Goal: Task Accomplishment & Management: Use online tool/utility

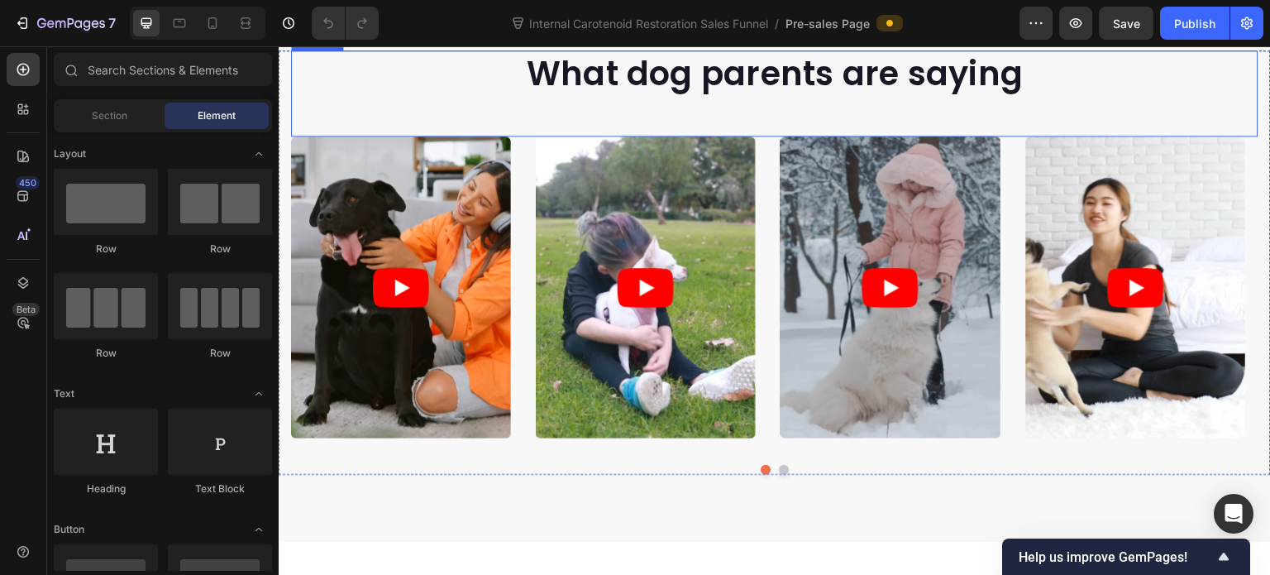
scroll to position [579, 0]
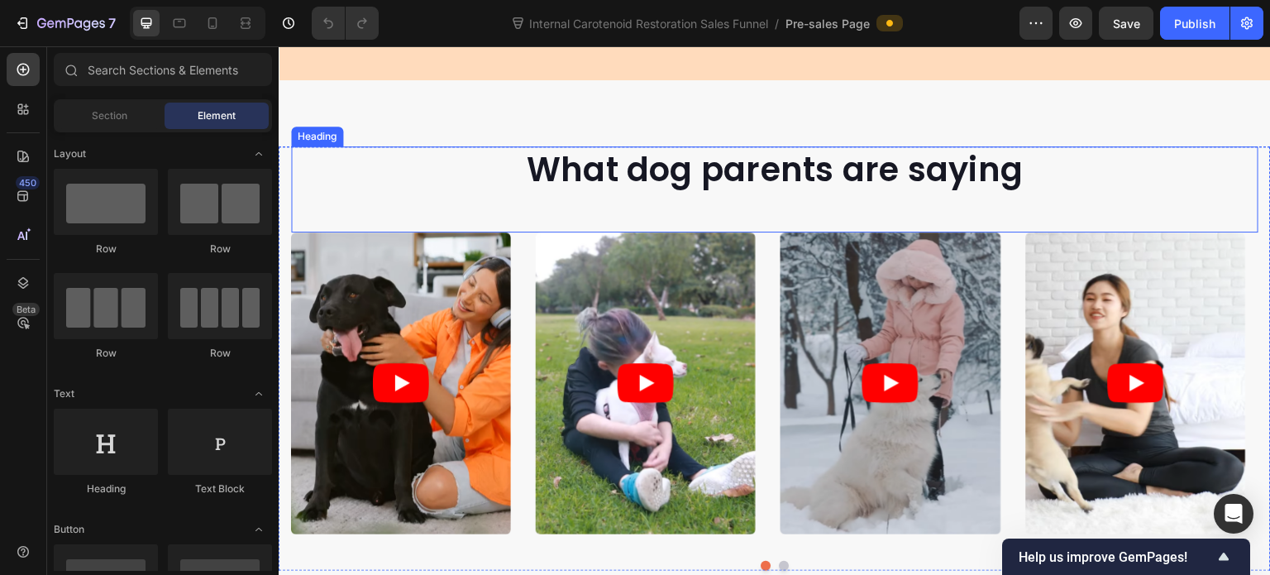
click at [625, 158] on p "What dog parents are saying" at bounding box center [775, 169] width 964 height 43
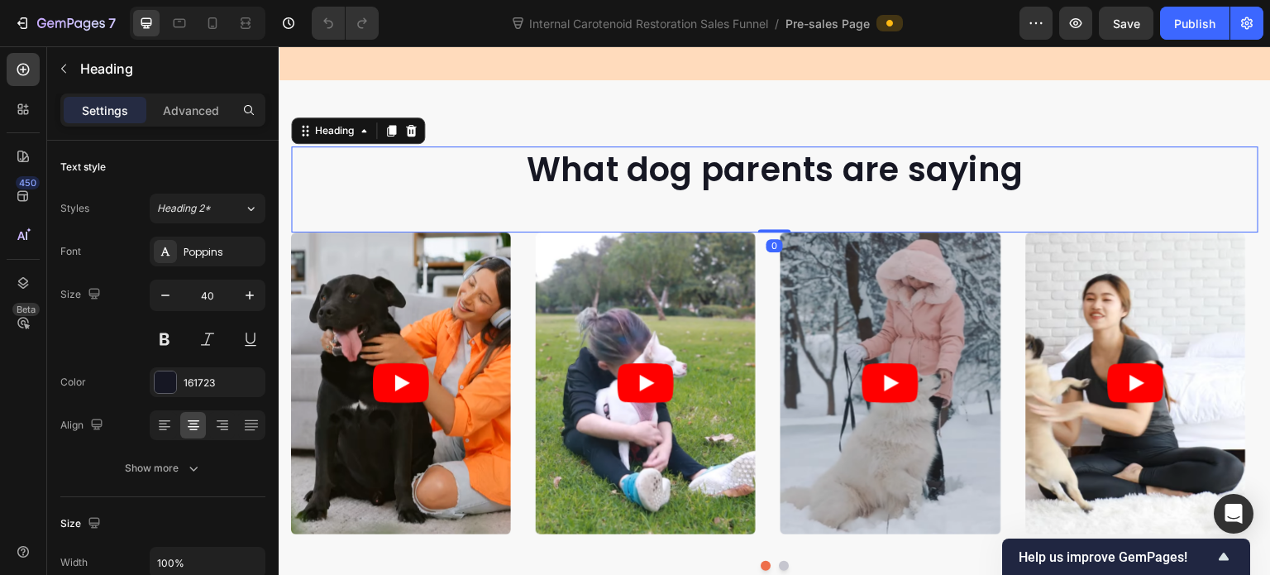
click at [647, 166] on p "What dog parents are saying" at bounding box center [775, 169] width 964 height 43
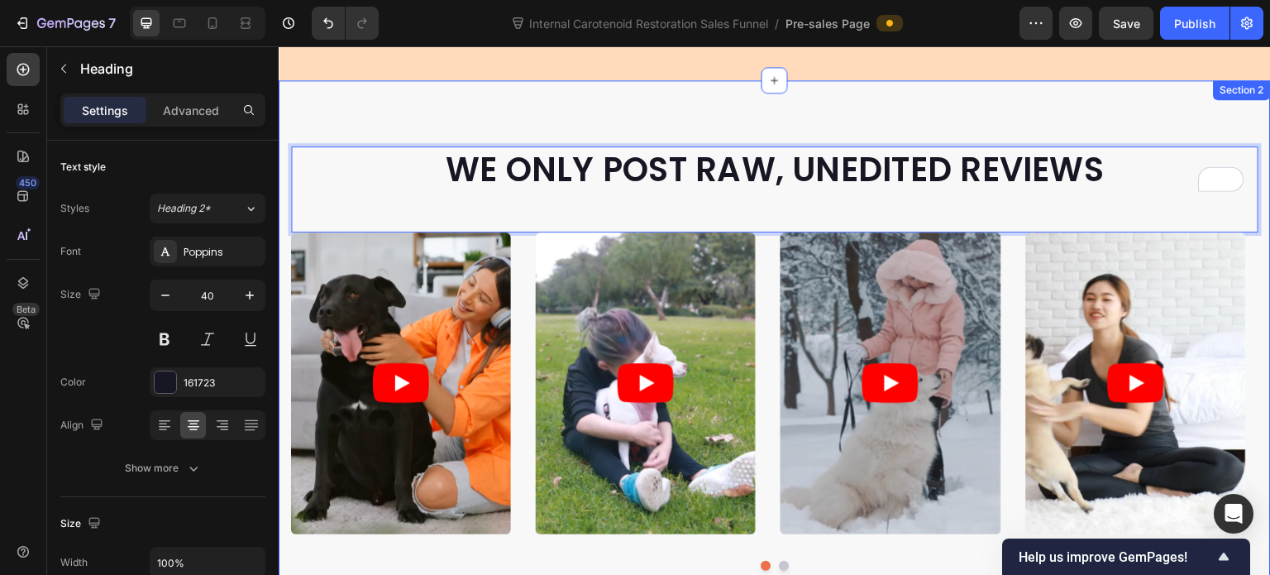
click at [447, 108] on div "WE ONLY POST RAW, UNEDITED REVIEWS Heading 0 Video Video Video Video Video Caro…" at bounding box center [775, 358] width 992 height 557
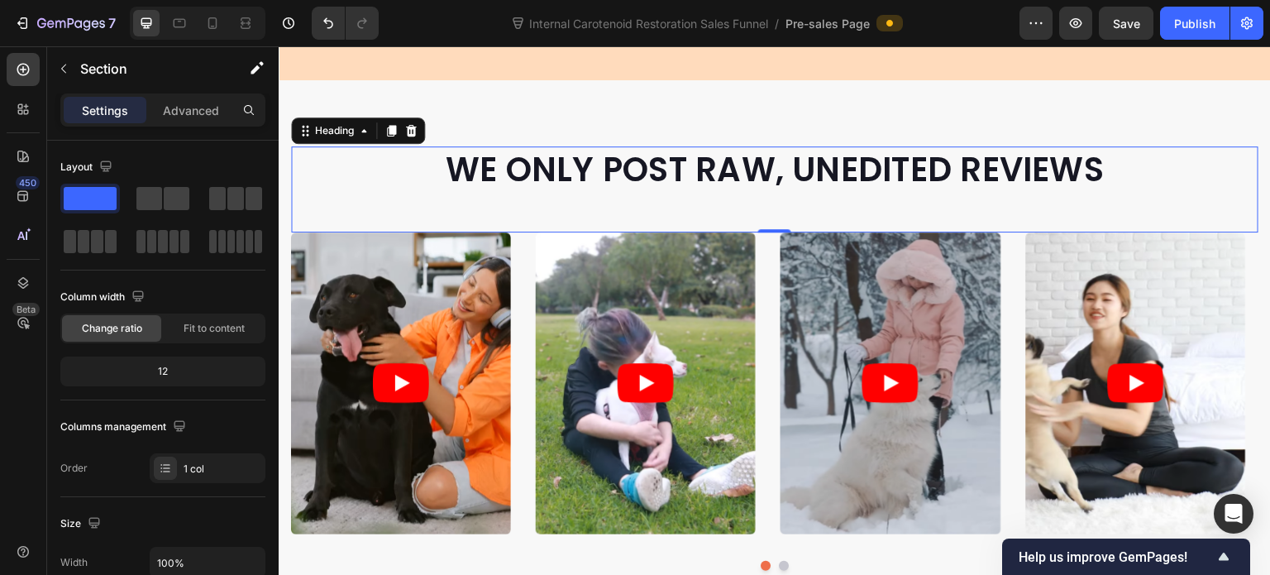
click at [504, 196] on div "WE ONLY POST RAW, UNEDITED REVIEWS Heading 0" at bounding box center [774, 189] width 967 height 86
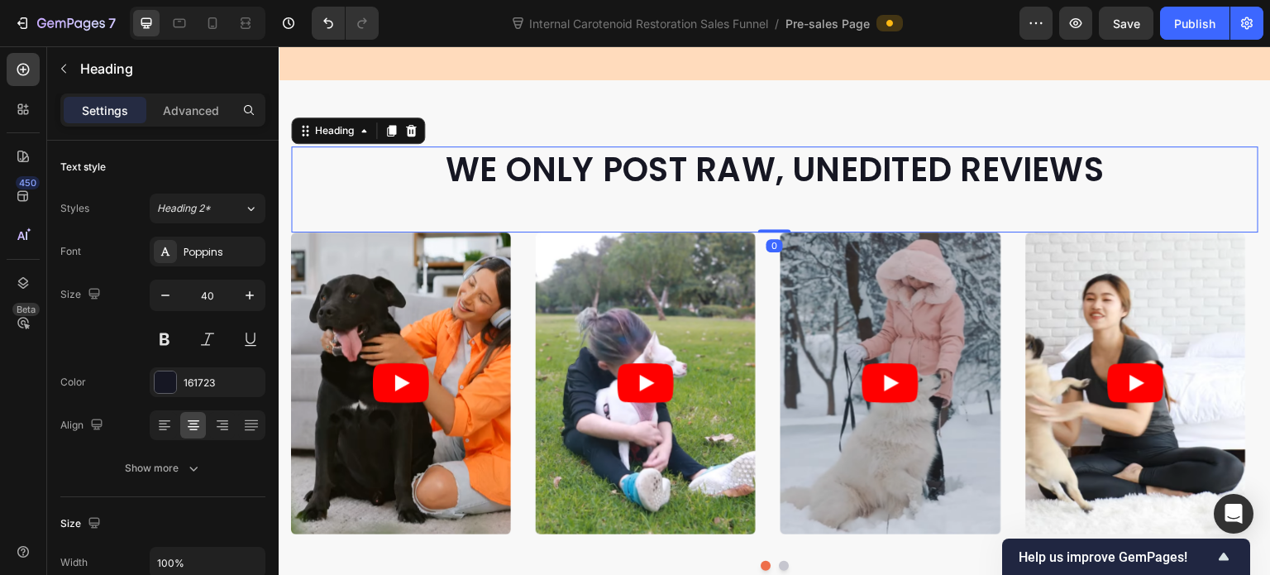
click at [559, 189] on div "WE ONLY POST RAW, UNEDITED REVIEWS Heading 0" at bounding box center [774, 189] width 967 height 86
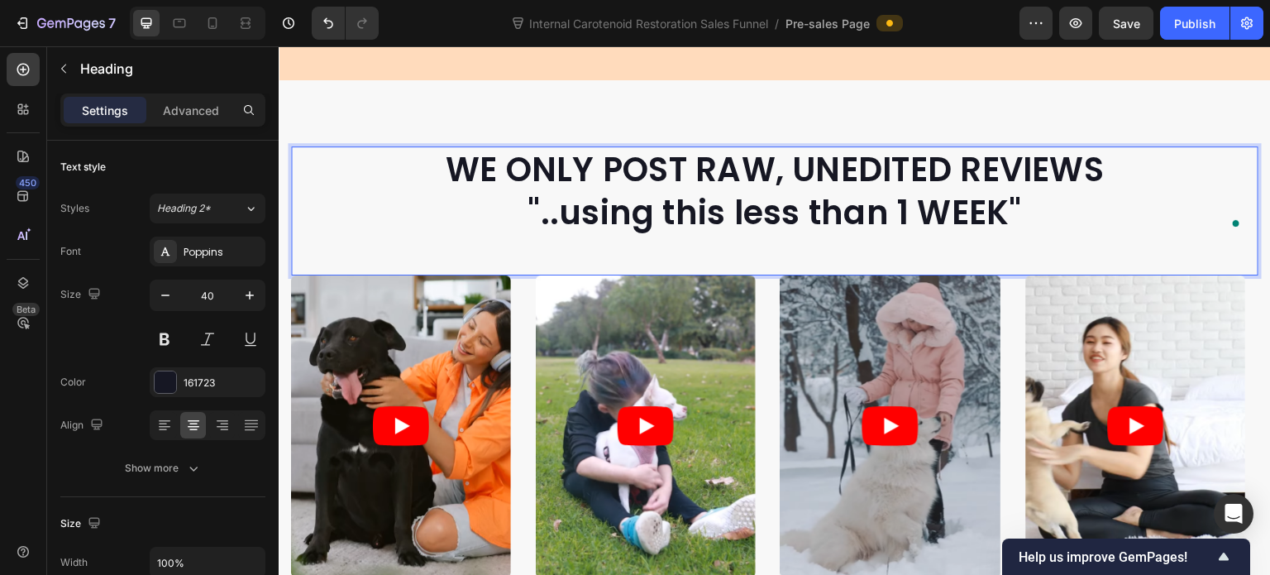
scroll to position [0, 0]
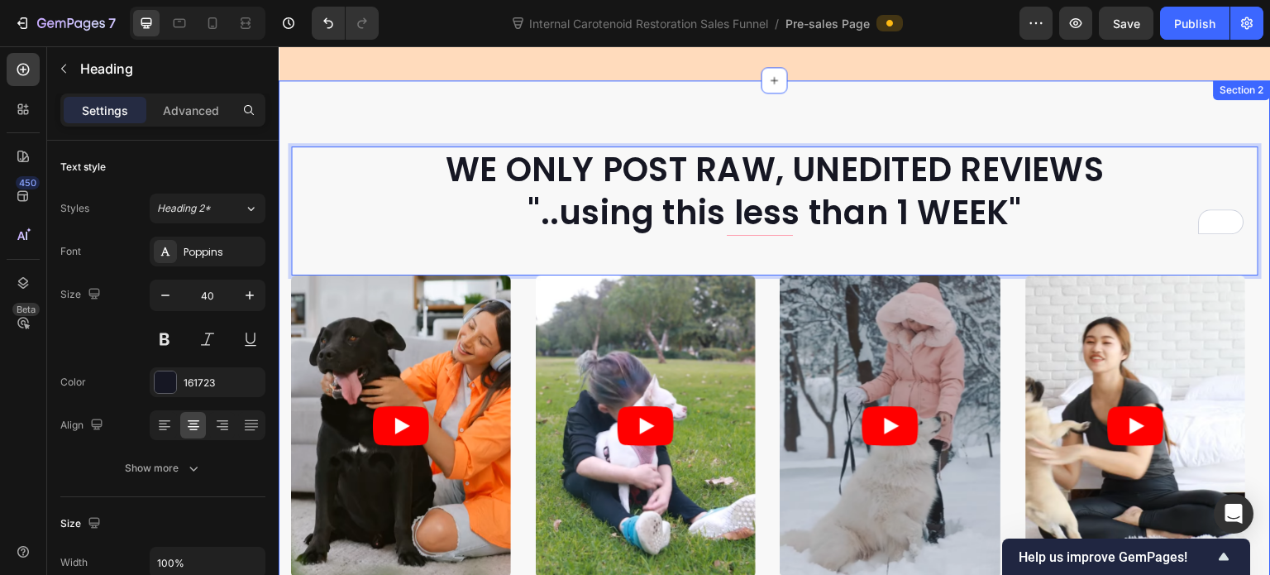
click at [500, 114] on div "WE ONLY POST RAW, UNEDITED REVIEWS "..using this less than 1 WEEK" Heading 0 Vi…" at bounding box center [775, 380] width 992 height 600
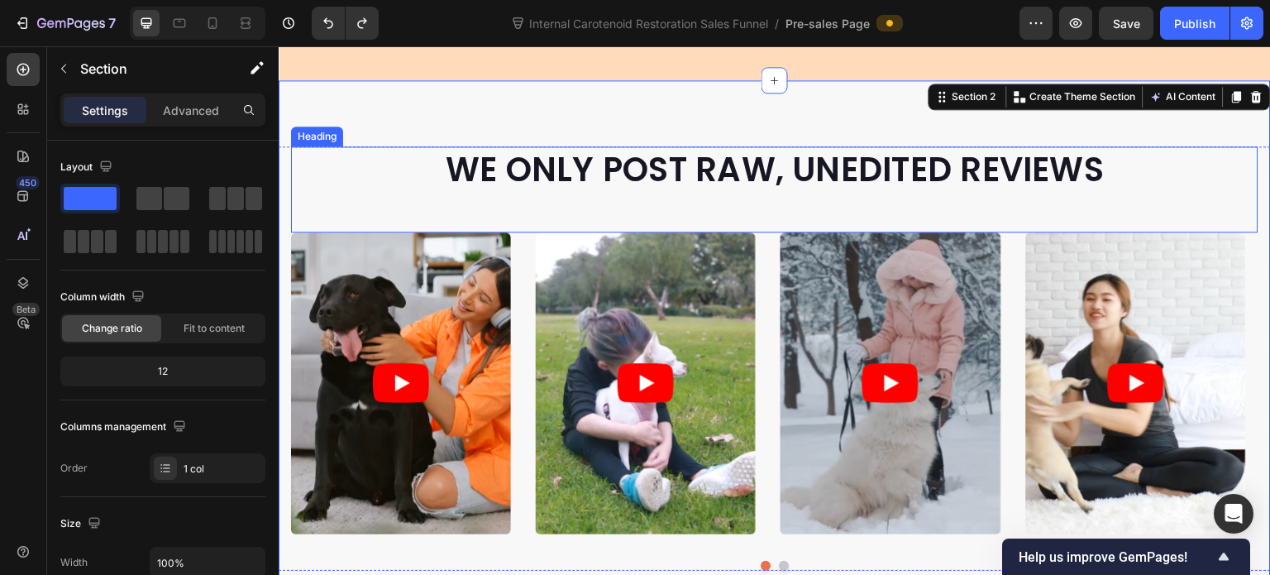
click at [606, 192] on div "WE ONLY POST RAW, UNEDITED REVIEWS Heading" at bounding box center [774, 189] width 967 height 86
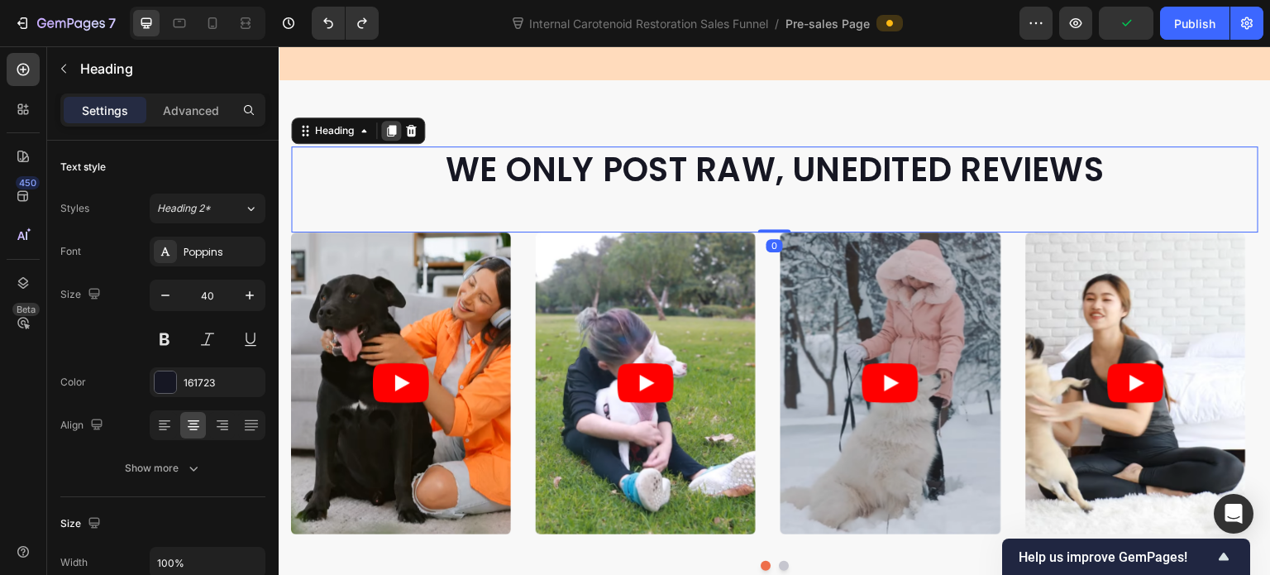
click at [396, 127] on icon at bounding box center [391, 131] width 9 height 12
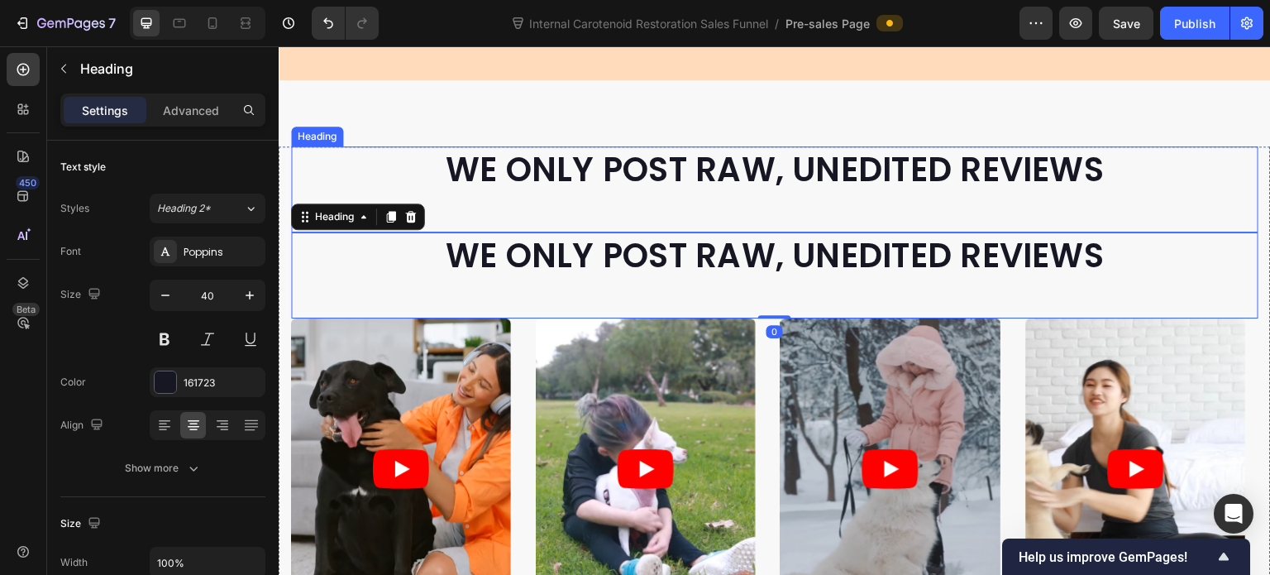
click at [486, 172] on h2 "WE ONLY POST RAW, UNEDITED REVIEWS" at bounding box center [774, 169] width 967 height 46
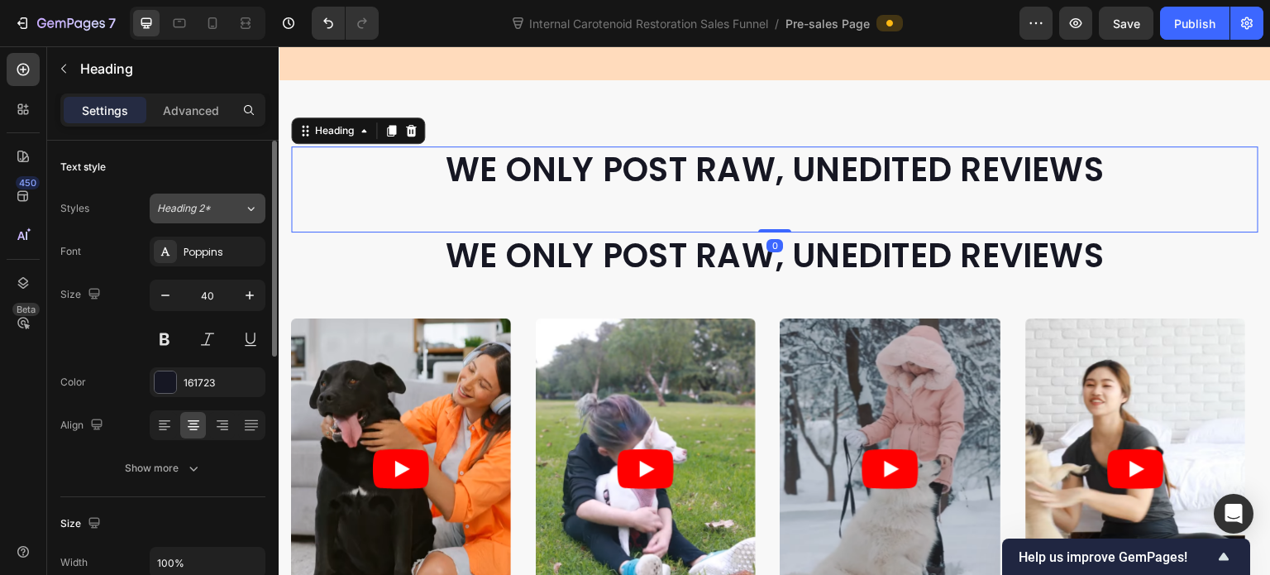
click at [226, 205] on div "Heading 2*" at bounding box center [200, 208] width 87 height 15
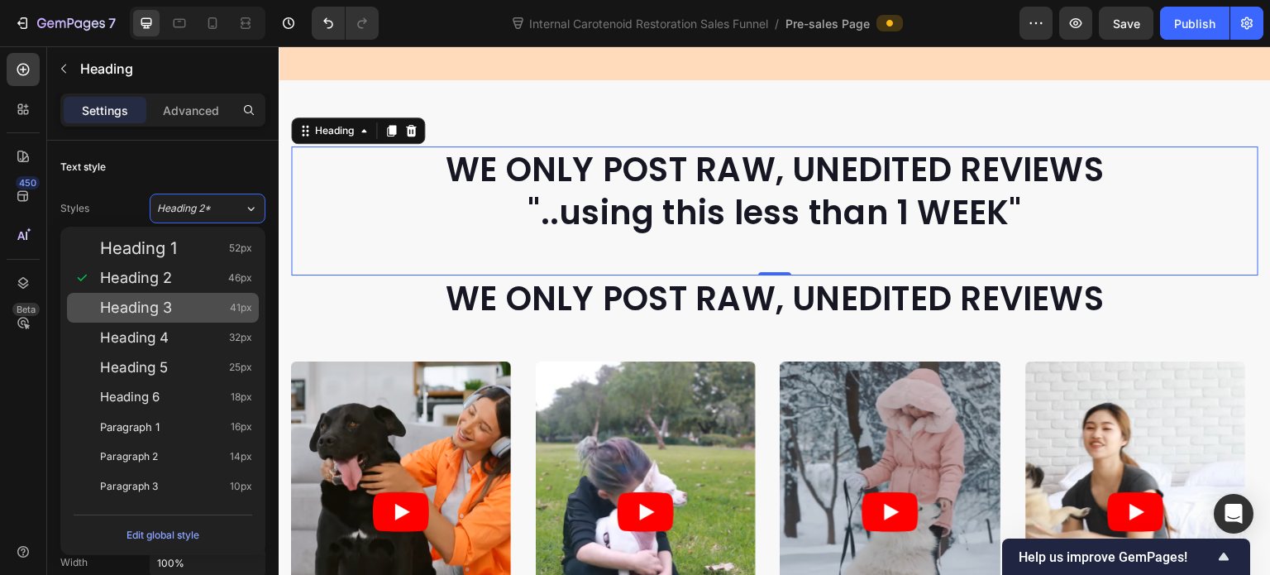
click at [189, 303] on div "Heading 3 41px" at bounding box center [176, 307] width 152 height 17
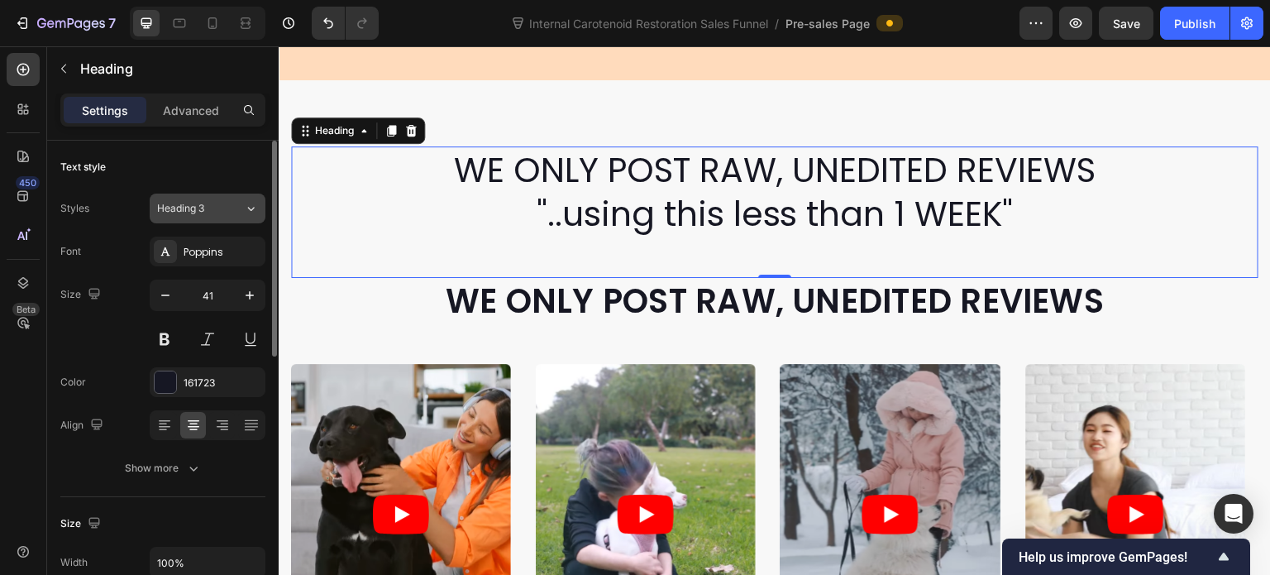
click at [251, 212] on icon at bounding box center [251, 208] width 14 height 17
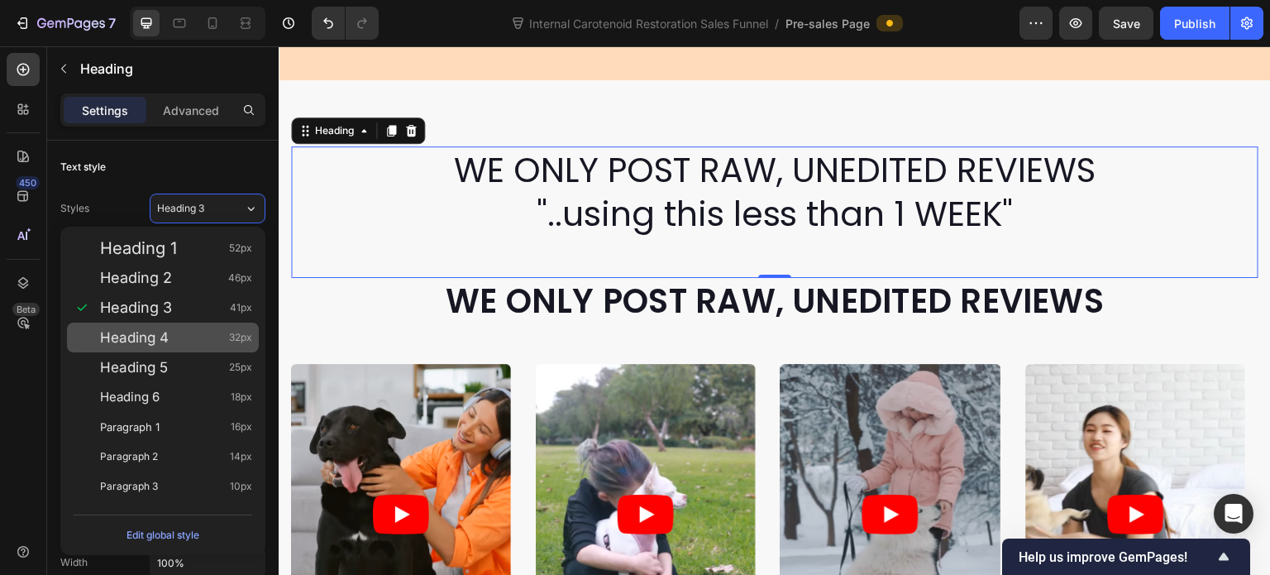
click at [195, 342] on div "Heading 4 32px" at bounding box center [176, 337] width 152 height 17
type input "32"
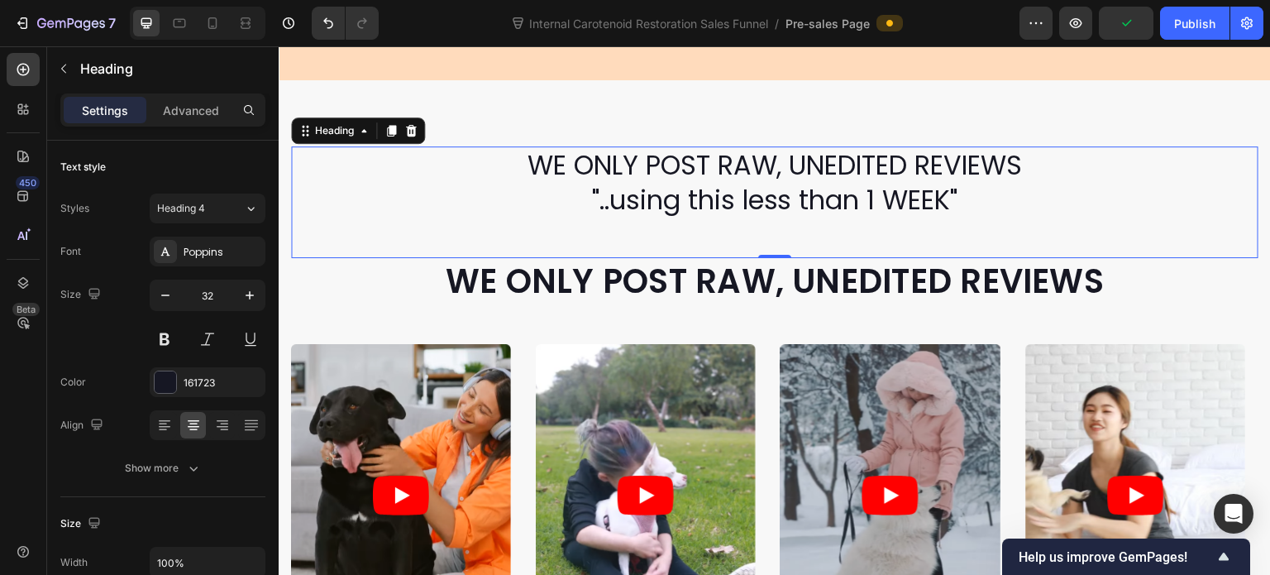
click at [607, 204] on h2 "WE ONLY POST RAW, UNEDITED REVIEWS "..using this less than 1 WEEK"" at bounding box center [774, 182] width 967 height 72
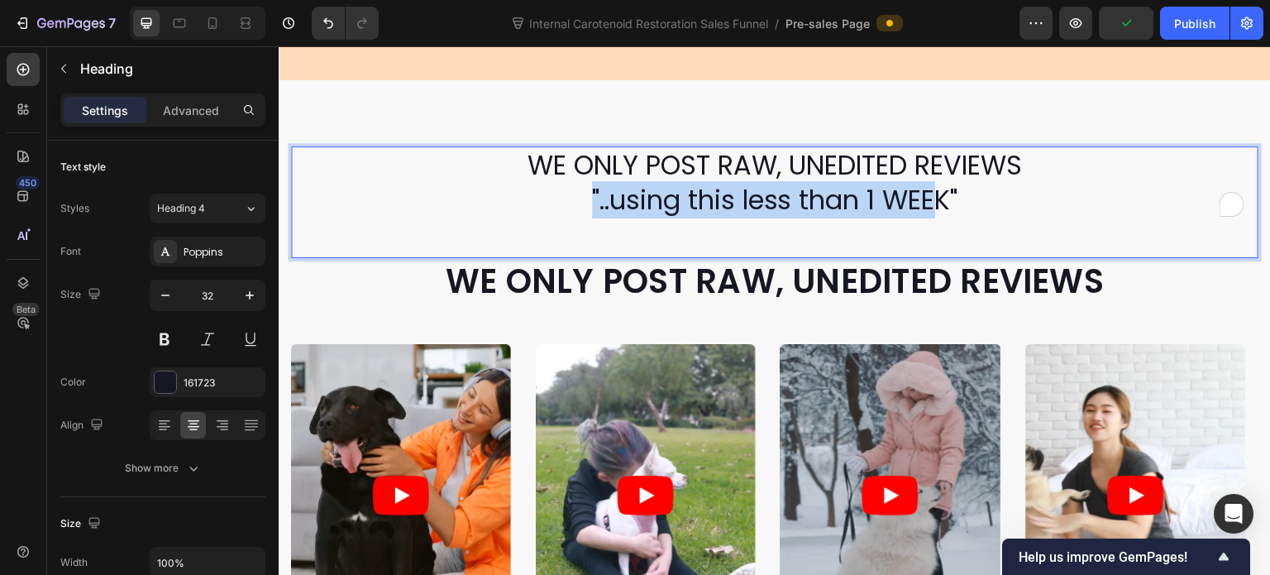
drag, startPoint x: 574, startPoint y: 193, endPoint x: 932, endPoint y: 192, distance: 358.1
click at [932, 192] on p "WE ONLY POST RAW, UNEDITED REVIEWS "..using this less than 1 WEEK"" at bounding box center [775, 182] width 964 height 69
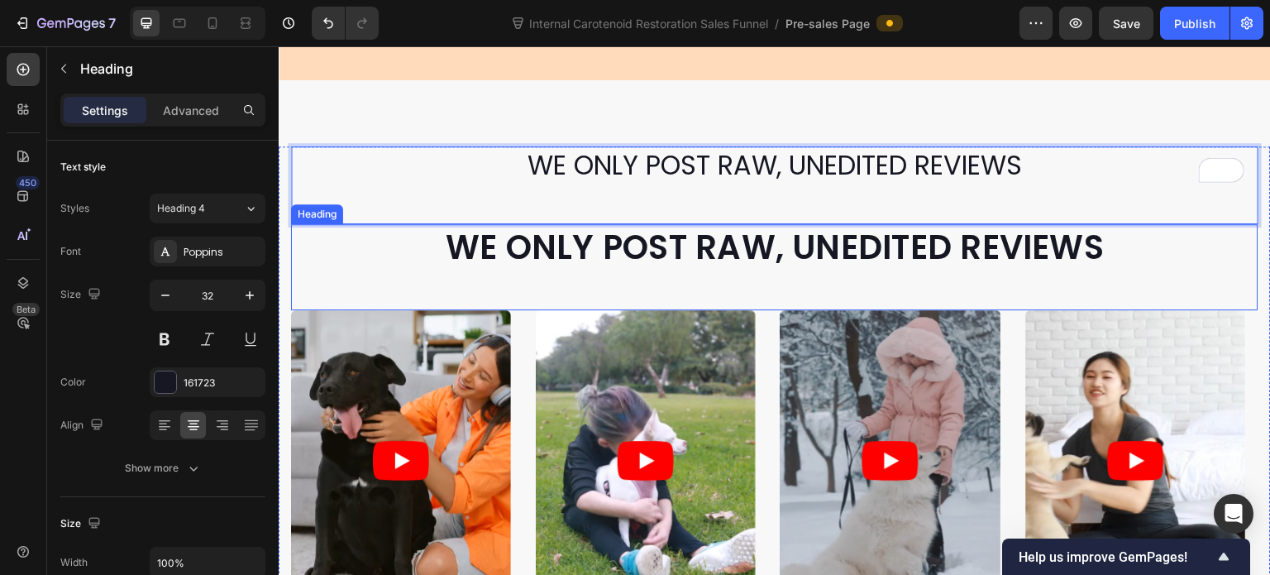
click at [518, 237] on h2 "WE ONLY POST RAW, UNEDITED REVIEWS" at bounding box center [774, 247] width 967 height 46
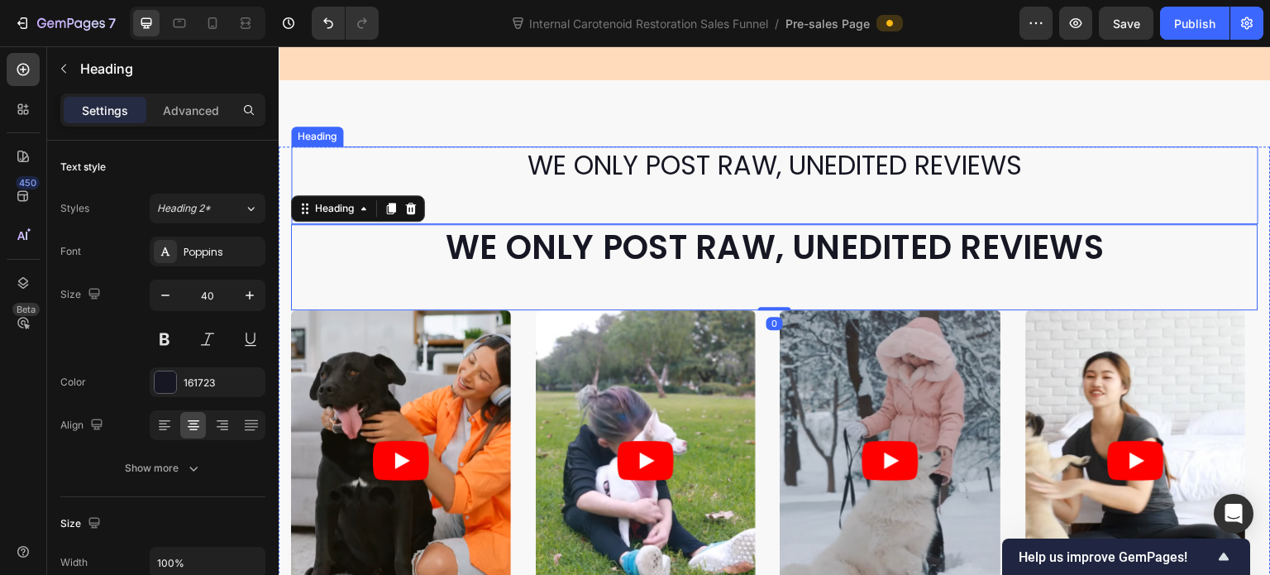
click at [490, 189] on div "WE ONLY POST RAW, UNEDITED REVIEWS Heading" at bounding box center [774, 185] width 967 height 78
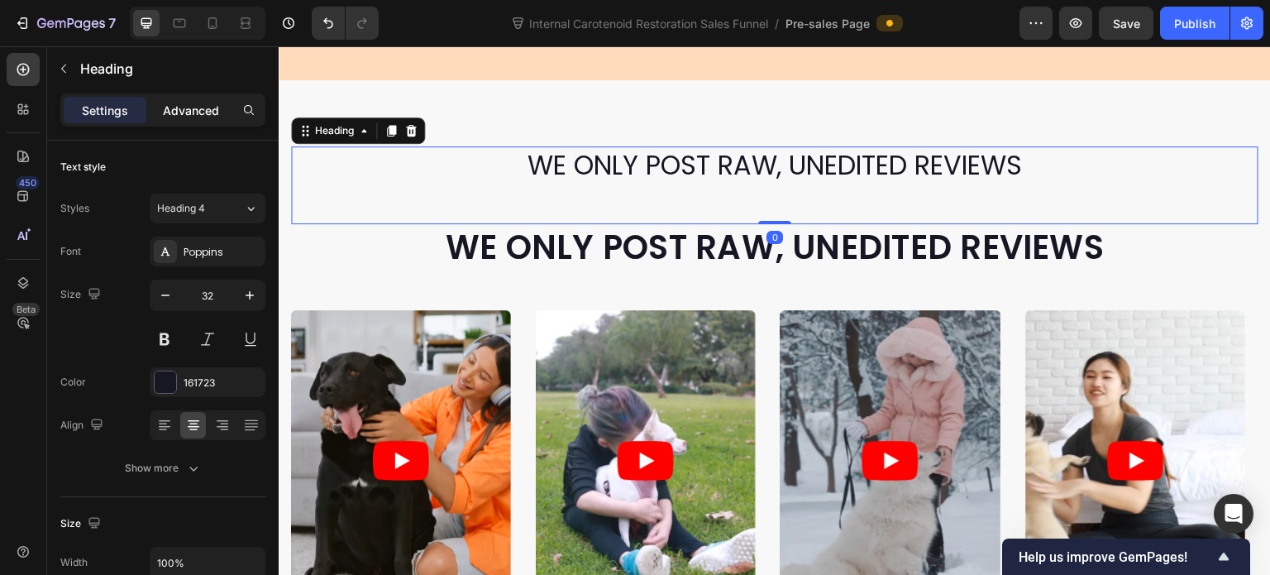
click at [195, 116] on p "Advanced" at bounding box center [191, 110] width 56 height 17
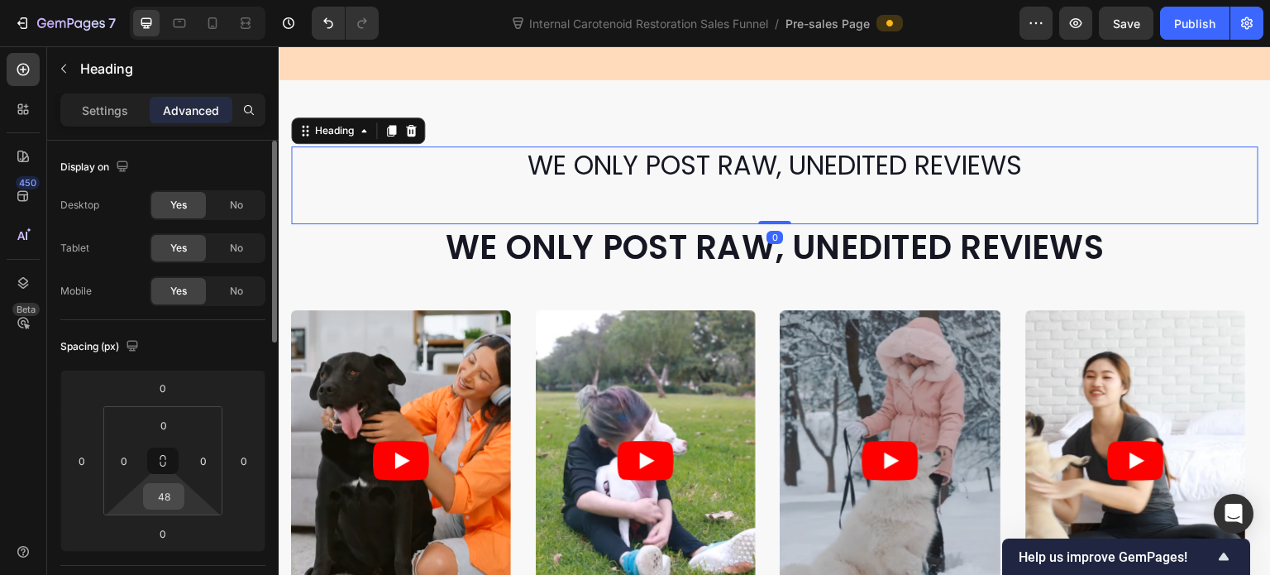
click at [159, 490] on input "48" at bounding box center [163, 496] width 33 height 25
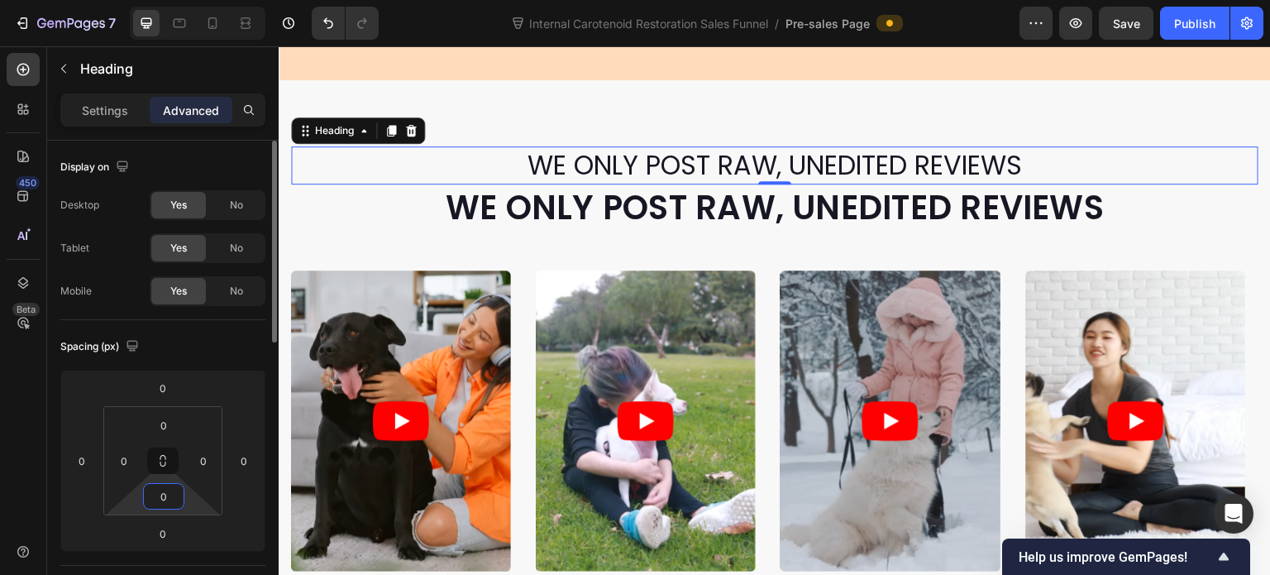
type input "0"
click at [566, 221] on h2 "WE ONLY POST RAW, UNEDITED REVIEWS" at bounding box center [774, 207] width 967 height 46
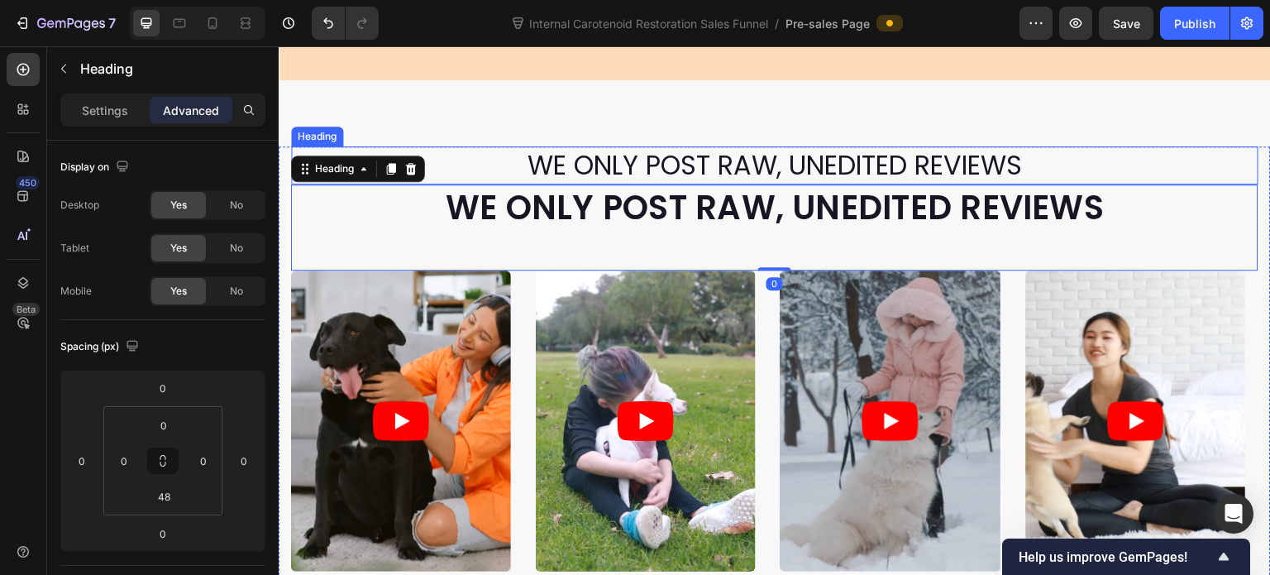
click at [744, 158] on p "WE ONLY POST RAW, UNEDITED REVIEWS" at bounding box center [775, 165] width 964 height 35
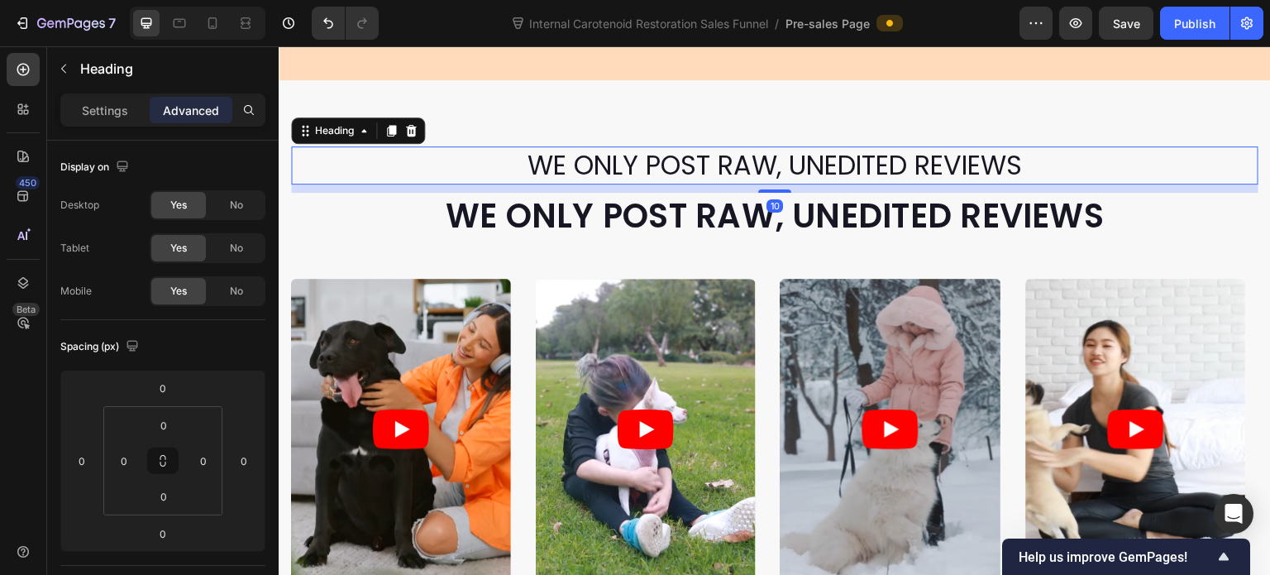
drag, startPoint x: 777, startPoint y: 174, endPoint x: 787, endPoint y: 183, distance: 12.9
click at [787, 184] on div "10" at bounding box center [774, 184] width 967 height 0
type input "10"
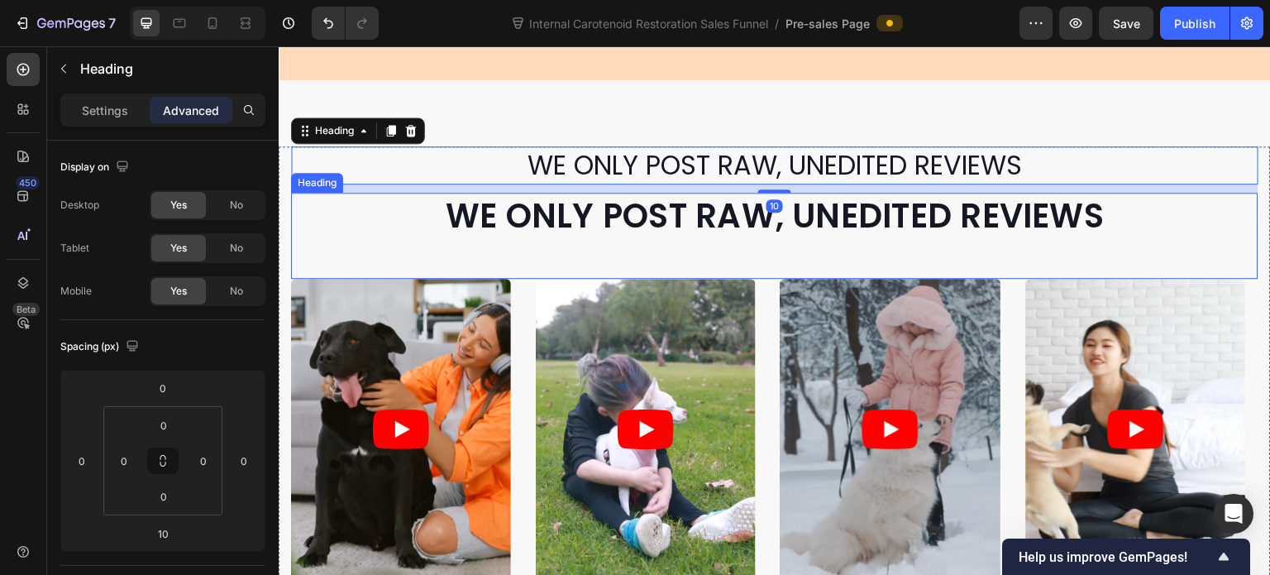
click at [853, 220] on h2 "WE ONLY POST RAW, UNEDITED REVIEWS" at bounding box center [774, 216] width 967 height 46
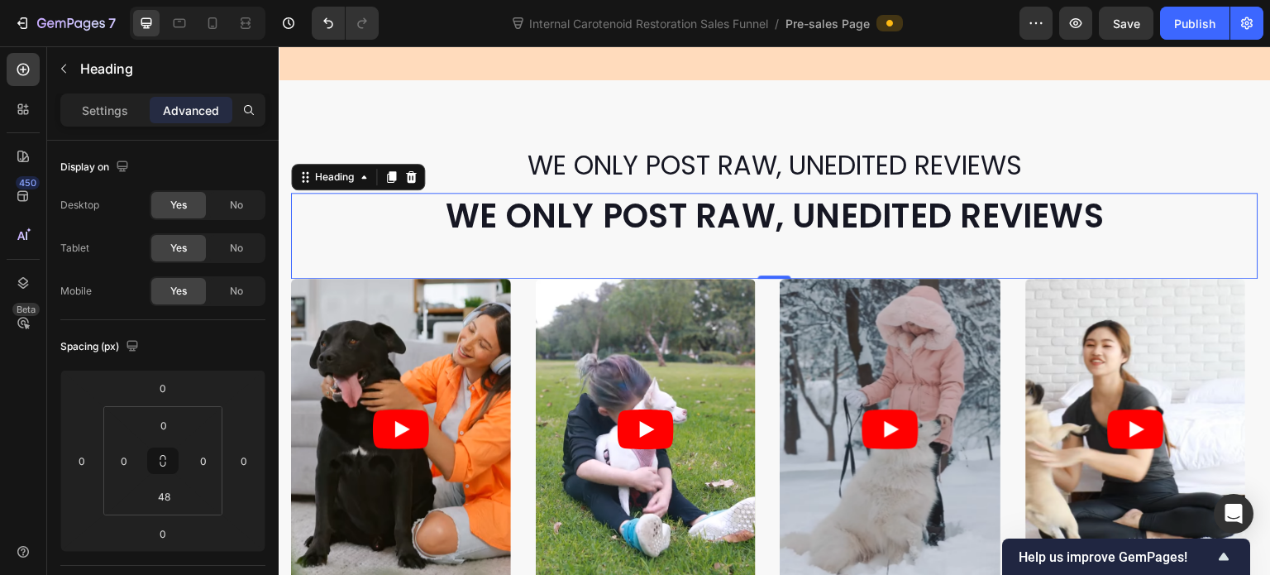
click at [522, 207] on h2 "WE ONLY POST RAW, UNEDITED REVIEWS" at bounding box center [774, 216] width 967 height 46
click at [475, 220] on p "WE ONLY POST RAW, UNEDITED REVIEWS" at bounding box center [775, 215] width 964 height 43
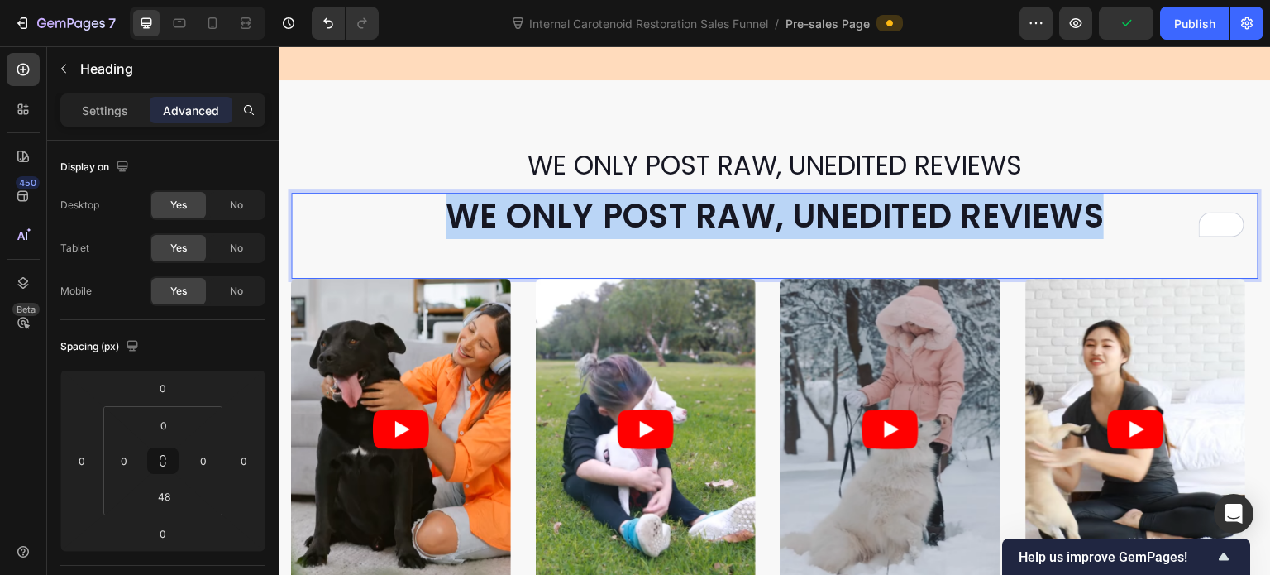
drag, startPoint x: 447, startPoint y: 212, endPoint x: 1092, endPoint y: 226, distance: 645.1
click at [1092, 226] on p "WE ONLY POST RAW, UNEDITED REVIEWS" at bounding box center [775, 215] width 964 height 43
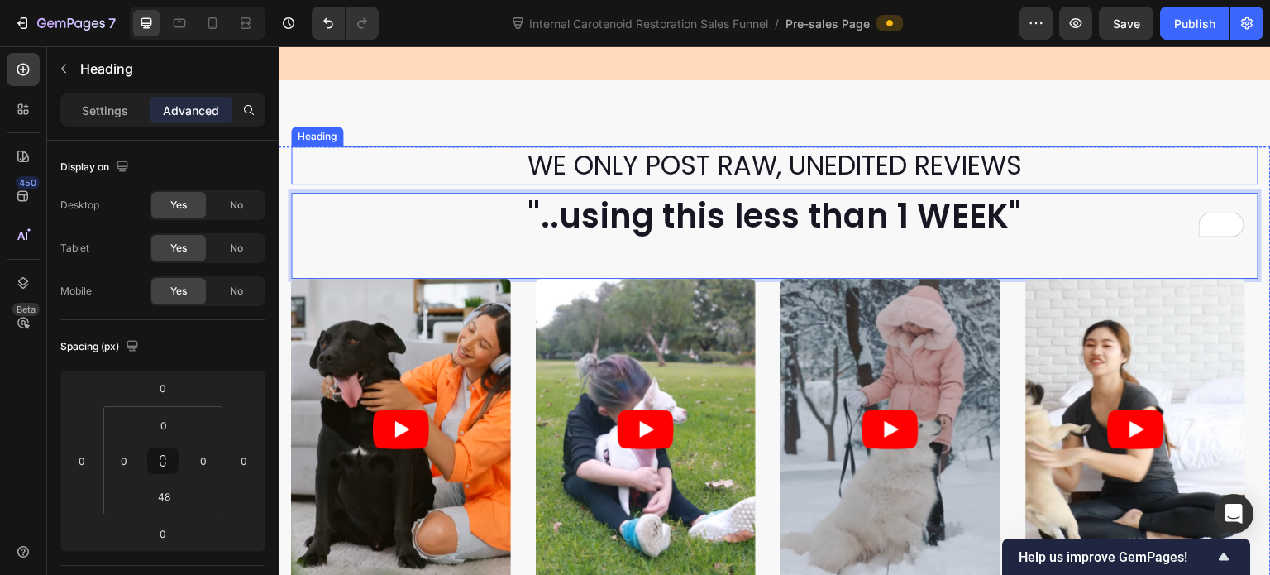
click at [719, 157] on p "WE ONLY POST RAW, UNEDITED REVIEWS" at bounding box center [775, 165] width 964 height 35
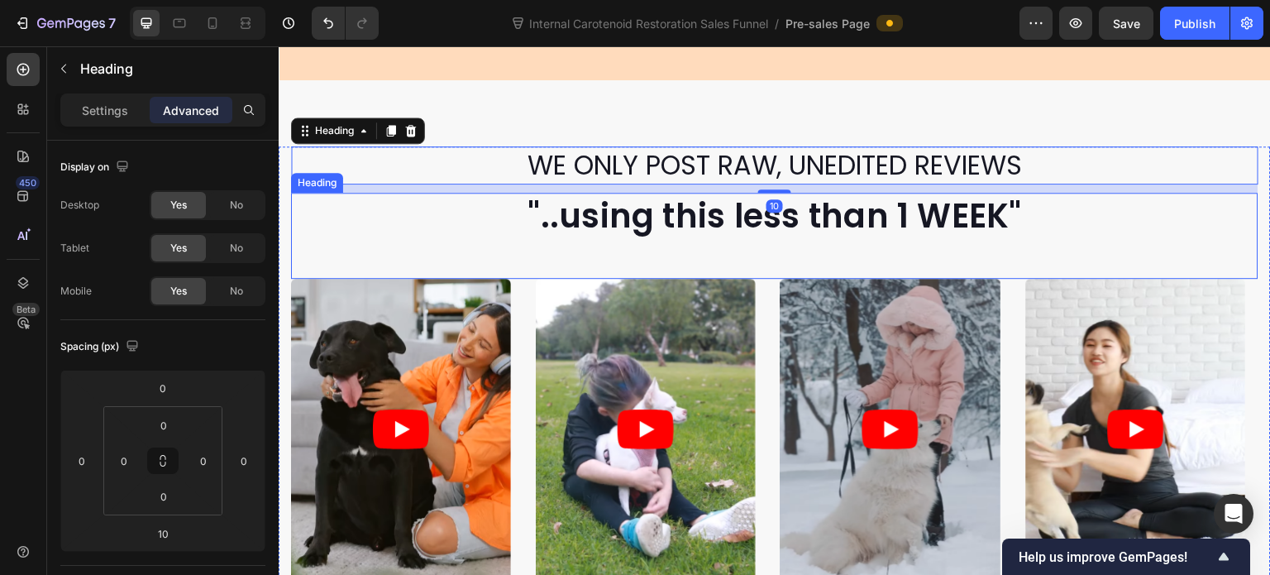
click at [741, 219] on p ""..using this less than 1 WEEK"" at bounding box center [775, 215] width 964 height 43
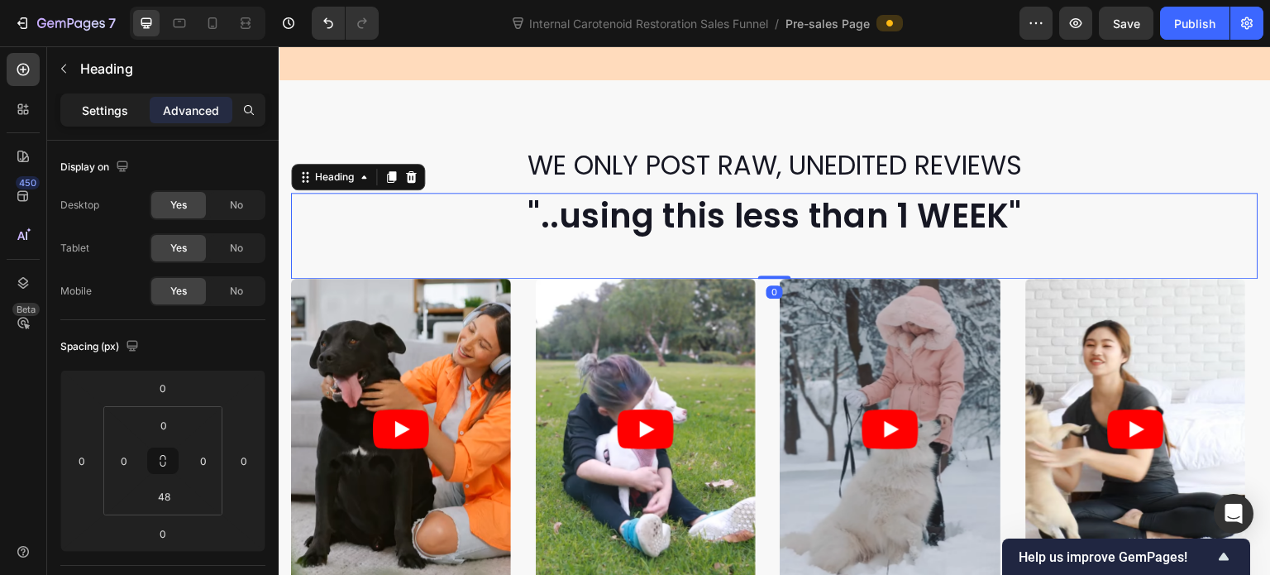
click at [103, 109] on p "Settings" at bounding box center [105, 110] width 46 height 17
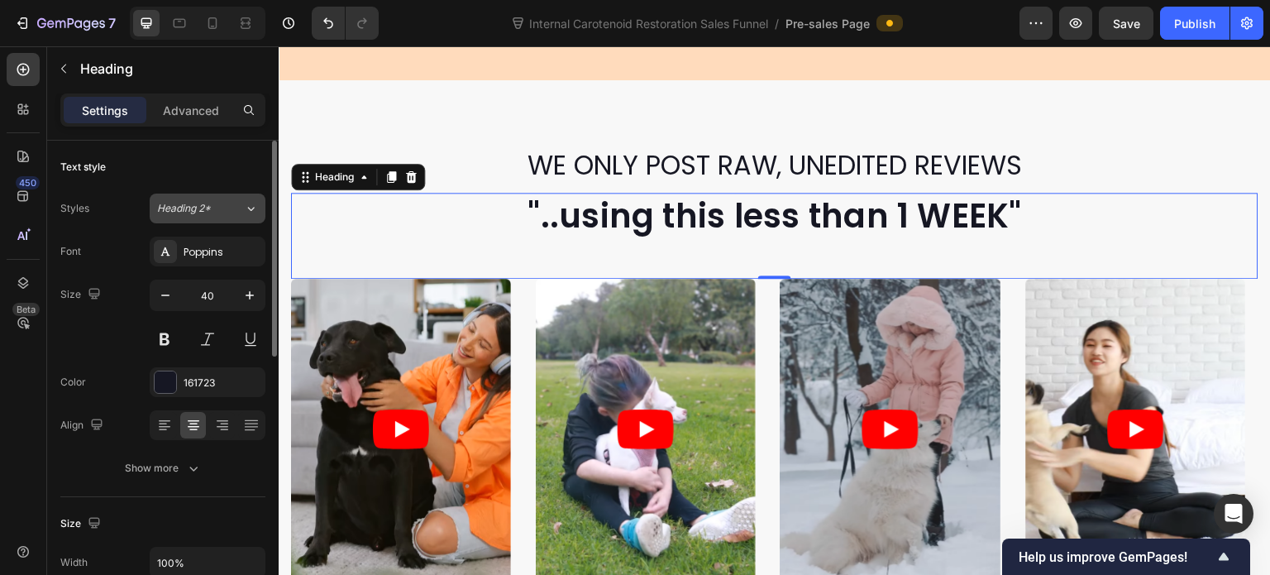
click at [230, 198] on button "Heading 2*" at bounding box center [208, 208] width 116 height 30
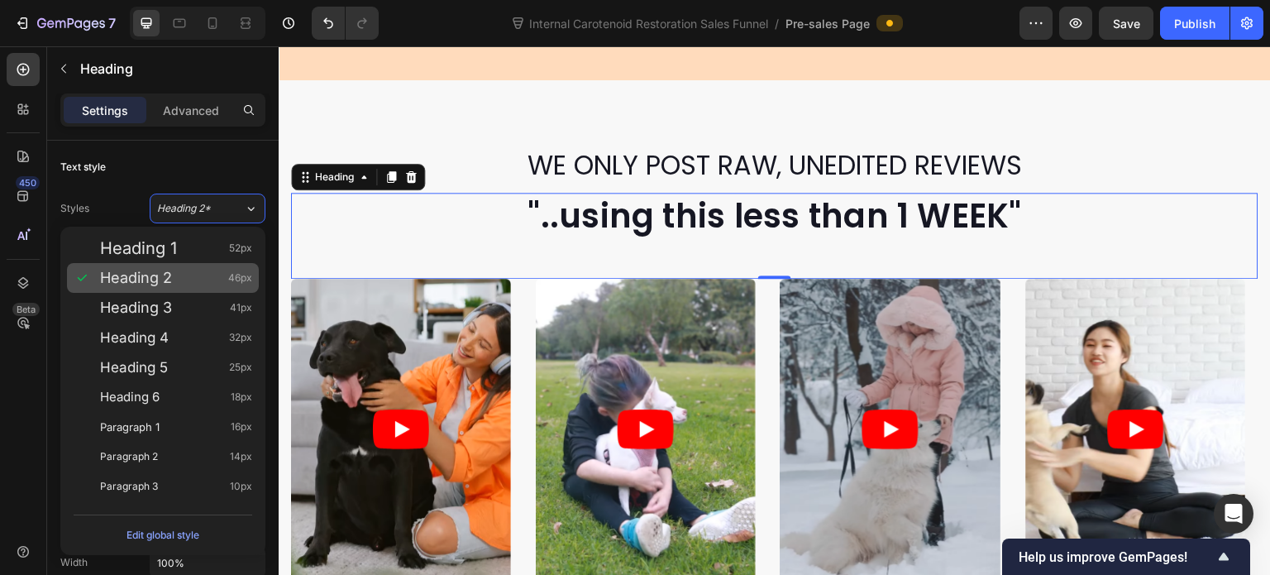
click at [232, 273] on span "46px" at bounding box center [240, 278] width 24 height 17
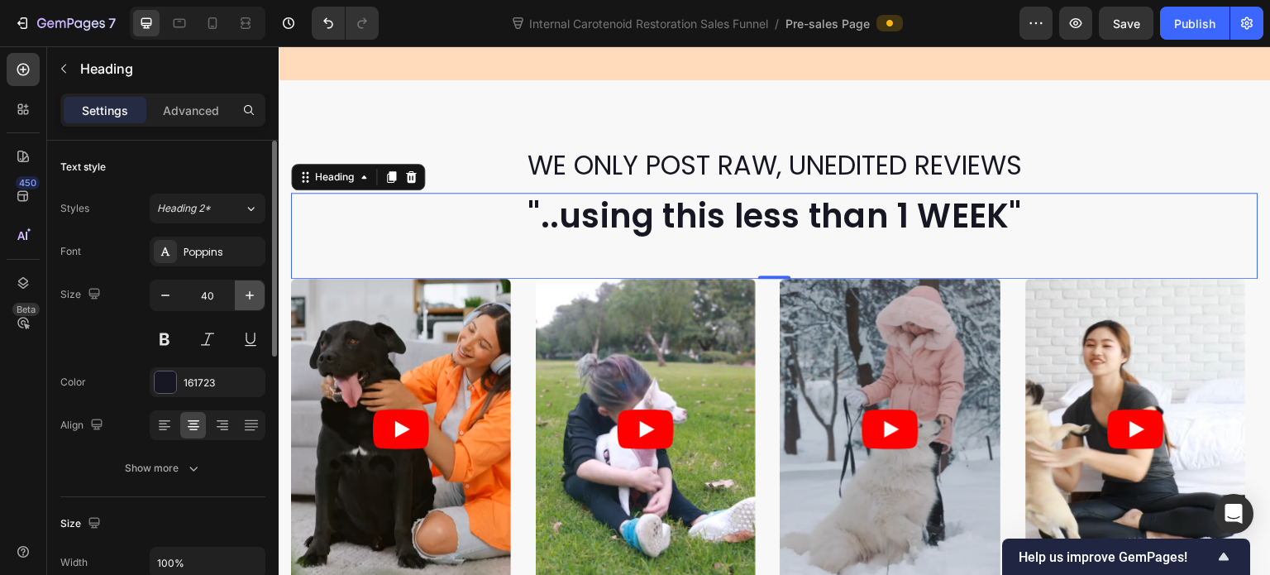
click at [252, 300] on icon "button" at bounding box center [249, 295] width 17 height 17
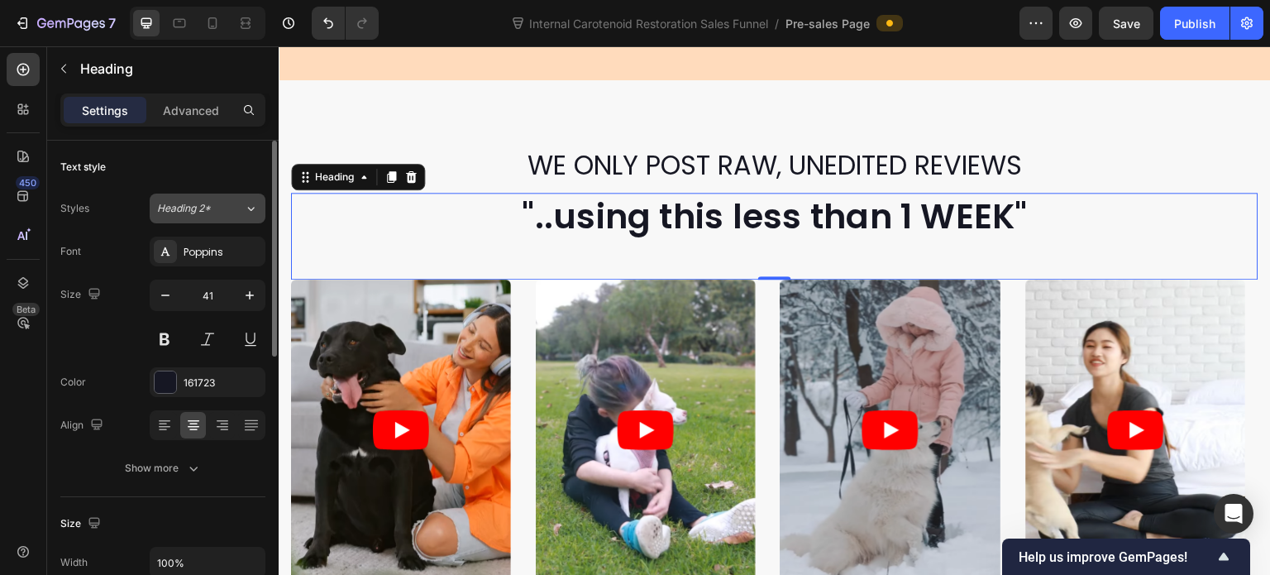
click at [208, 203] on span "Heading 2*" at bounding box center [184, 208] width 54 height 15
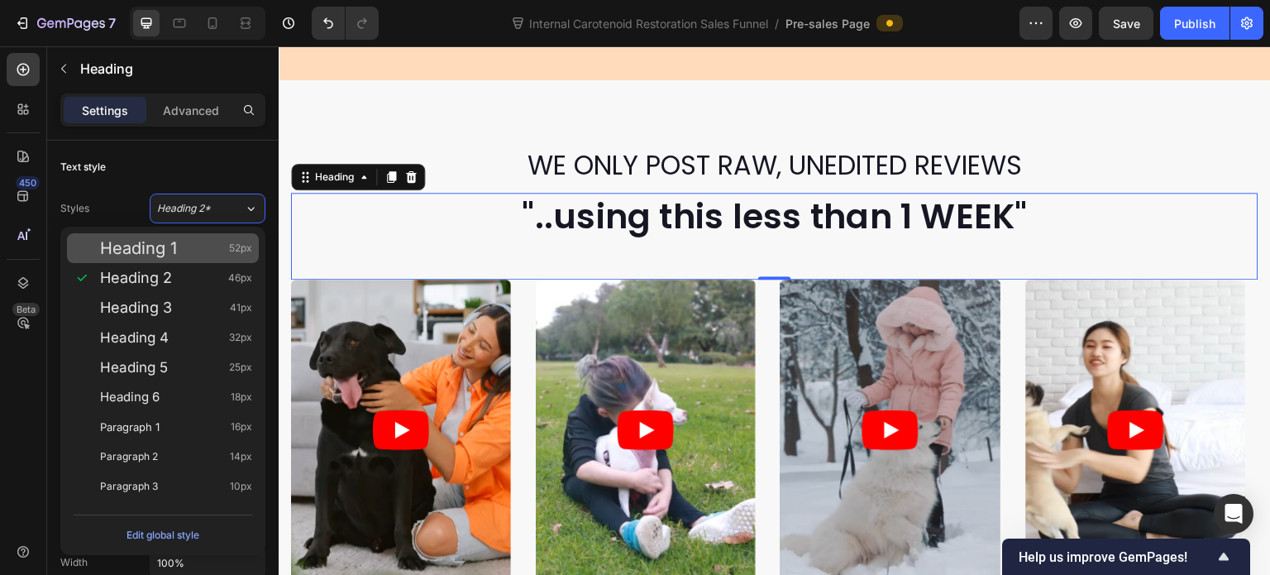
click at [197, 250] on div "Heading 1 52px" at bounding box center [176, 248] width 152 height 17
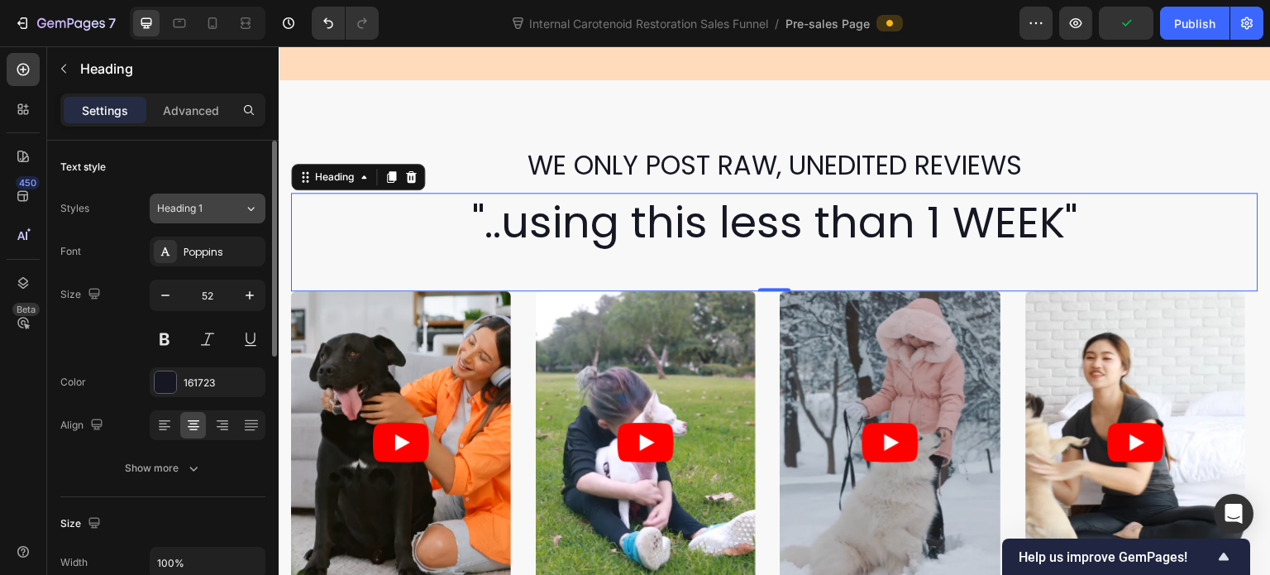
click at [219, 212] on div "Heading 1" at bounding box center [190, 208] width 67 height 15
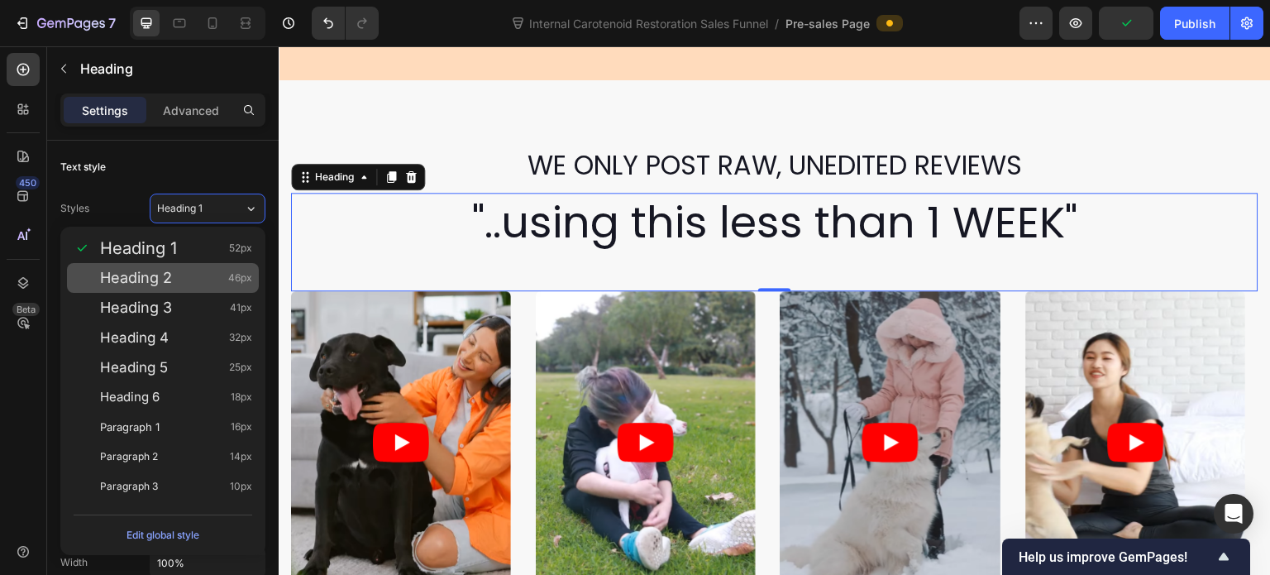
click at [210, 277] on div "Heading 2 46px" at bounding box center [176, 278] width 152 height 17
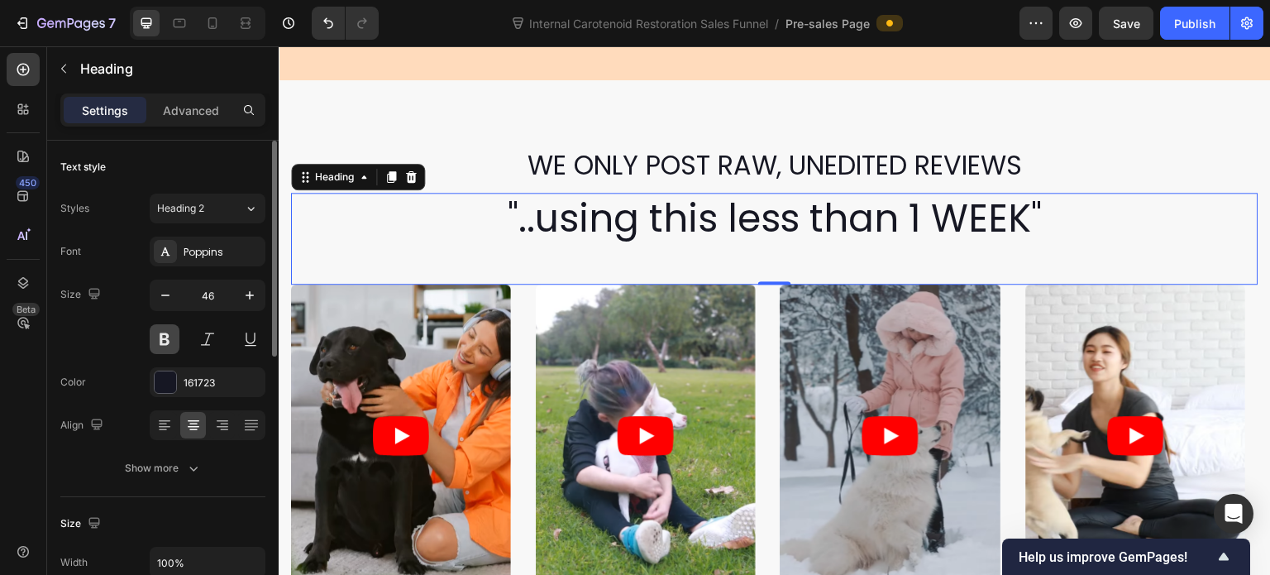
click at [166, 336] on button at bounding box center [165, 339] width 30 height 30
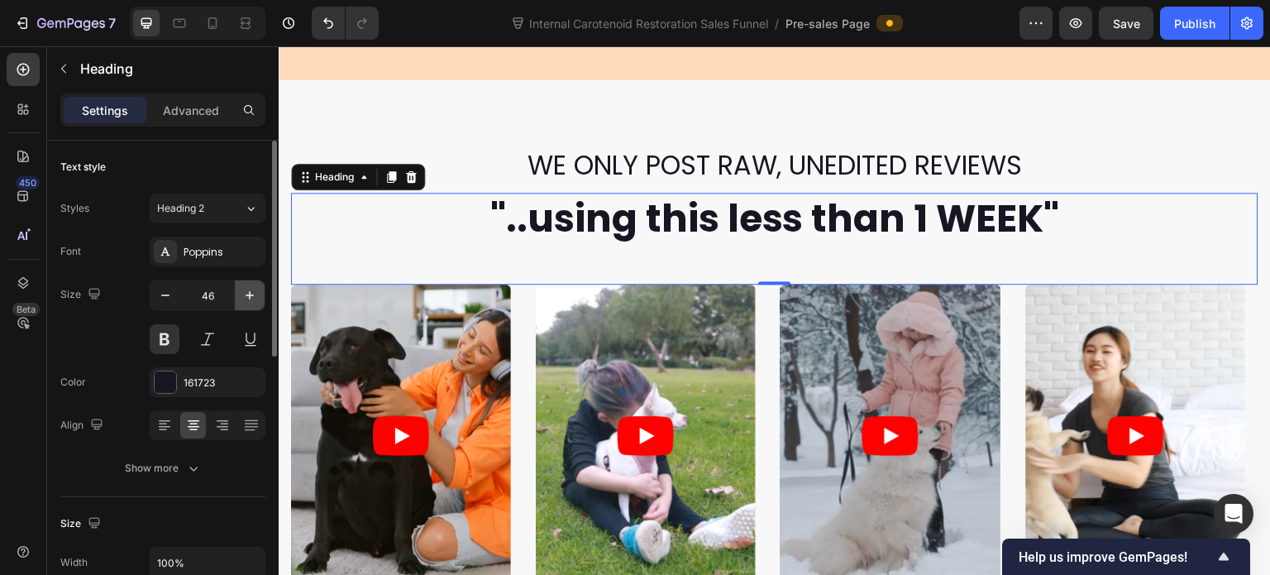
click at [238, 297] on button "button" at bounding box center [250, 295] width 30 height 30
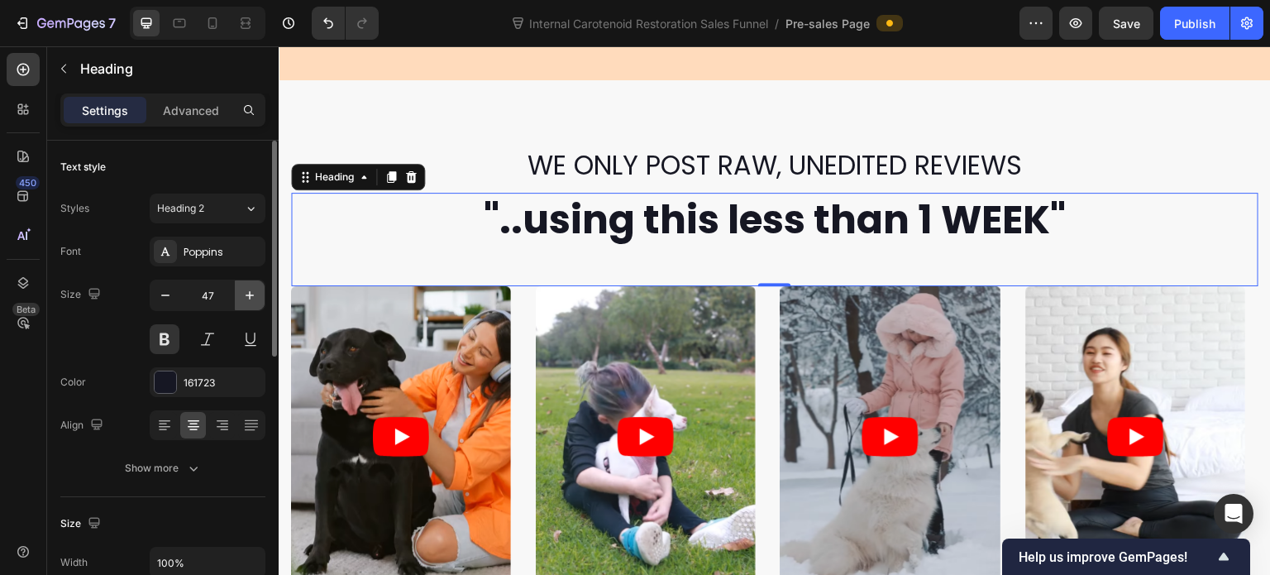
click at [238, 297] on button "button" at bounding box center [250, 295] width 30 height 30
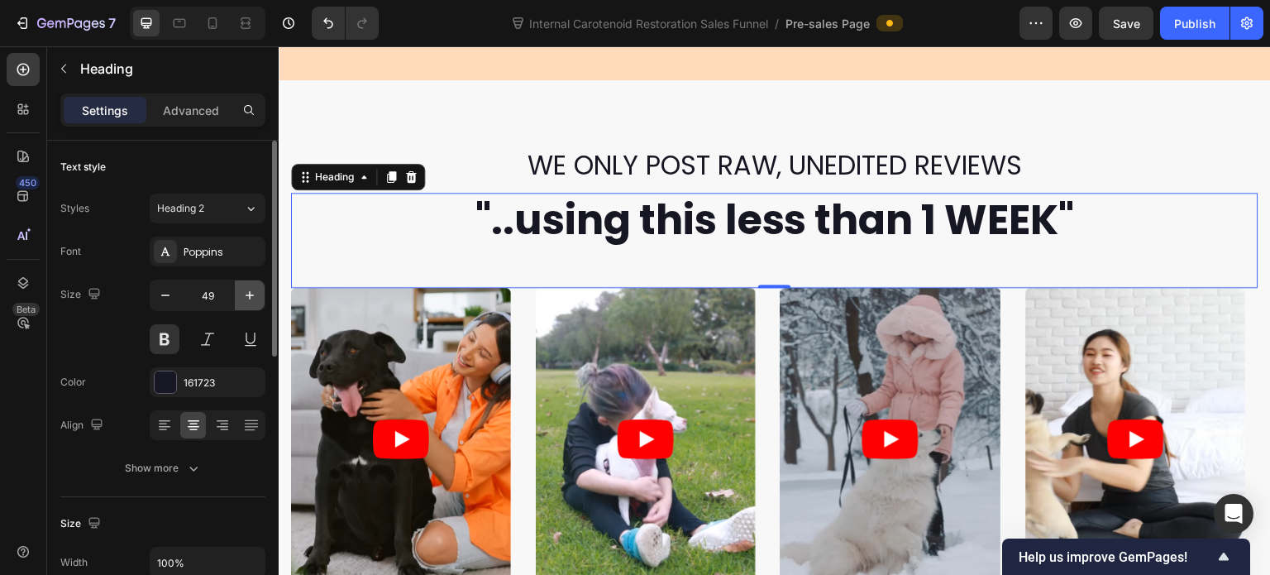
click at [238, 297] on button "button" at bounding box center [250, 295] width 30 height 30
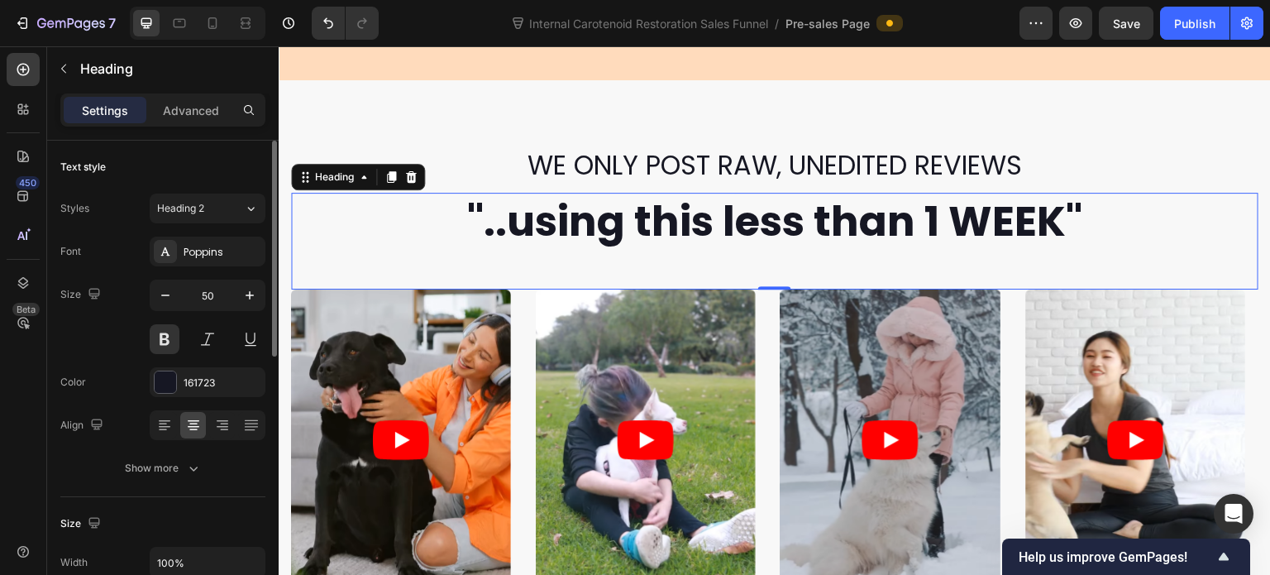
click at [205, 300] on input "50" at bounding box center [207, 295] width 55 height 30
click at [249, 303] on icon "button" at bounding box center [249, 295] width 17 height 17
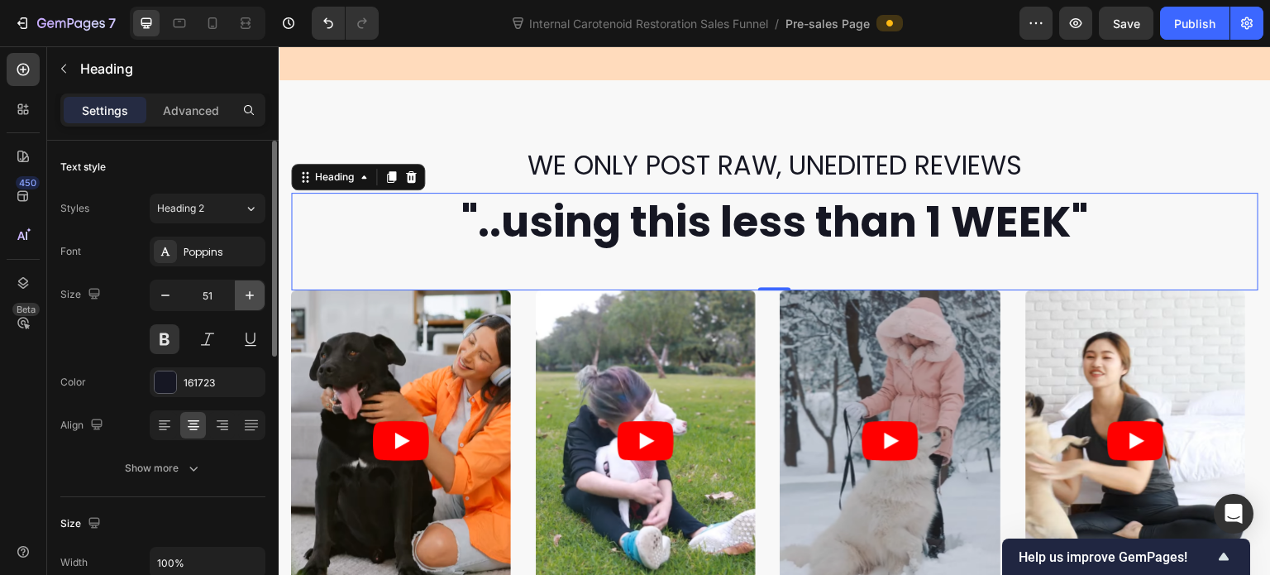
click at [249, 303] on icon "button" at bounding box center [249, 295] width 17 height 17
type input "52"
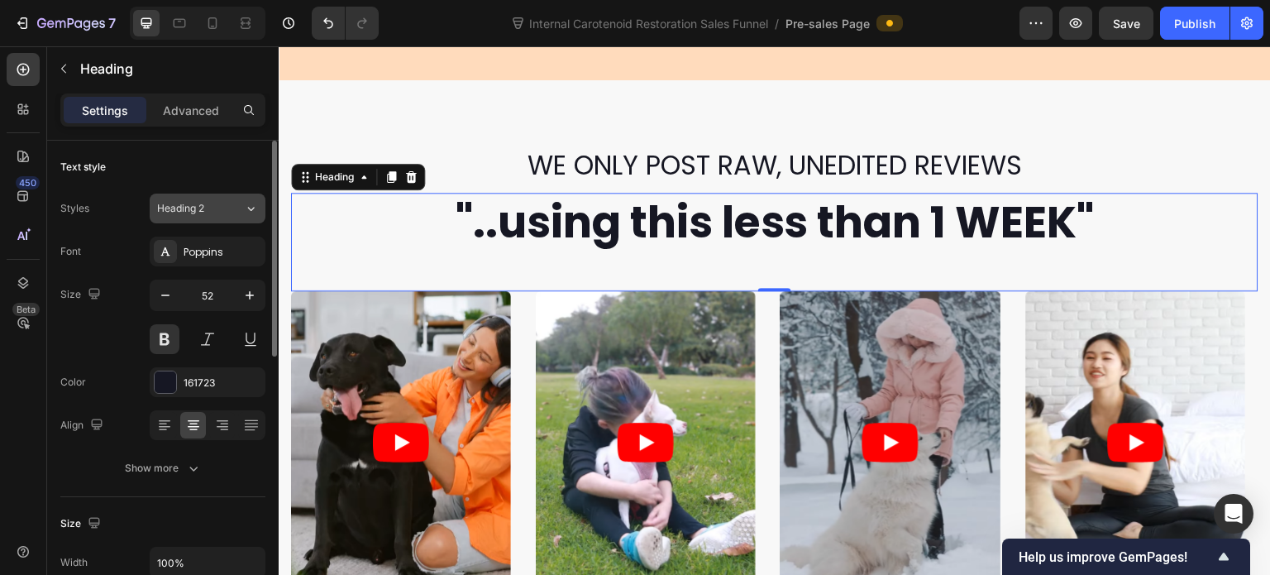
click at [240, 215] on button "Heading 2" at bounding box center [208, 208] width 116 height 30
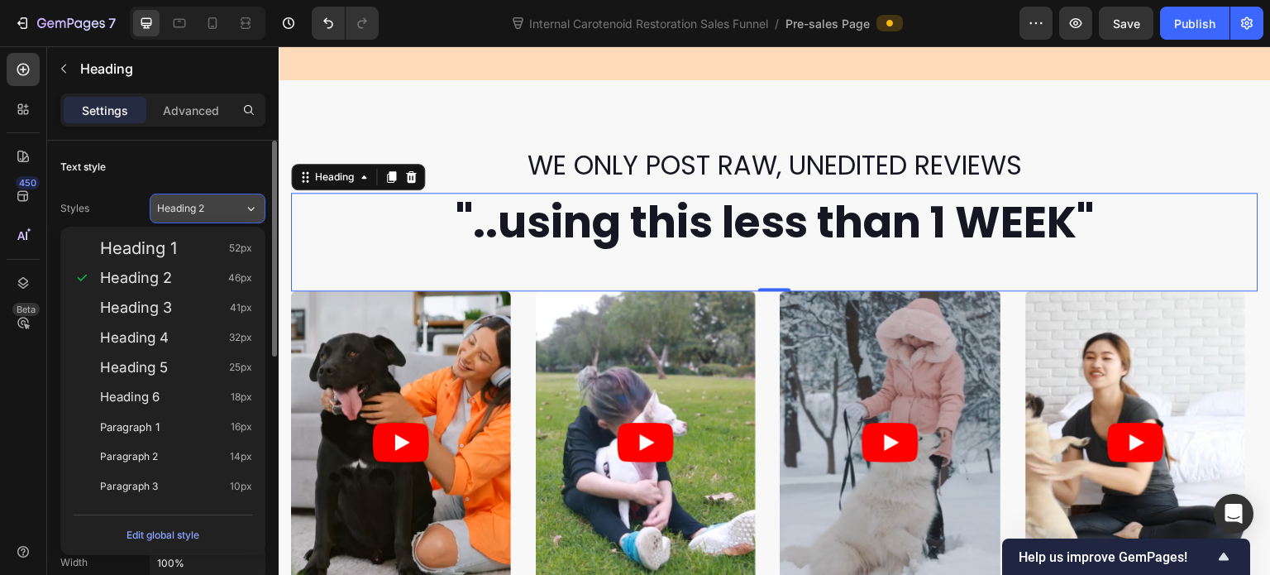
click at [240, 215] on button "Heading 2" at bounding box center [208, 208] width 116 height 30
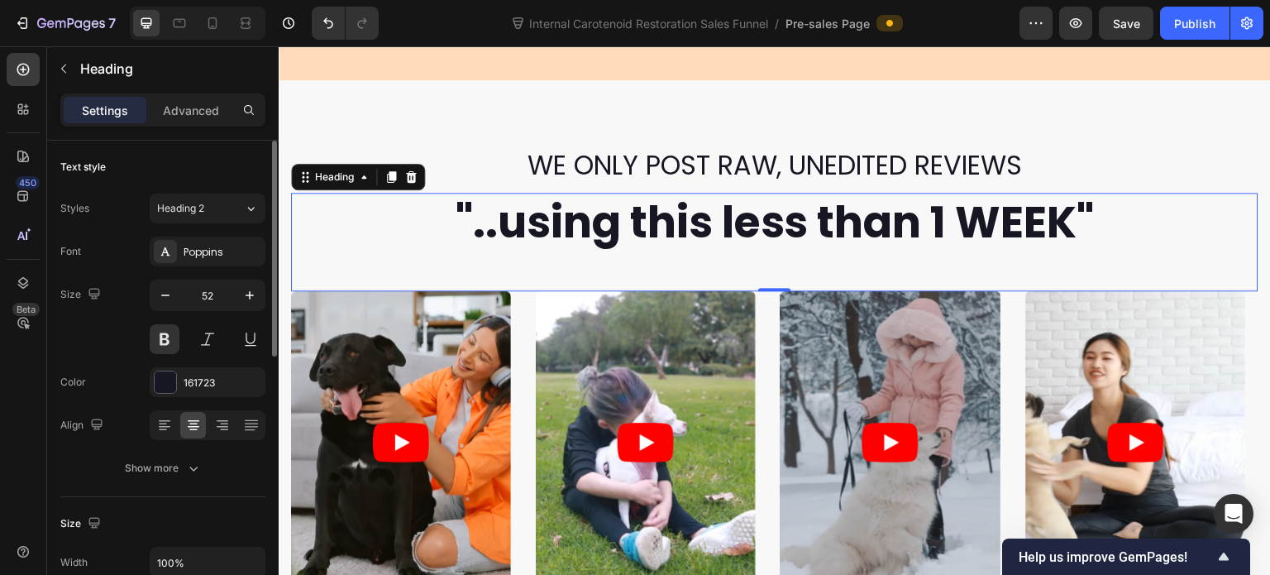
click at [252, 150] on div "Text style Styles Heading 2 Font Poppins Size 52 Color 161723 Align Show more" at bounding box center [162, 319] width 205 height 356
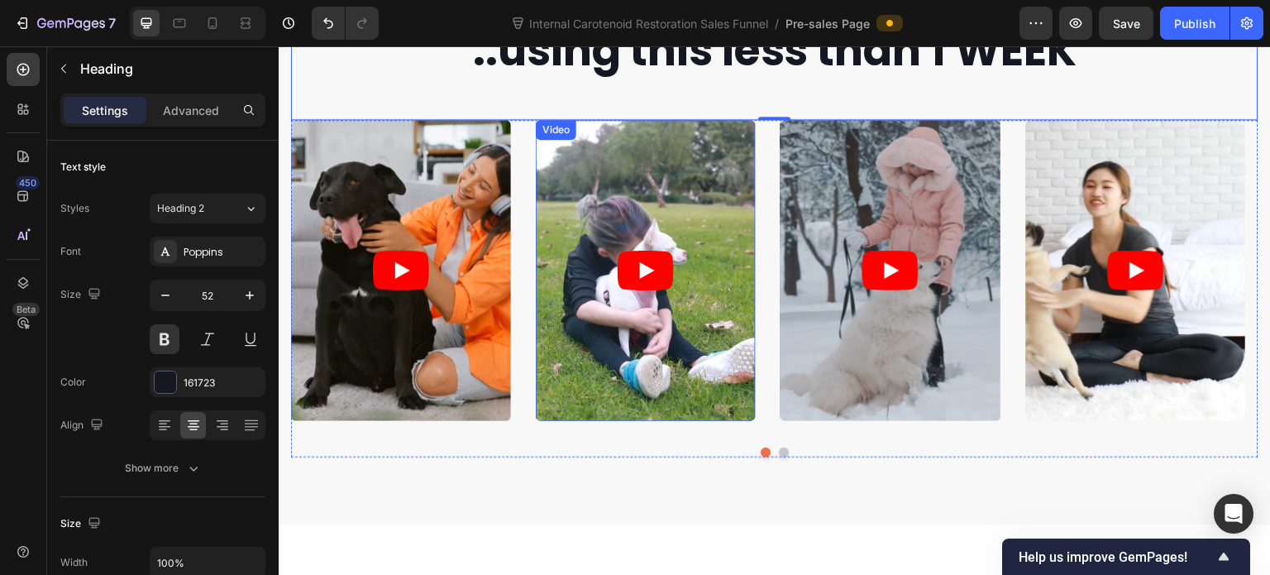
scroll to position [827, 0]
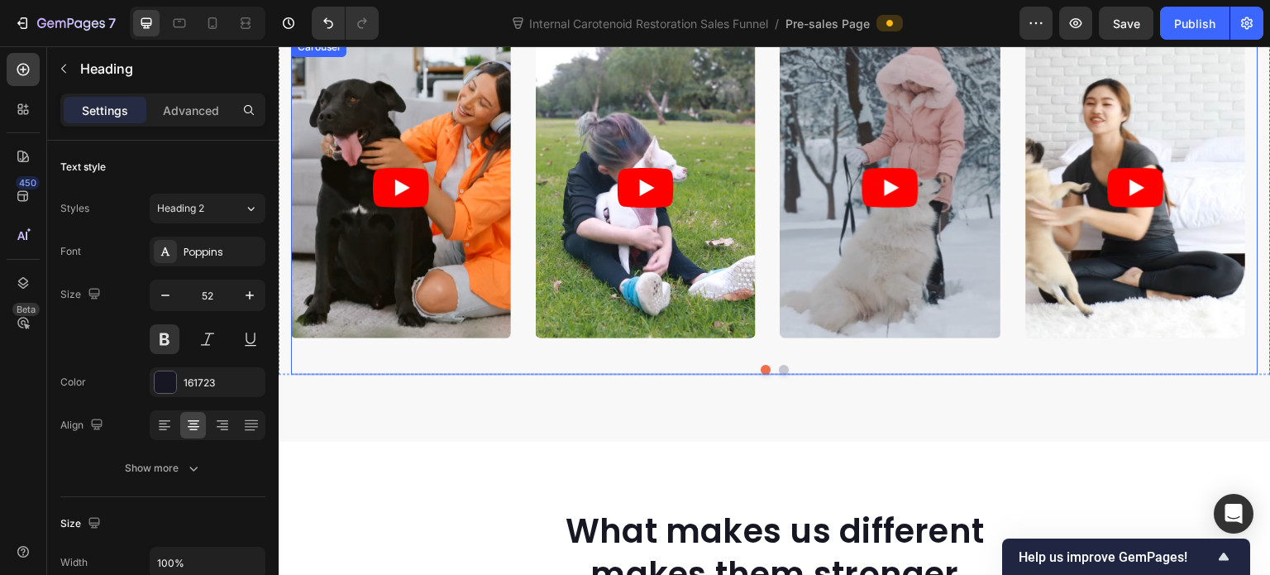
click at [517, 351] on div "Video Video Video Video Video Carousel" at bounding box center [774, 206] width 967 height 338
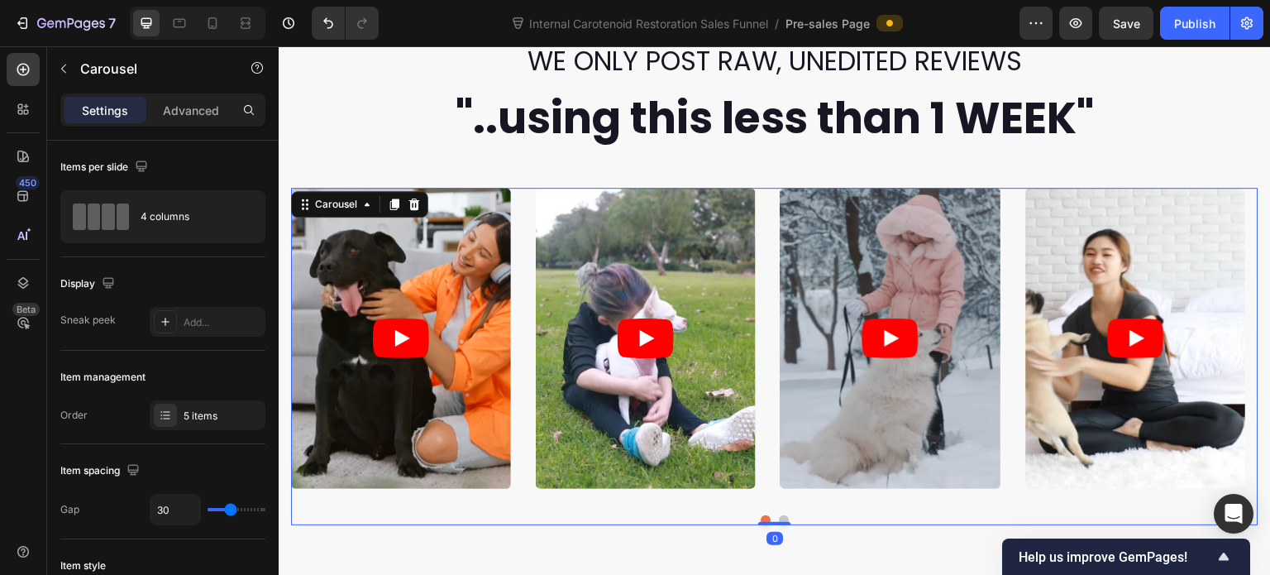
scroll to position [662, 0]
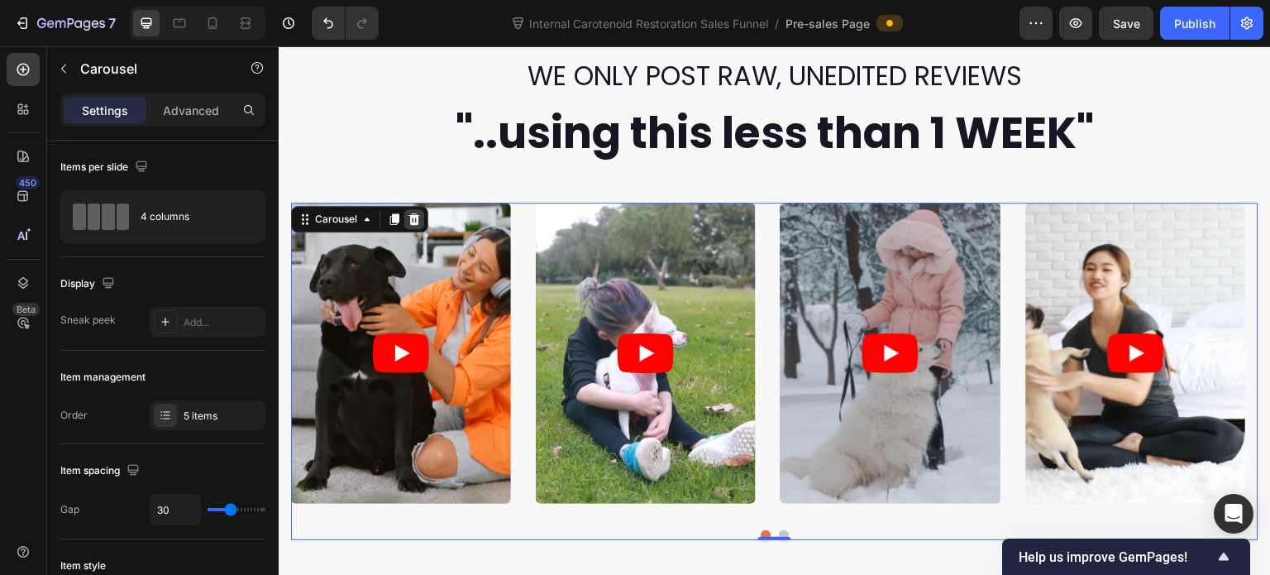
click at [414, 213] on icon at bounding box center [414, 219] width 11 height 12
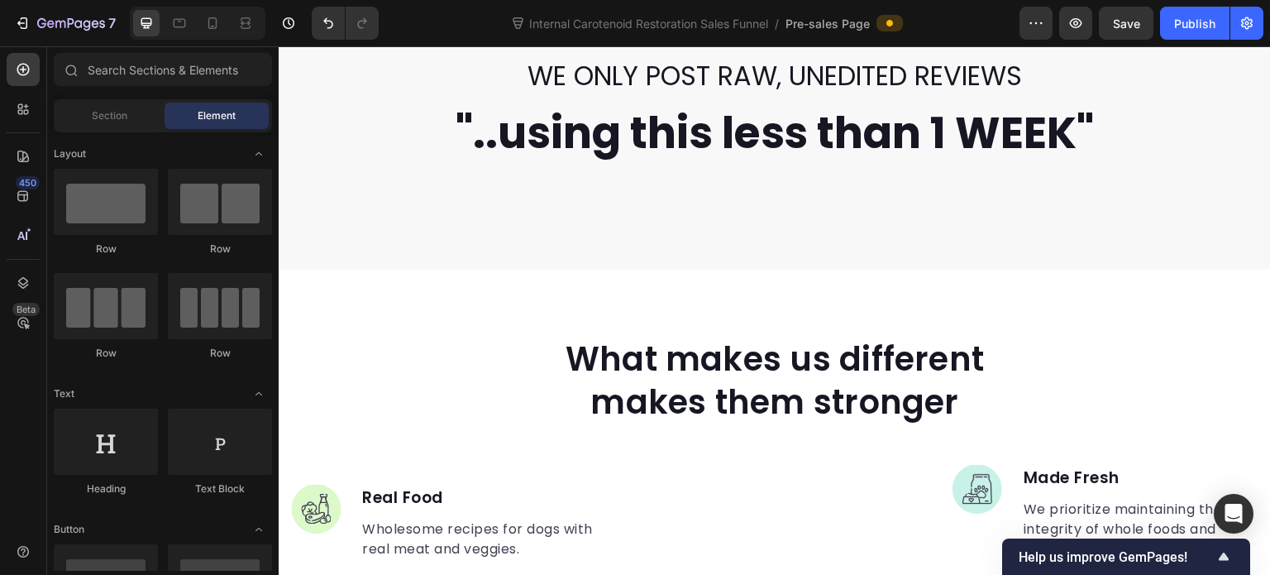
scroll to position [579, 0]
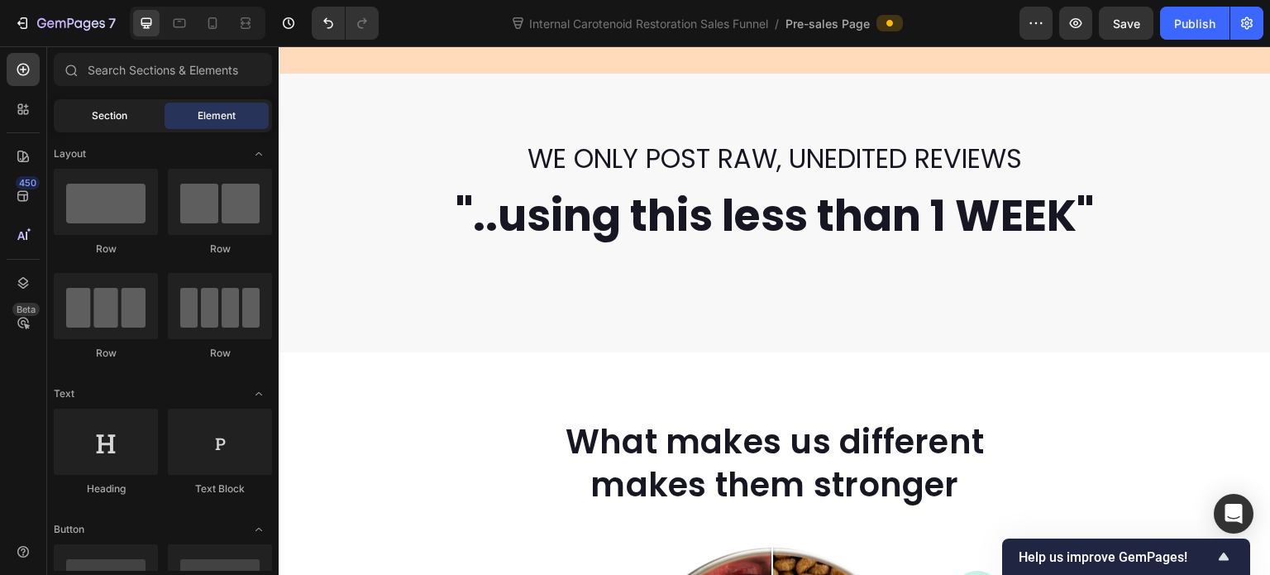
click at [106, 118] on span "Section" at bounding box center [110, 115] width 36 height 15
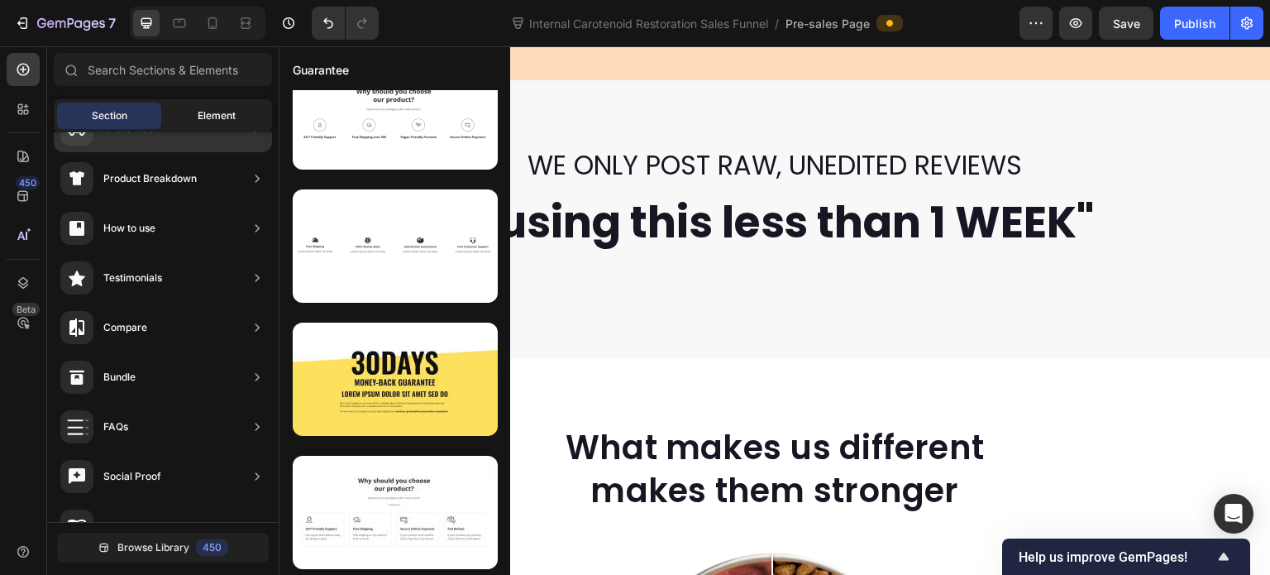
scroll to position [0, 0]
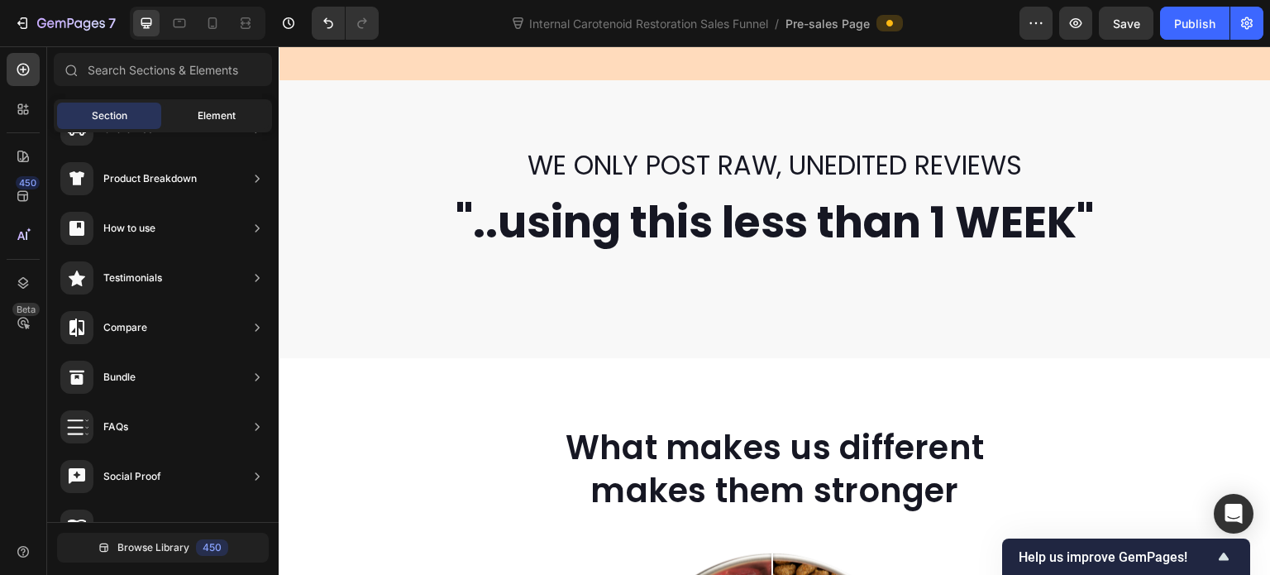
click at [213, 112] on span "Element" at bounding box center [217, 115] width 38 height 15
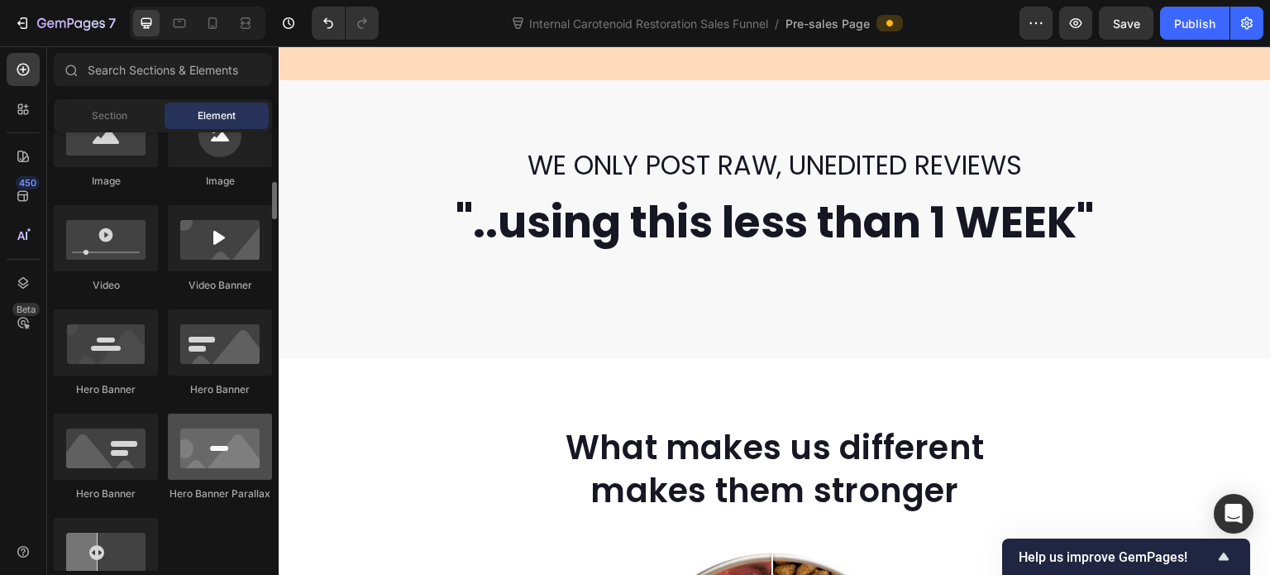
scroll to position [413, 0]
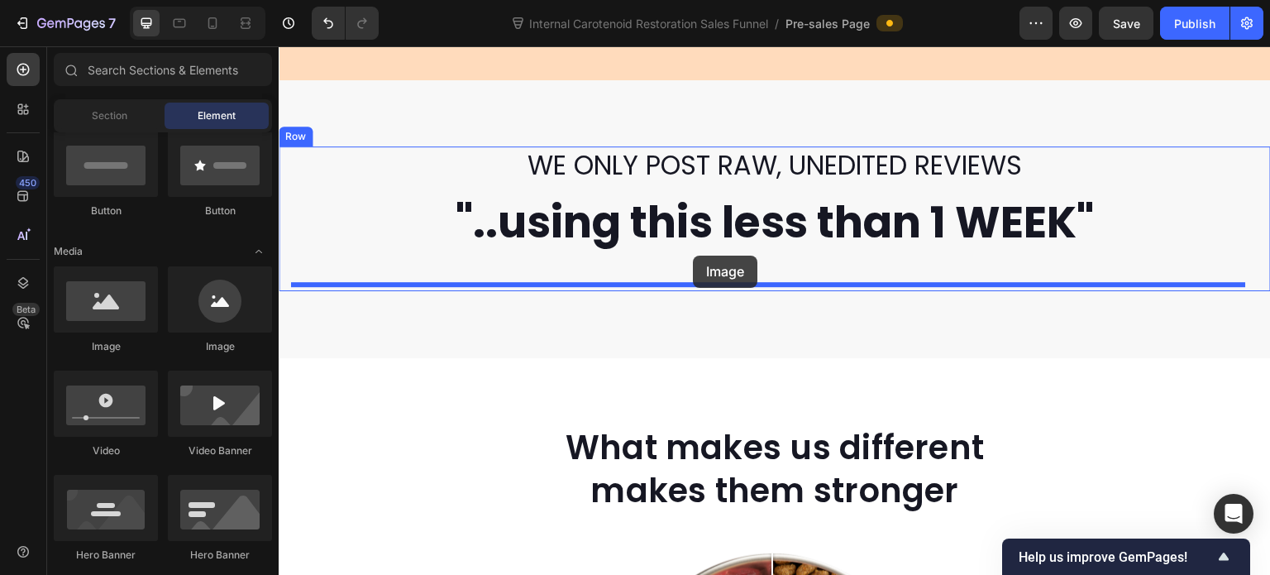
drag, startPoint x: 390, startPoint y: 350, endPoint x: 734, endPoint y: 291, distance: 349.0
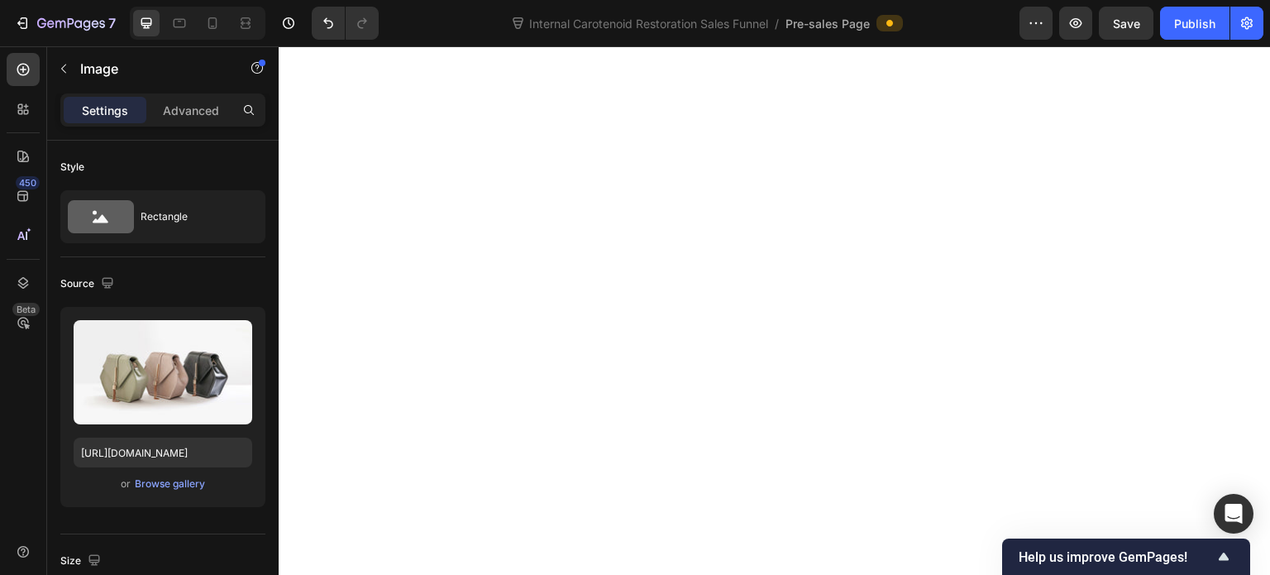
scroll to position [827, 0]
click at [58, 63] on icon "button" at bounding box center [63, 68] width 13 height 13
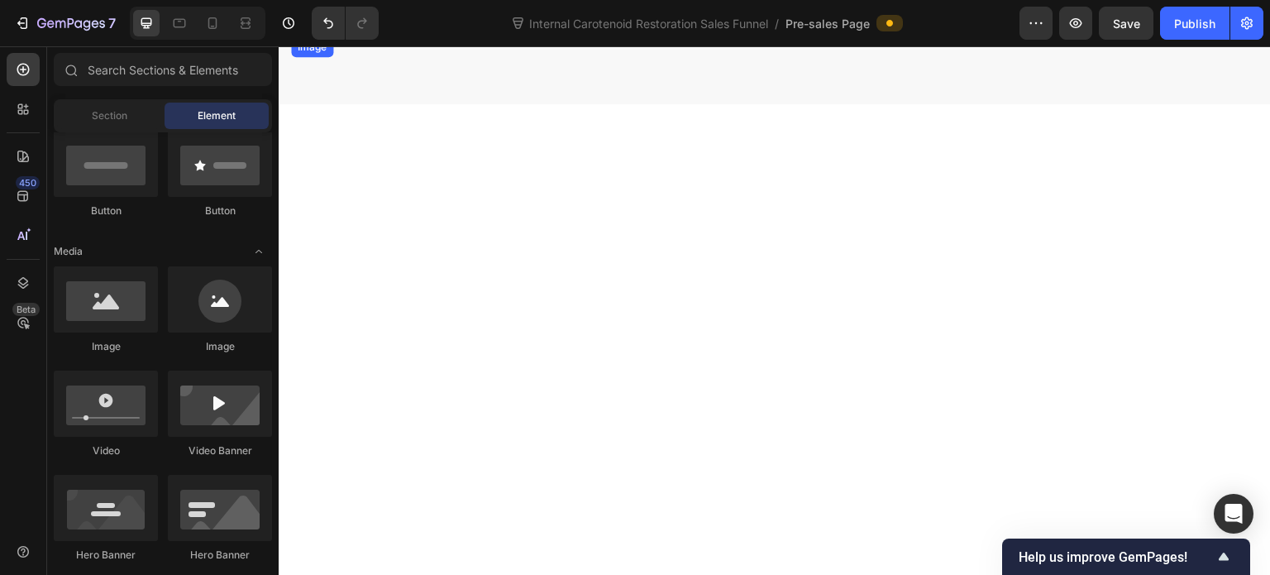
click at [627, 37] on img at bounding box center [774, 37] width 967 height 0
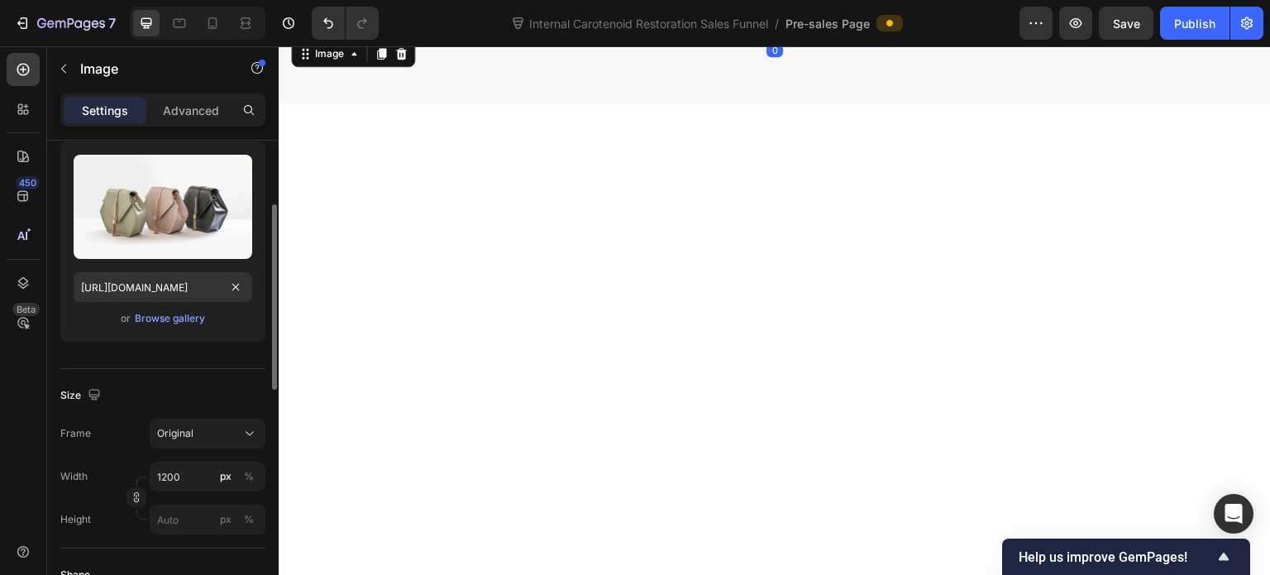
scroll to position [331, 0]
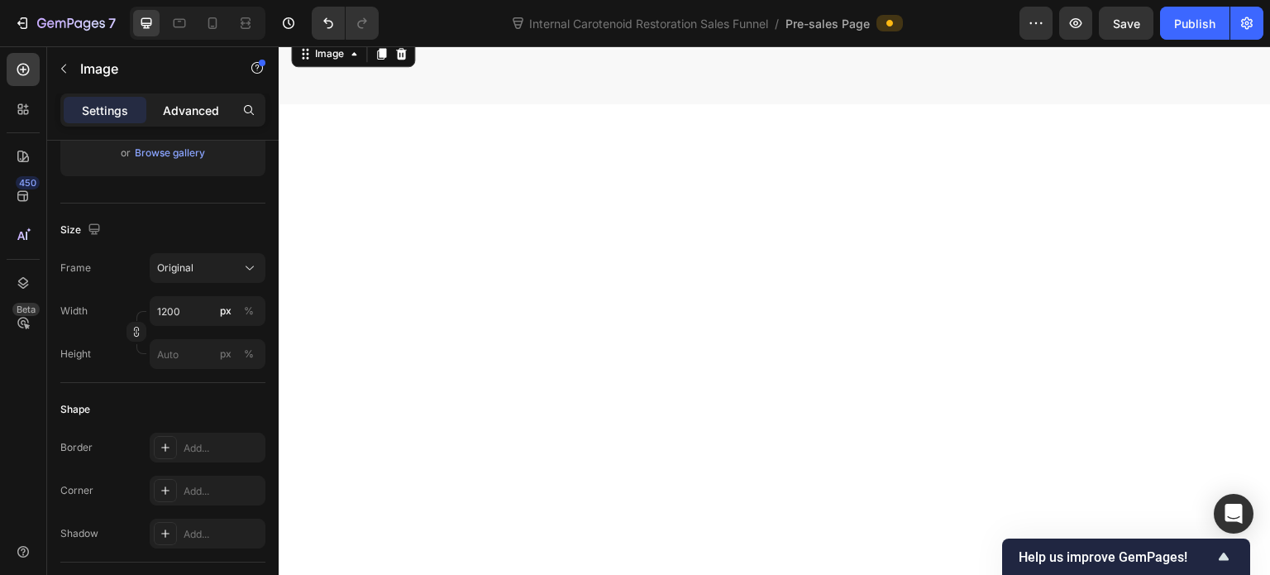
click at [176, 108] on p "Advanced" at bounding box center [191, 110] width 56 height 17
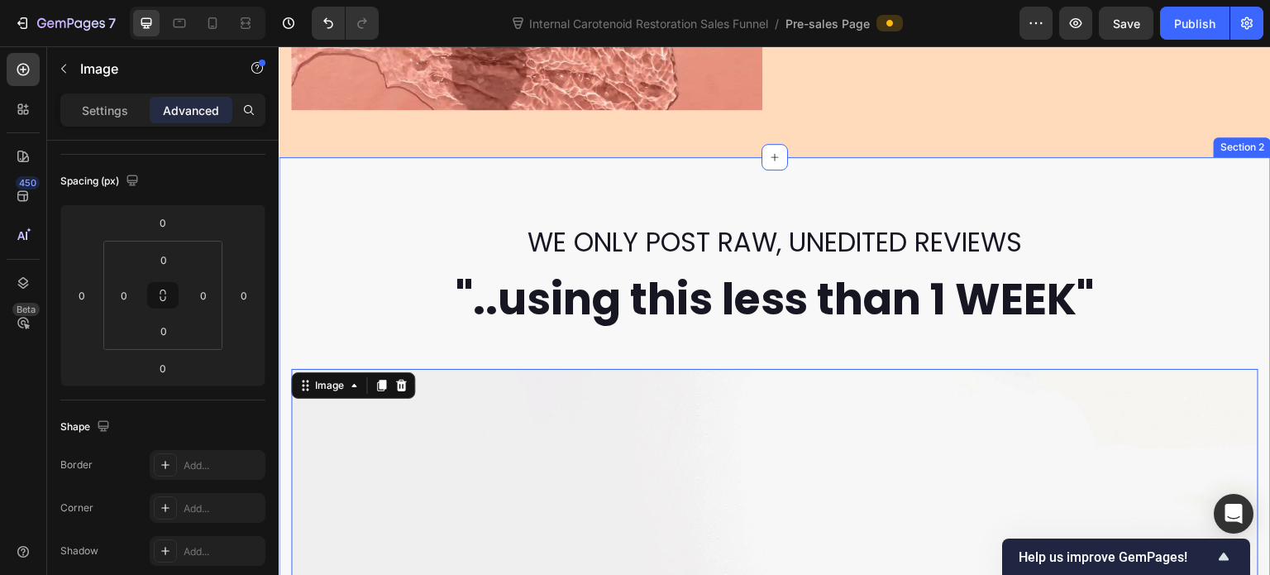
scroll to position [579, 0]
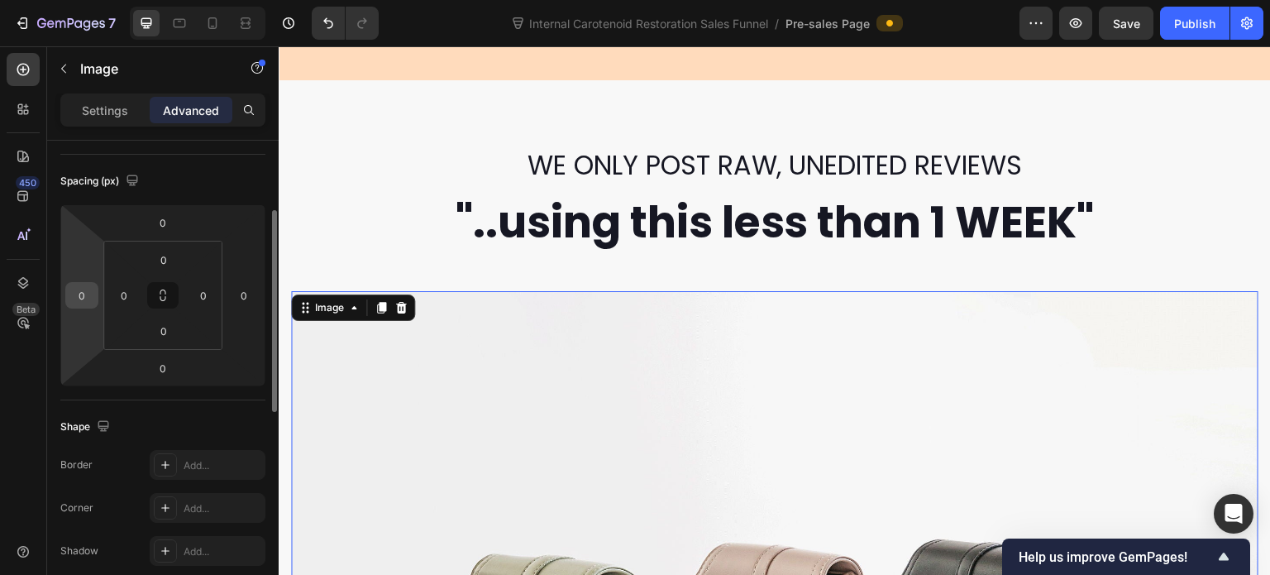
click at [87, 295] on input "0" at bounding box center [81, 295] width 25 height 25
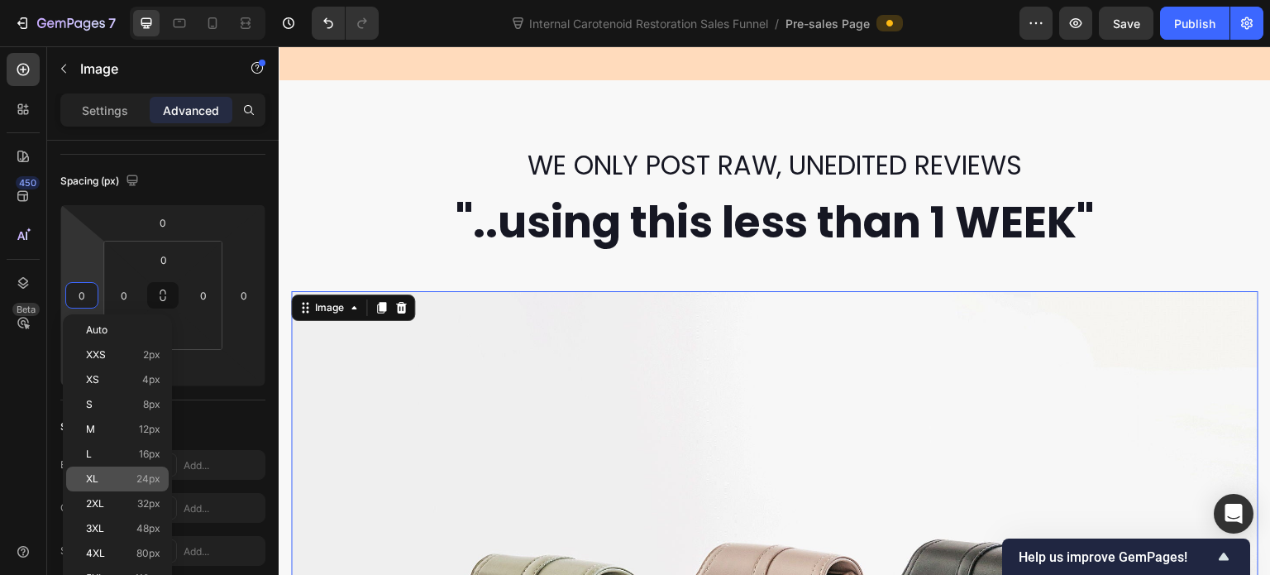
click at [114, 479] on p "XL 24px" at bounding box center [123, 479] width 74 height 12
type input "24"
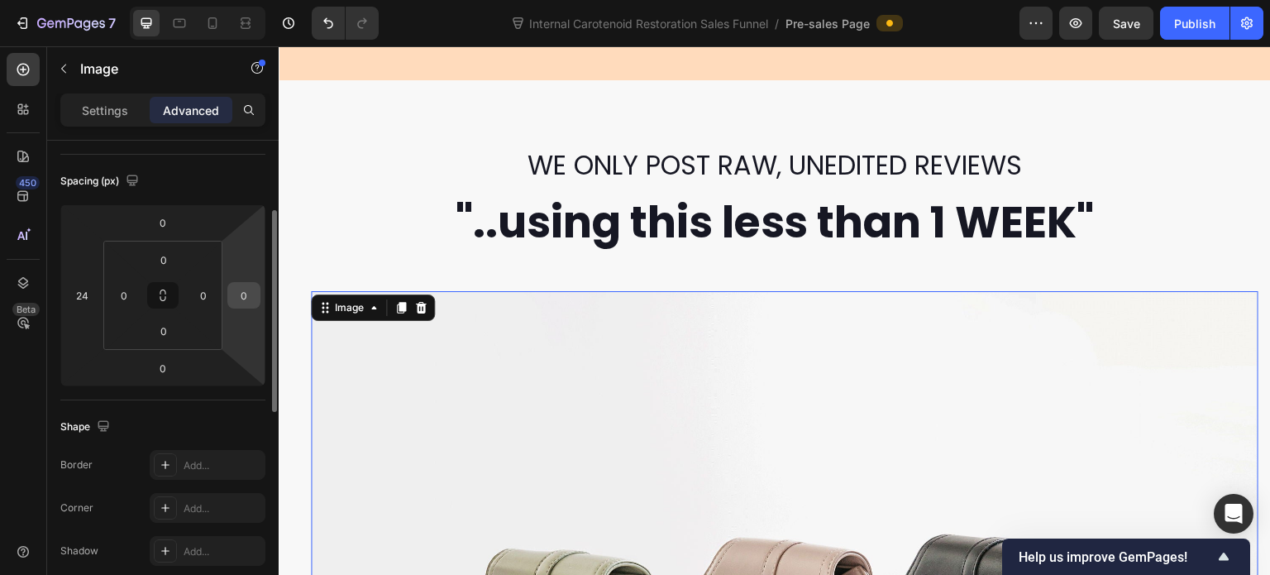
click at [245, 296] on input "0" at bounding box center [244, 295] width 25 height 25
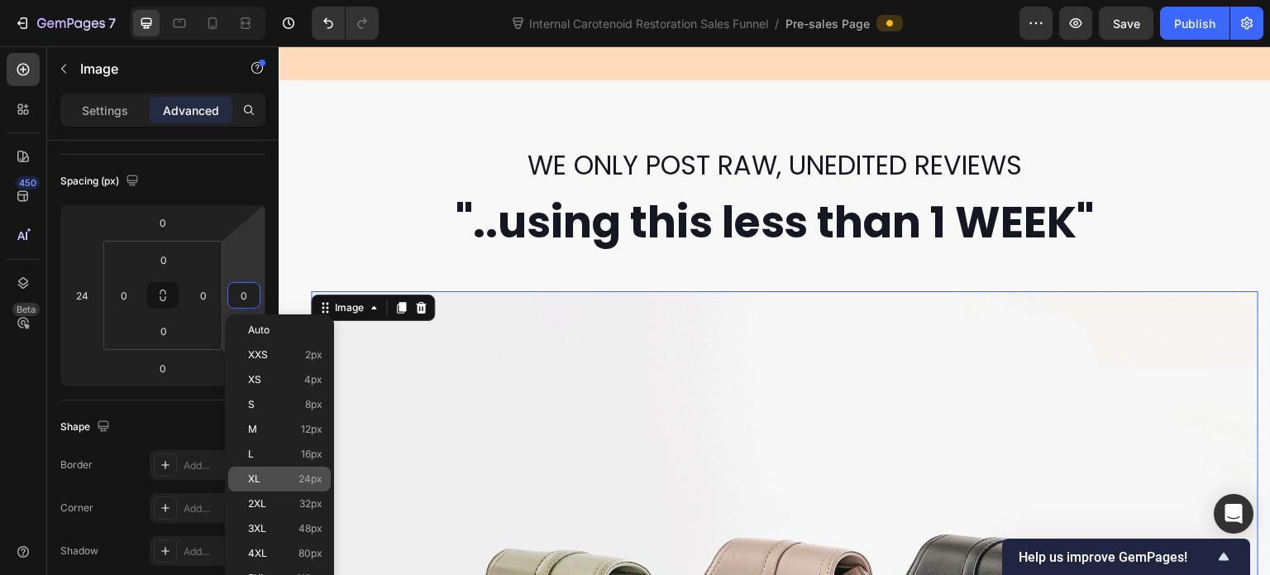
click at [295, 482] on p "XL 24px" at bounding box center [285, 479] width 74 height 12
type input "24"
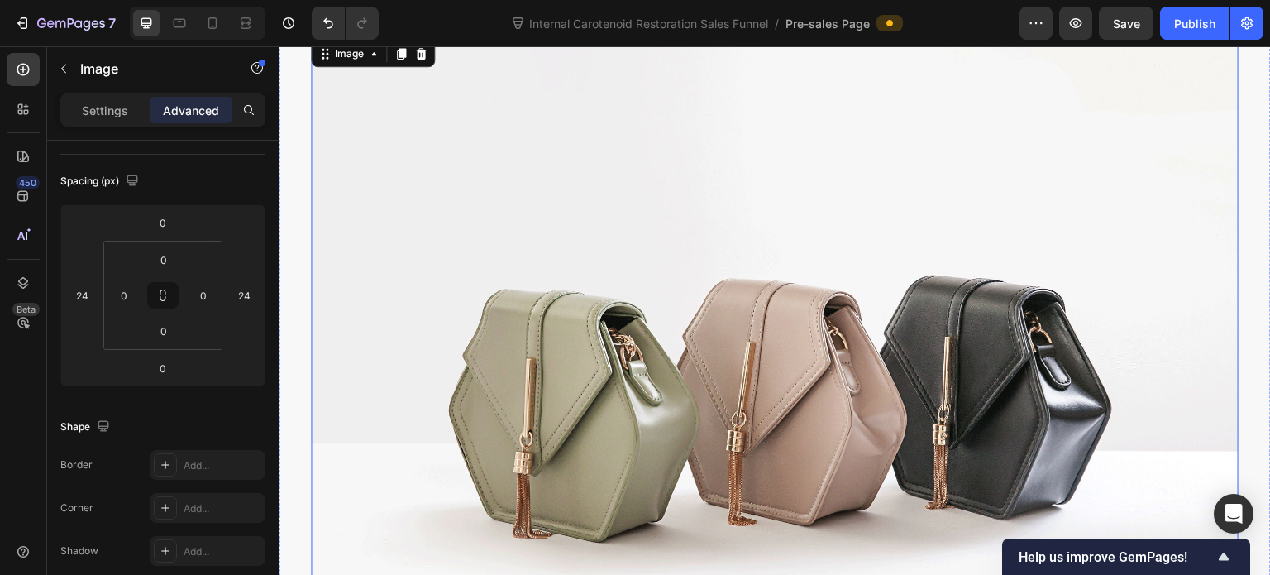
scroll to position [744, 0]
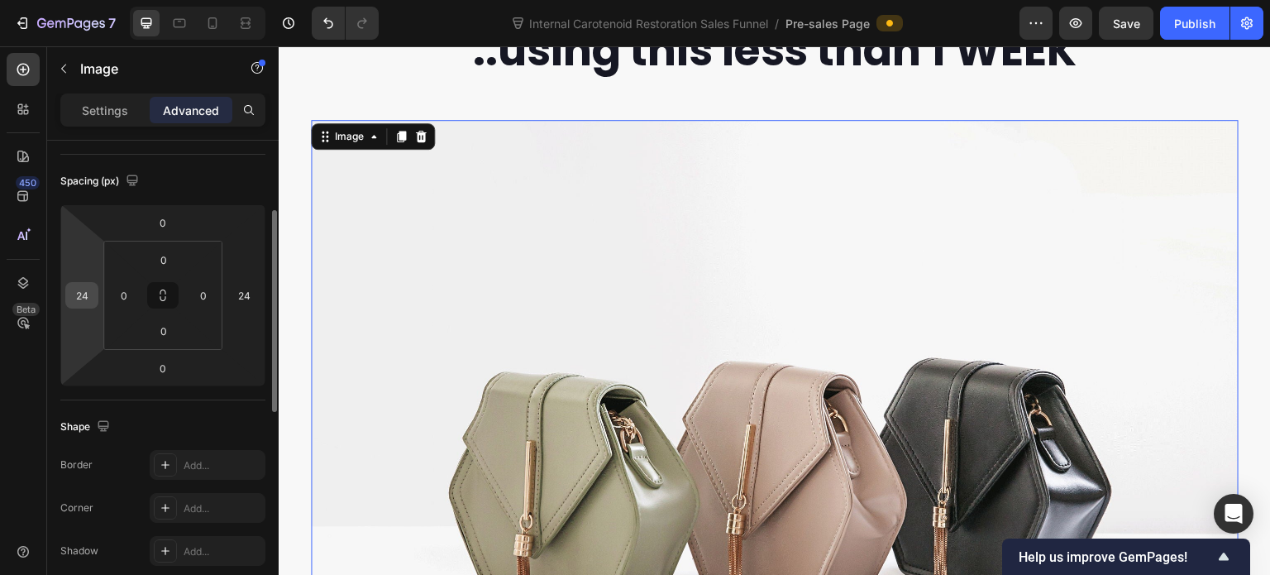
click at [87, 289] on input "24" at bounding box center [81, 295] width 25 height 25
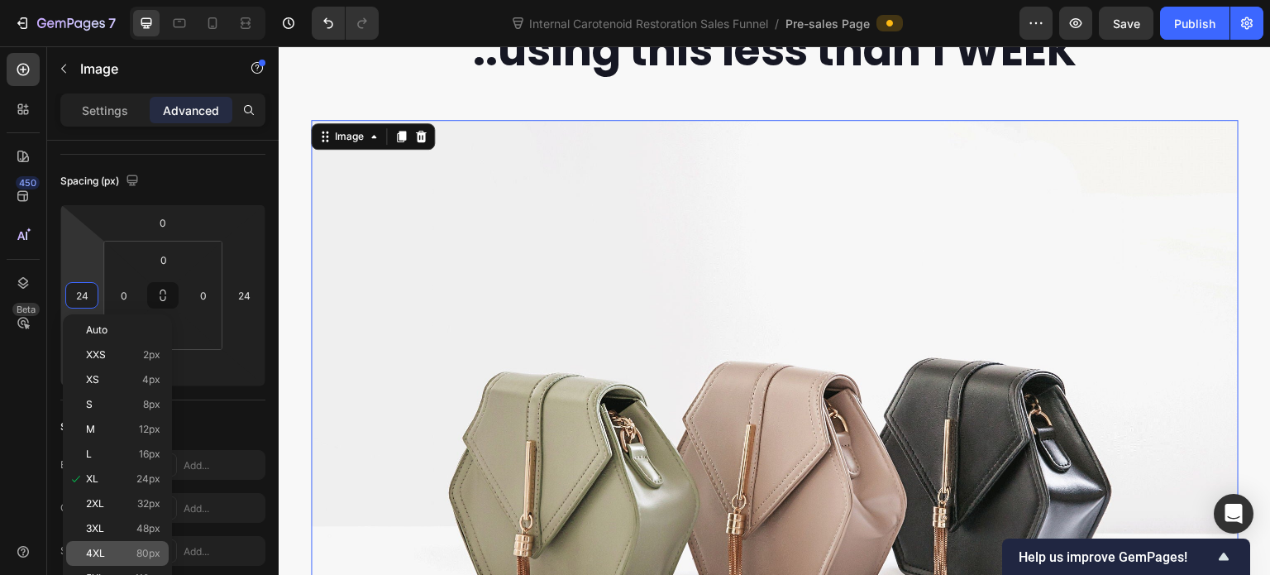
click at [128, 552] on p "4XL 80px" at bounding box center [123, 553] width 74 height 12
type input "80"
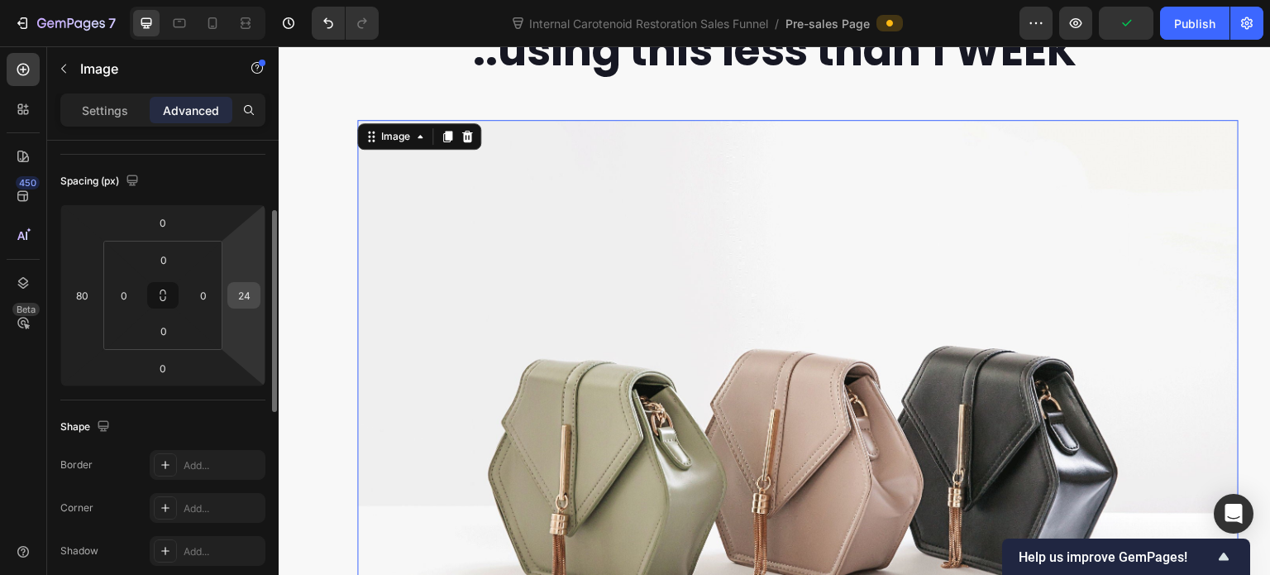
click at [238, 304] on input "24" at bounding box center [244, 295] width 25 height 25
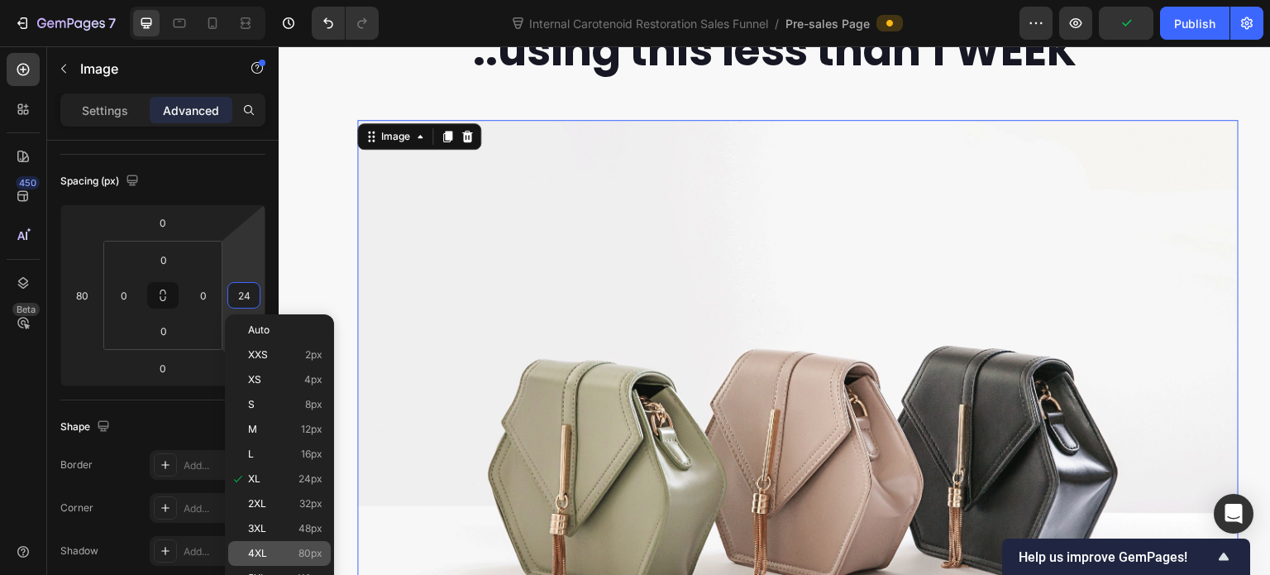
click at [255, 552] on span "4XL" at bounding box center [257, 553] width 19 height 12
type input "80"
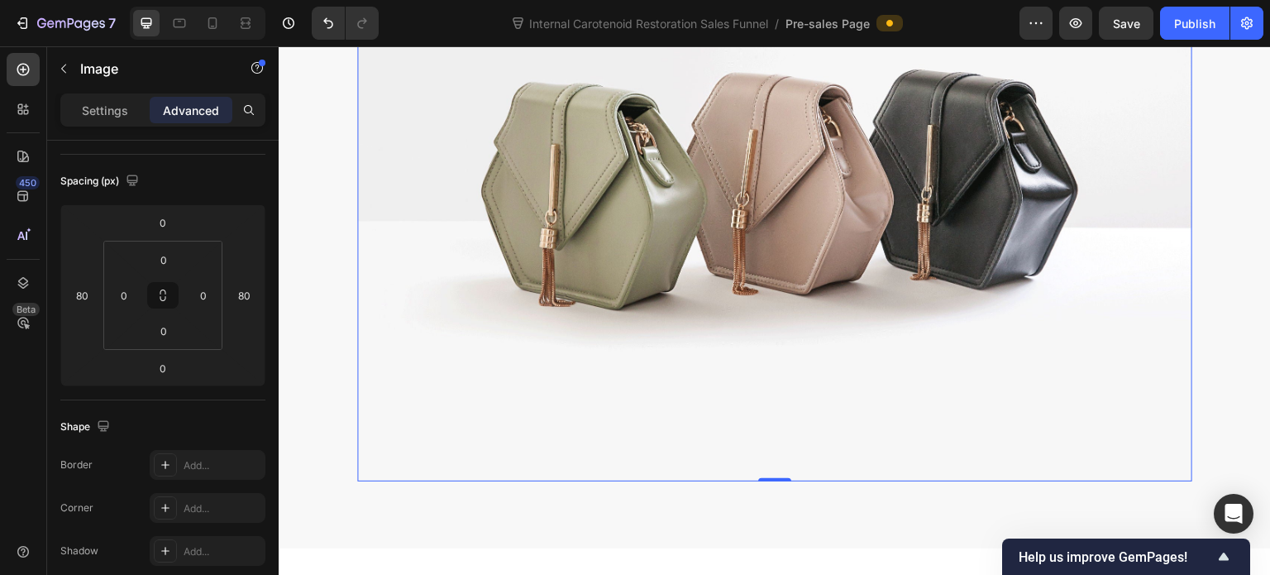
scroll to position [1075, 0]
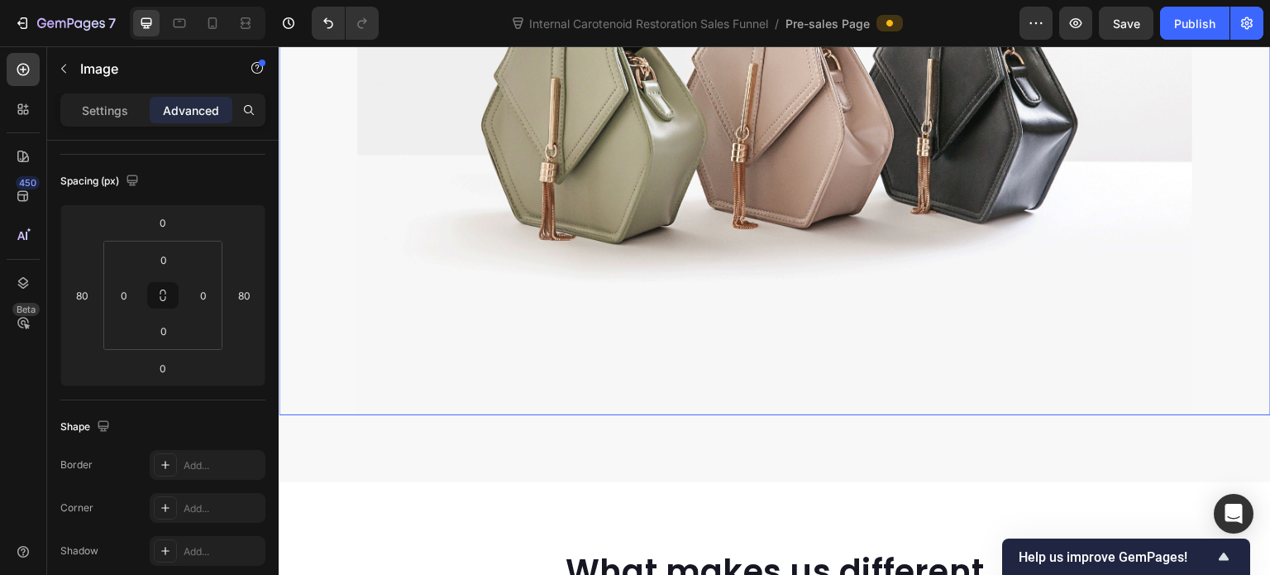
click at [324, 251] on div "WE ONLY POST RAW, UNEDITED REVIEWS Heading "..using this less than 1 WEEK" Head…" at bounding box center [774, 30] width 967 height 772
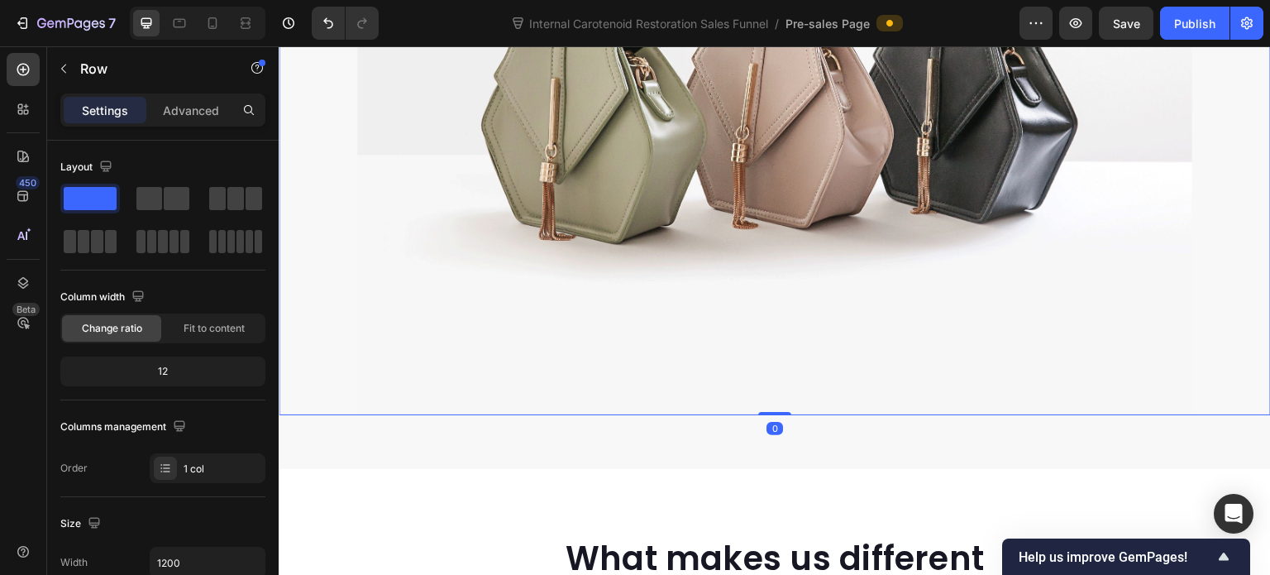
drag, startPoint x: 767, startPoint y: 418, endPoint x: 772, endPoint y: 371, distance: 47.3
click at [772, 371] on div "WE ONLY POST RAW, UNEDITED REVIEWS Heading "..using this less than 1 WEEK" Head…" at bounding box center [775, 30] width 992 height 772
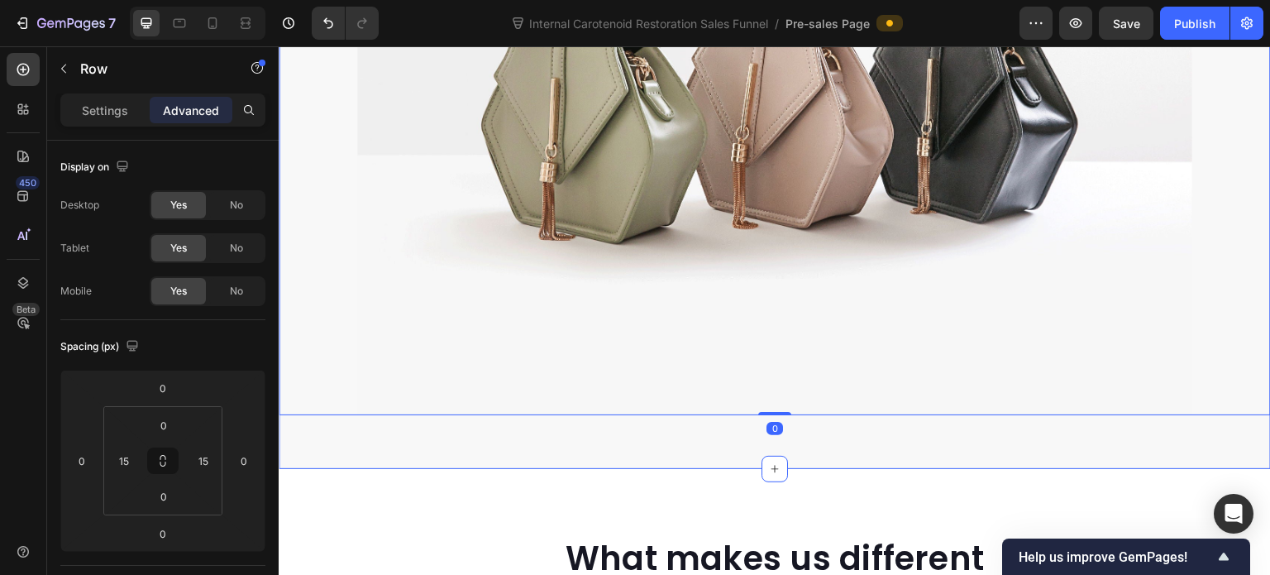
click at [653, 428] on div "WE ONLY POST RAW, UNEDITED REVIEWS Heading "..using this less than 1 WEEK" Head…" at bounding box center [775, 22] width 992 height 891
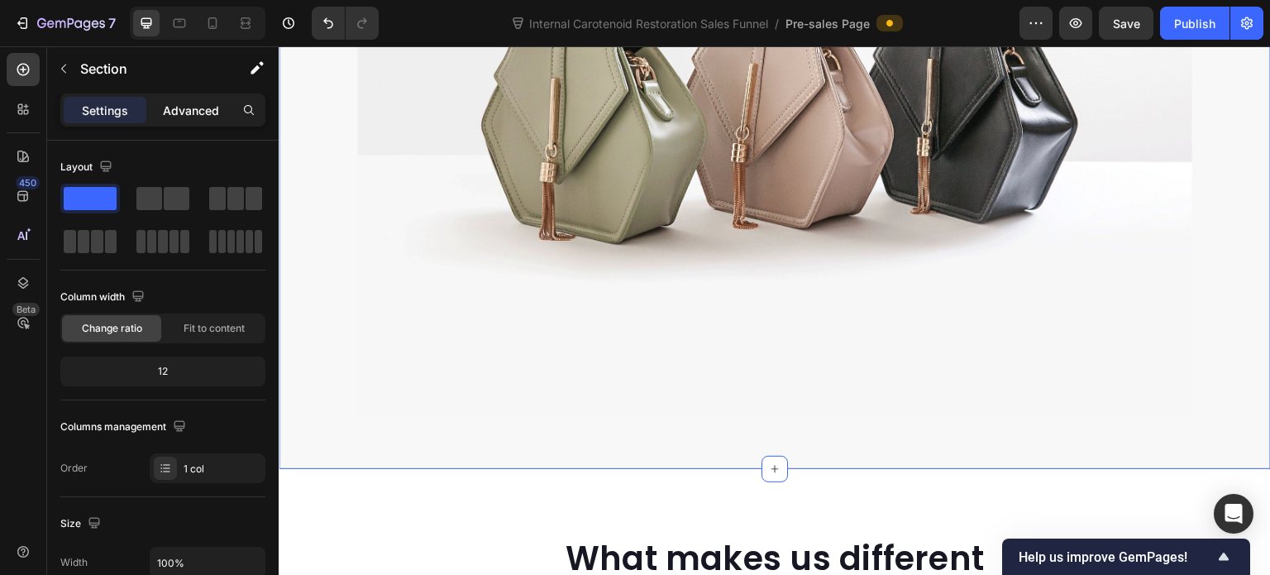
click at [167, 102] on p "Advanced" at bounding box center [191, 110] width 56 height 17
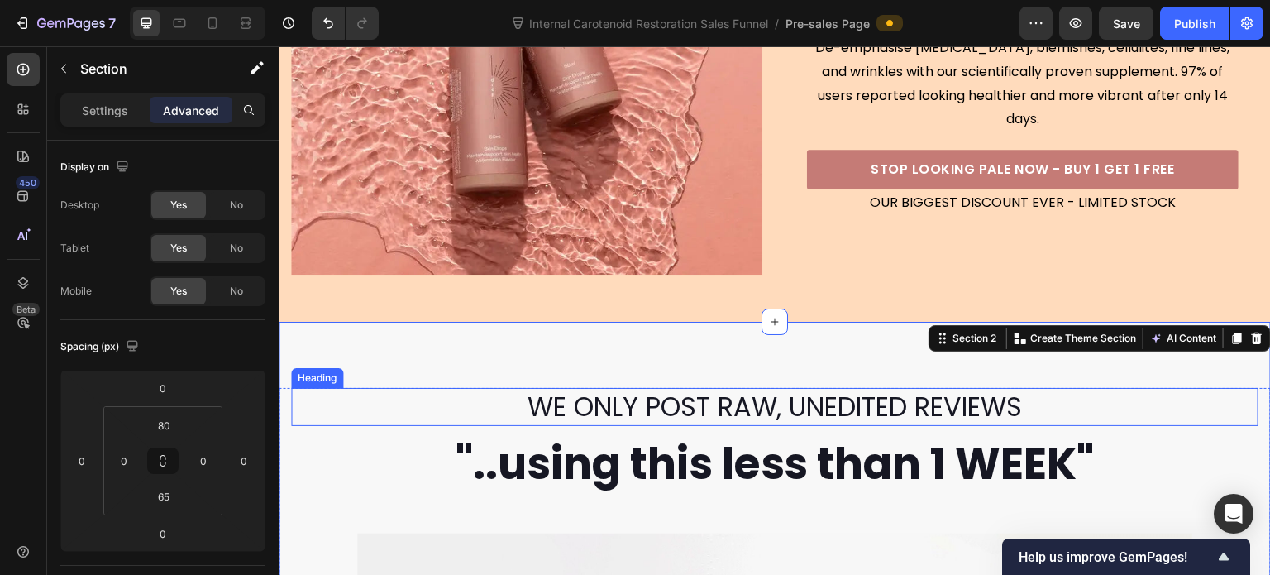
scroll to position [413, 0]
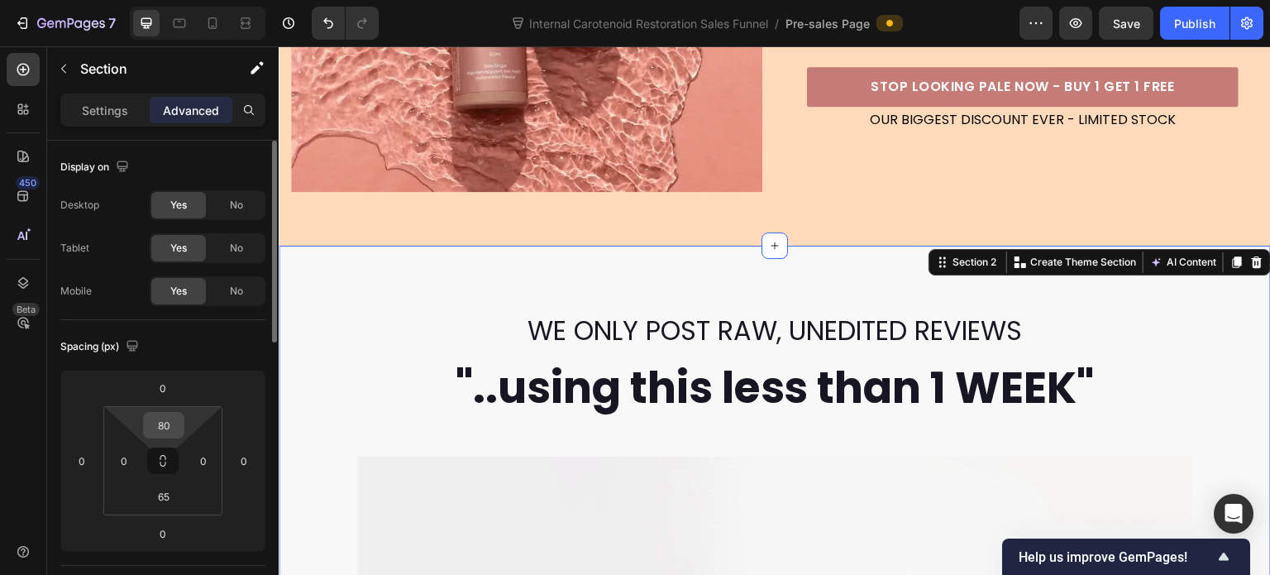
click at [169, 424] on input "80" at bounding box center [163, 425] width 33 height 25
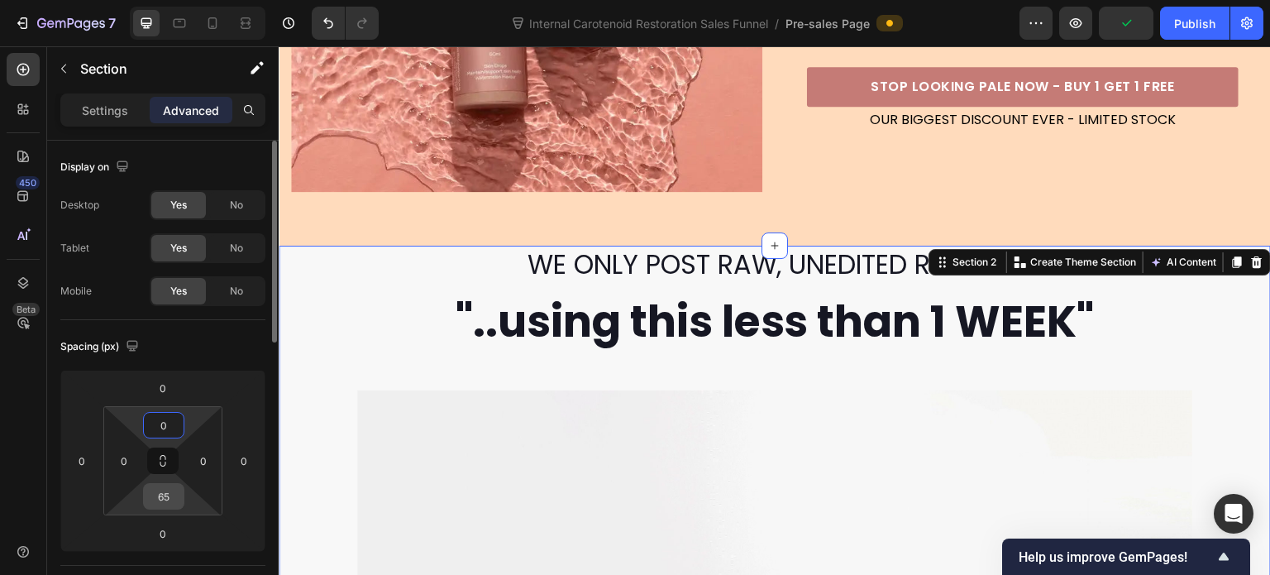
type input "0"
click at [172, 502] on input "65" at bounding box center [163, 496] width 33 height 25
type input "0"
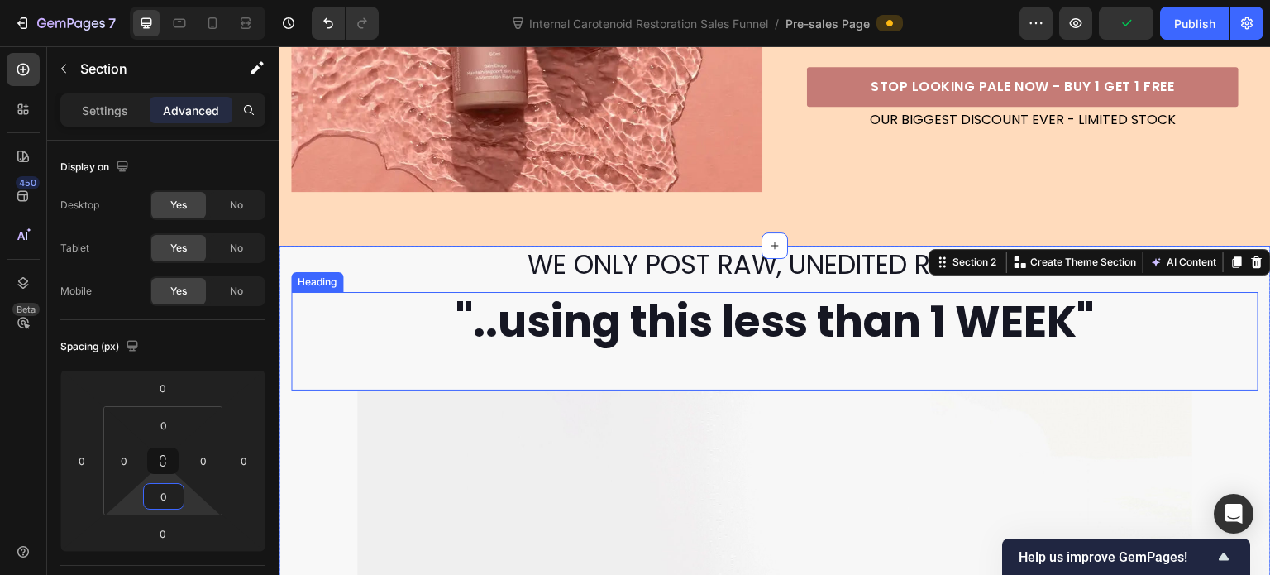
click at [476, 294] on p ""..using this less than 1 WEEK"" at bounding box center [775, 322] width 964 height 56
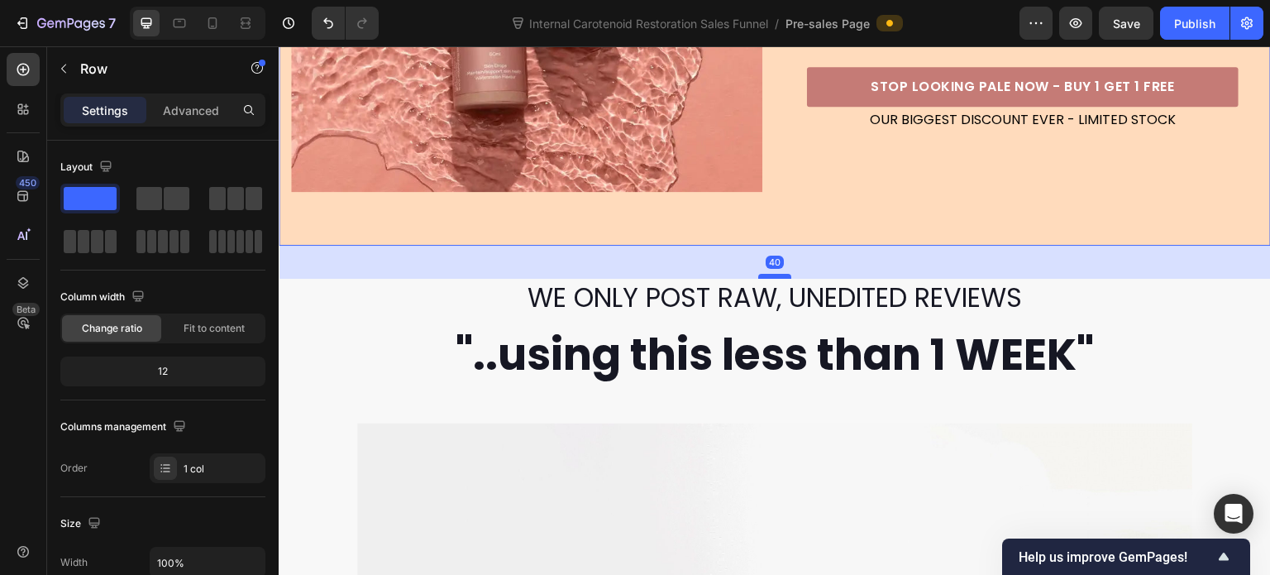
drag, startPoint x: 766, startPoint y: 237, endPoint x: 782, endPoint y: 270, distance: 37.0
click at [782, 274] on div at bounding box center [774, 276] width 33 height 5
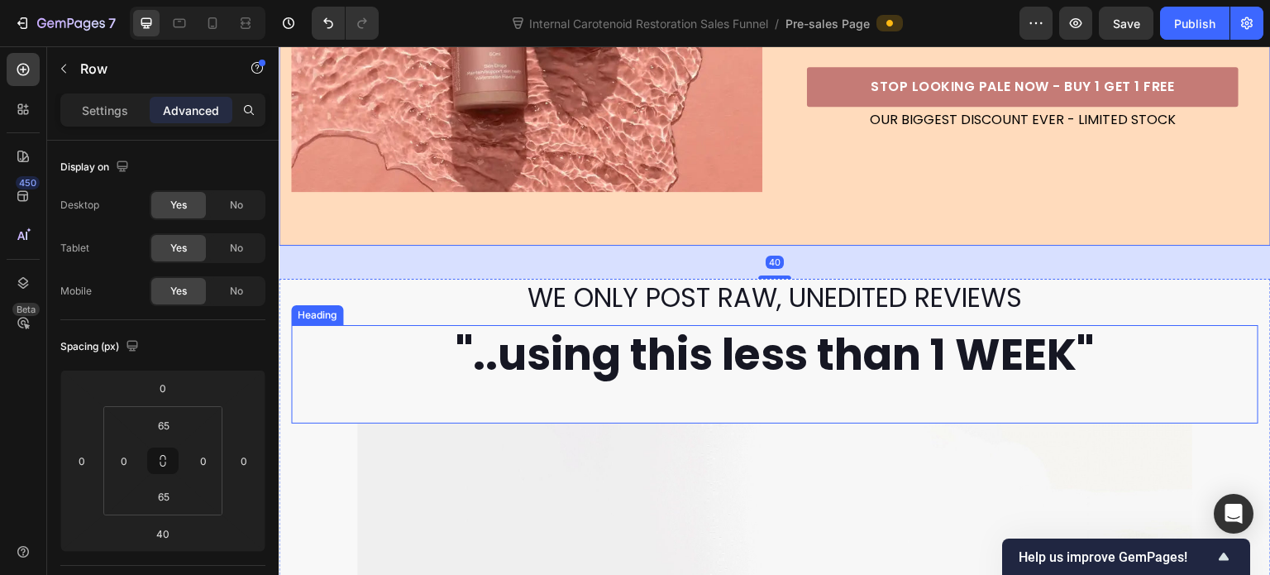
click at [804, 336] on p ""..using this less than 1 WEEK"" at bounding box center [775, 355] width 964 height 56
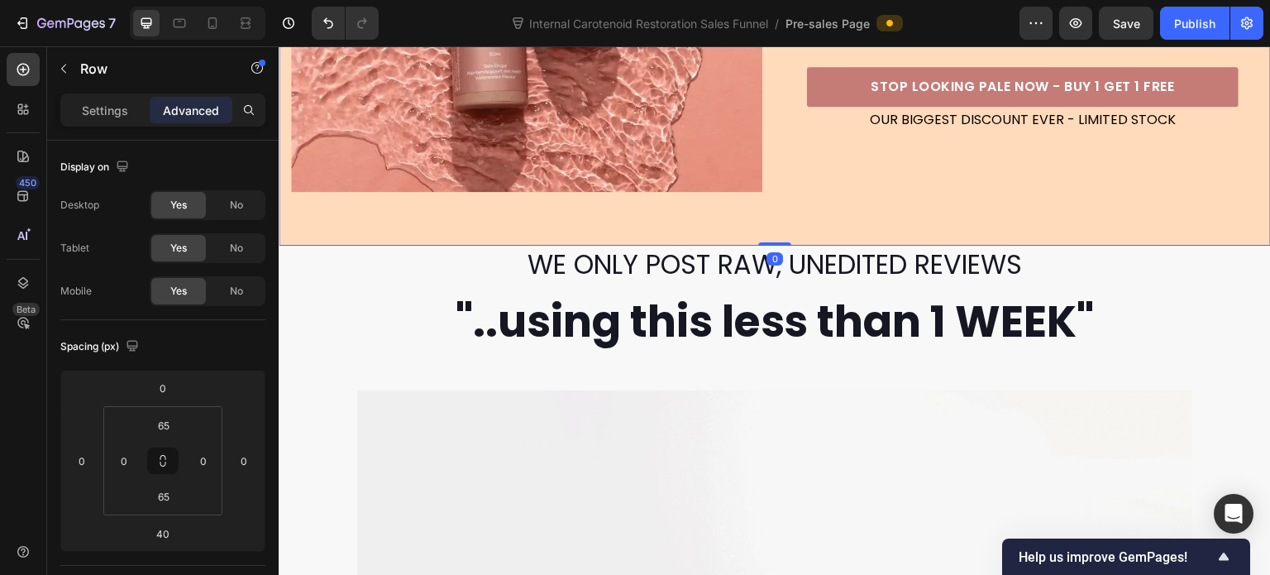
drag, startPoint x: 781, startPoint y: 270, endPoint x: 782, endPoint y: 231, distance: 38.9
type input "0"
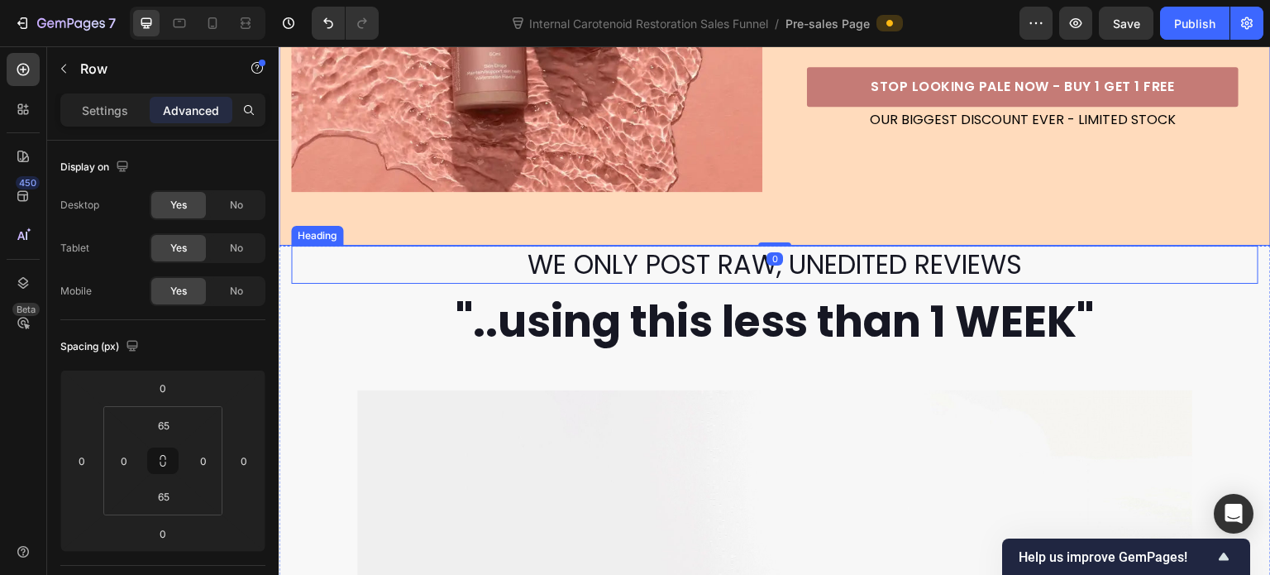
click at [459, 270] on p "WE ONLY POST RAW, UNEDITED REVIEWS" at bounding box center [775, 264] width 964 height 35
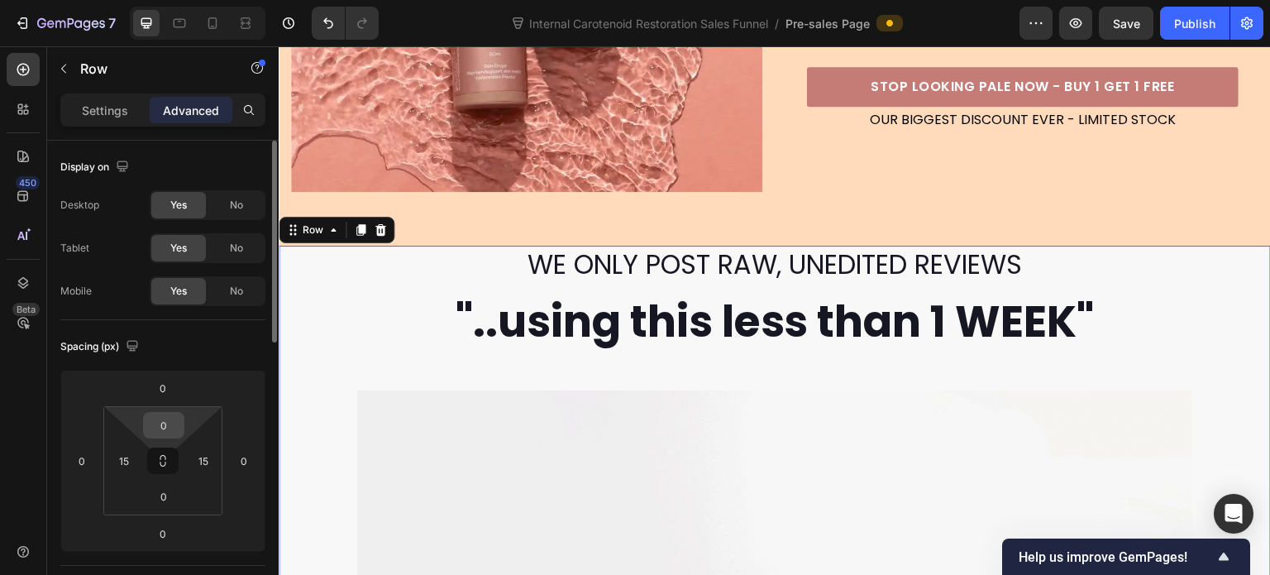
click at [165, 426] on input "0" at bounding box center [163, 425] width 33 height 25
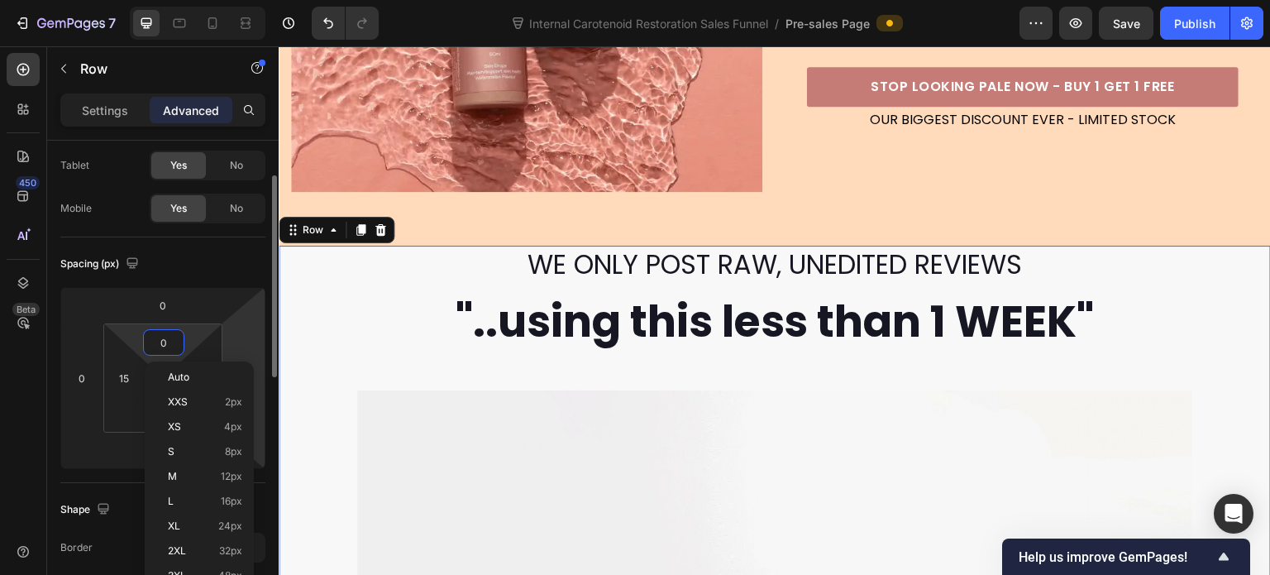
scroll to position [165, 0]
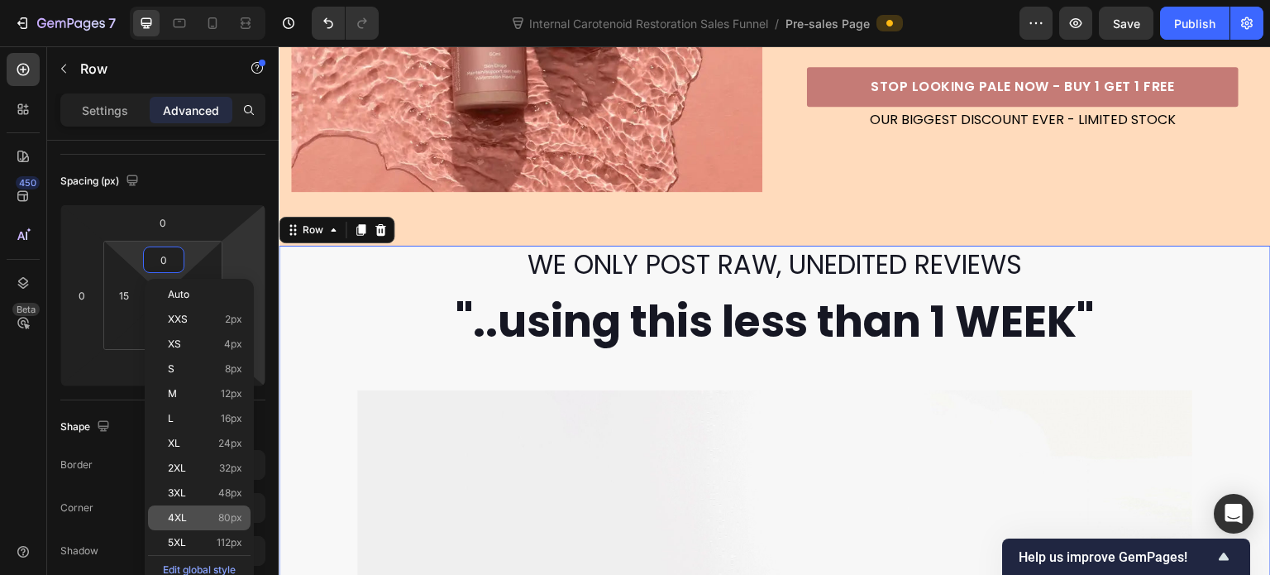
click at [233, 517] on span "80px" at bounding box center [230, 518] width 24 height 12
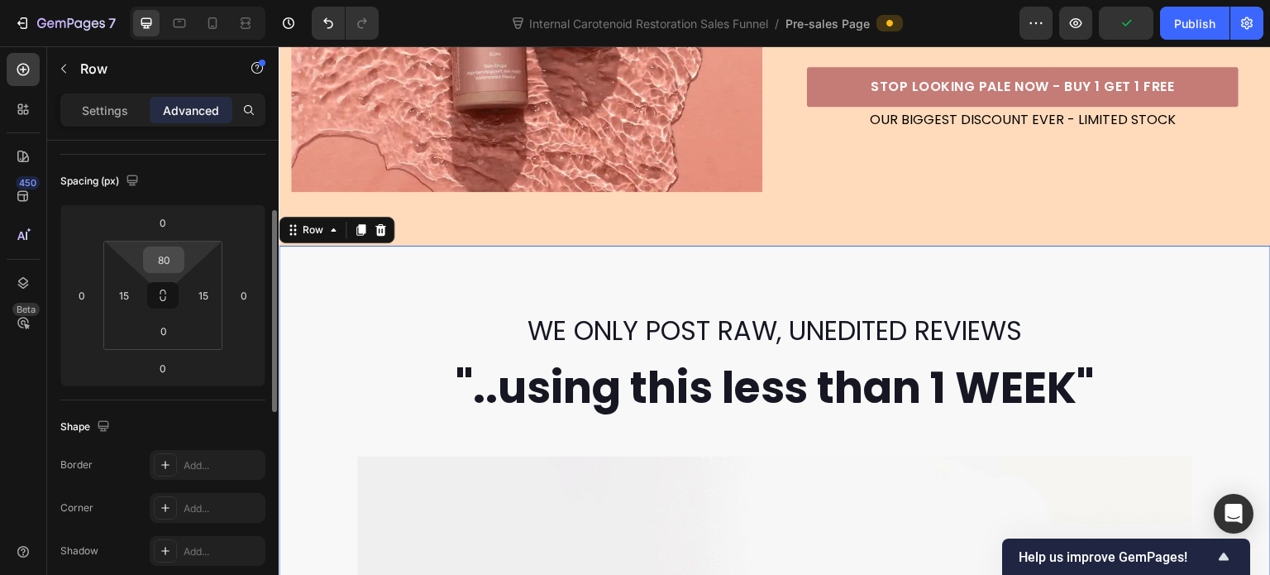
click at [158, 256] on input "80" at bounding box center [163, 259] width 33 height 25
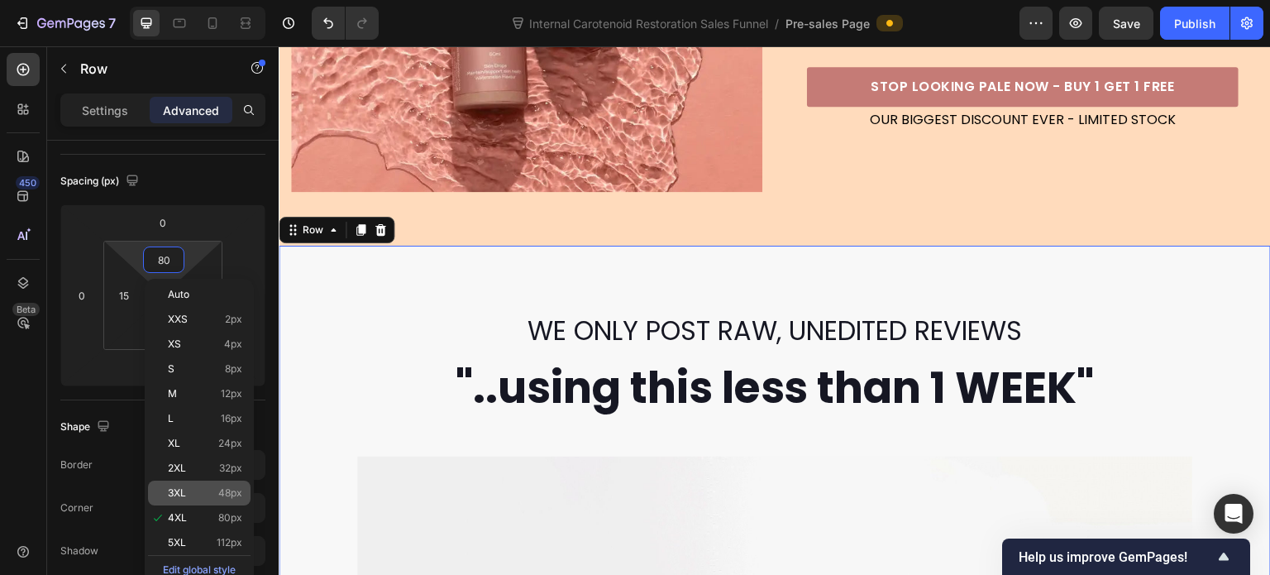
click at [212, 487] on p "3XL 48px" at bounding box center [205, 493] width 74 height 12
type input "48"
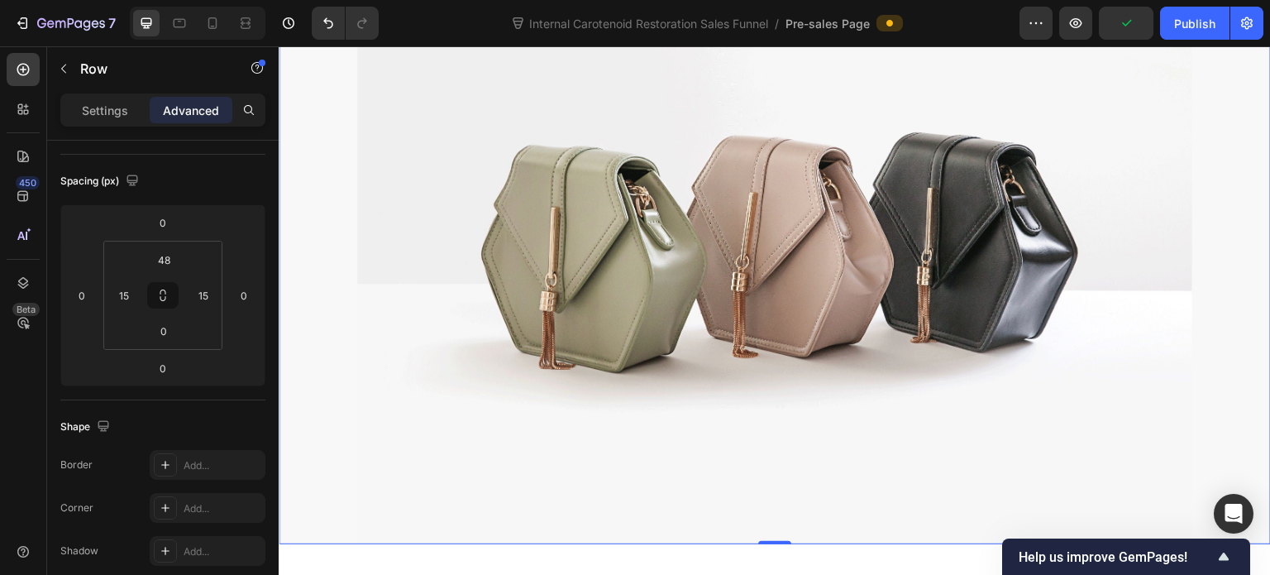
scroll to position [910, 0]
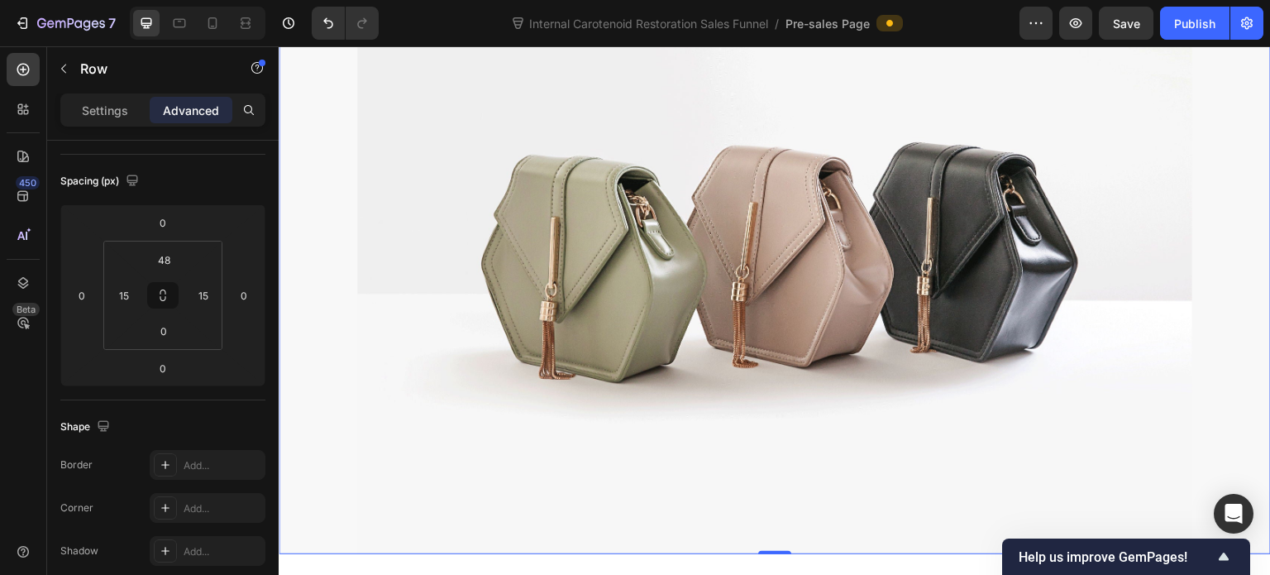
click at [324, 294] on div "WE ONLY POST RAW, UNEDITED REVIEWS Heading "..using this less than 1 WEEK" Head…" at bounding box center [774, 169] width 967 height 772
click at [99, 112] on p "Settings" at bounding box center [105, 110] width 46 height 17
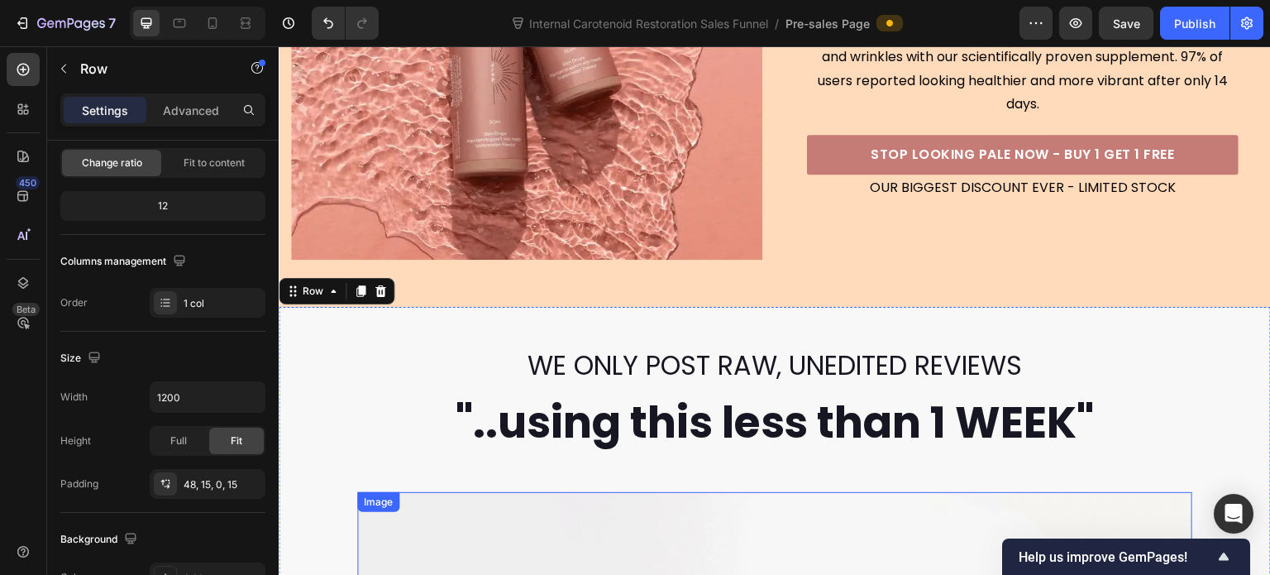
scroll to position [248, 0]
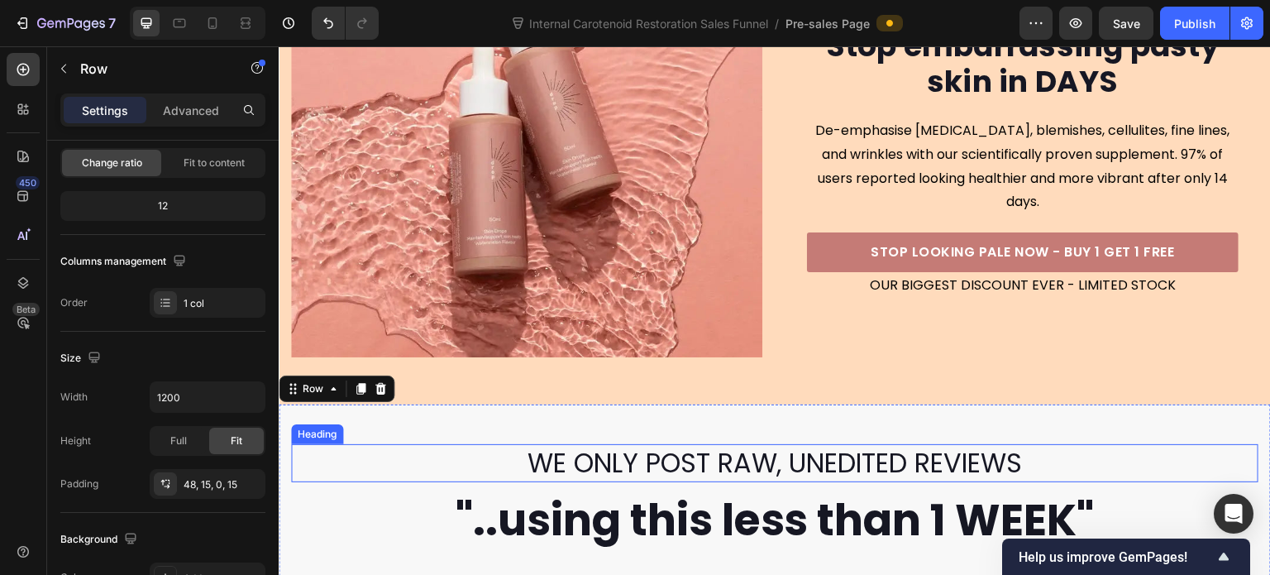
click at [329, 459] on p "WE ONLY POST RAW, UNEDITED REVIEWS" at bounding box center [775, 463] width 964 height 35
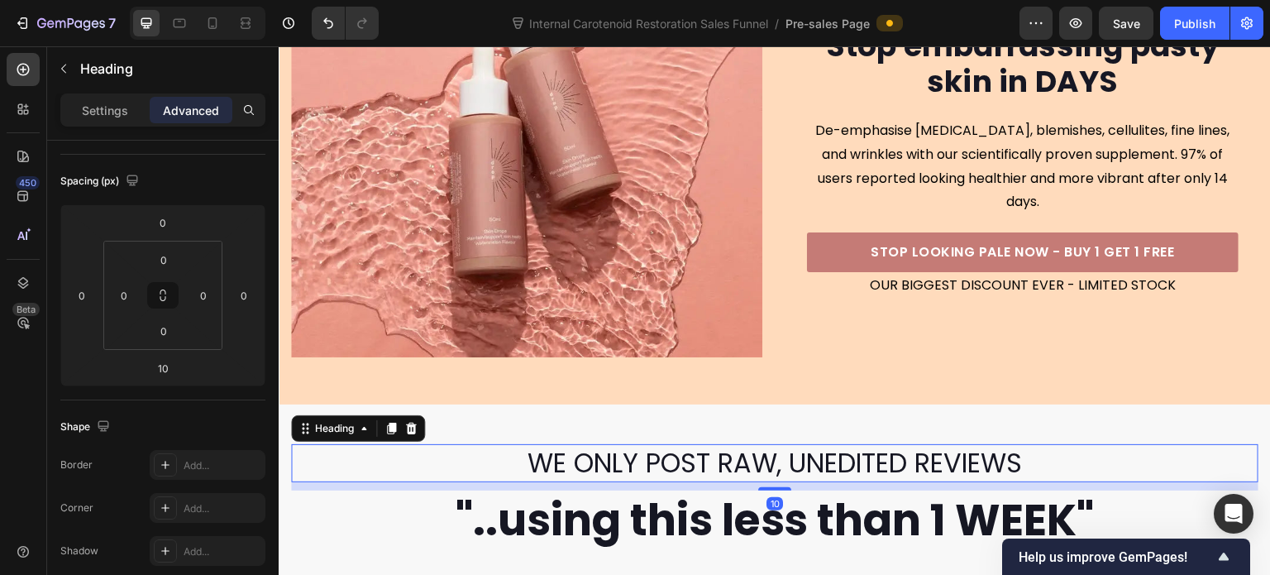
scroll to position [0, 0]
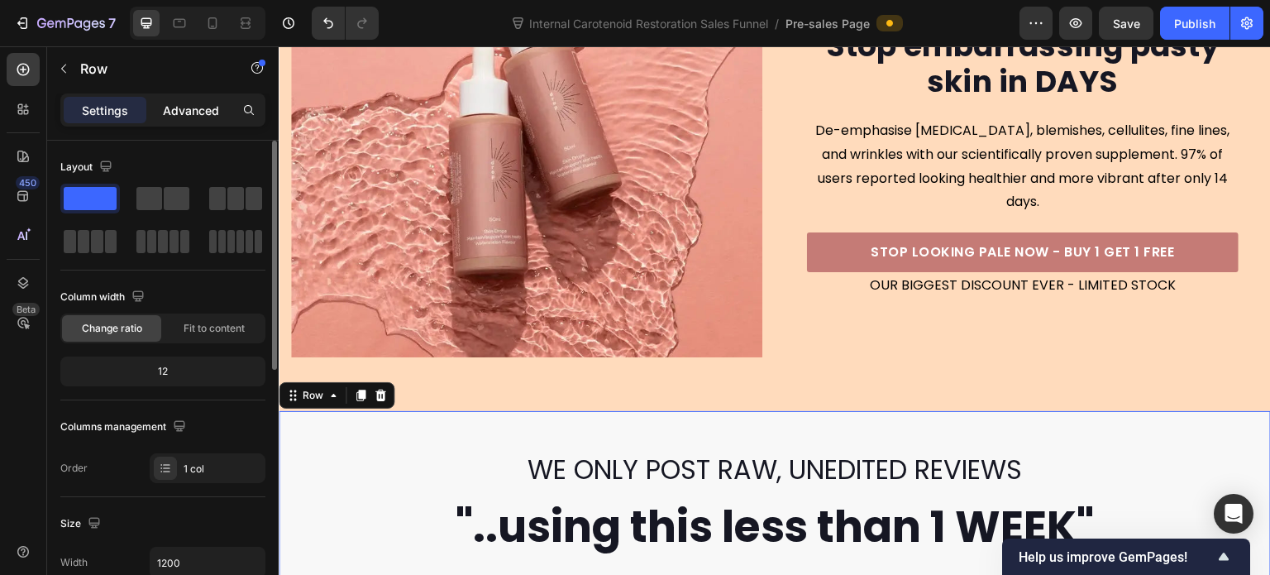
click at [175, 107] on p "Advanced" at bounding box center [191, 110] width 56 height 17
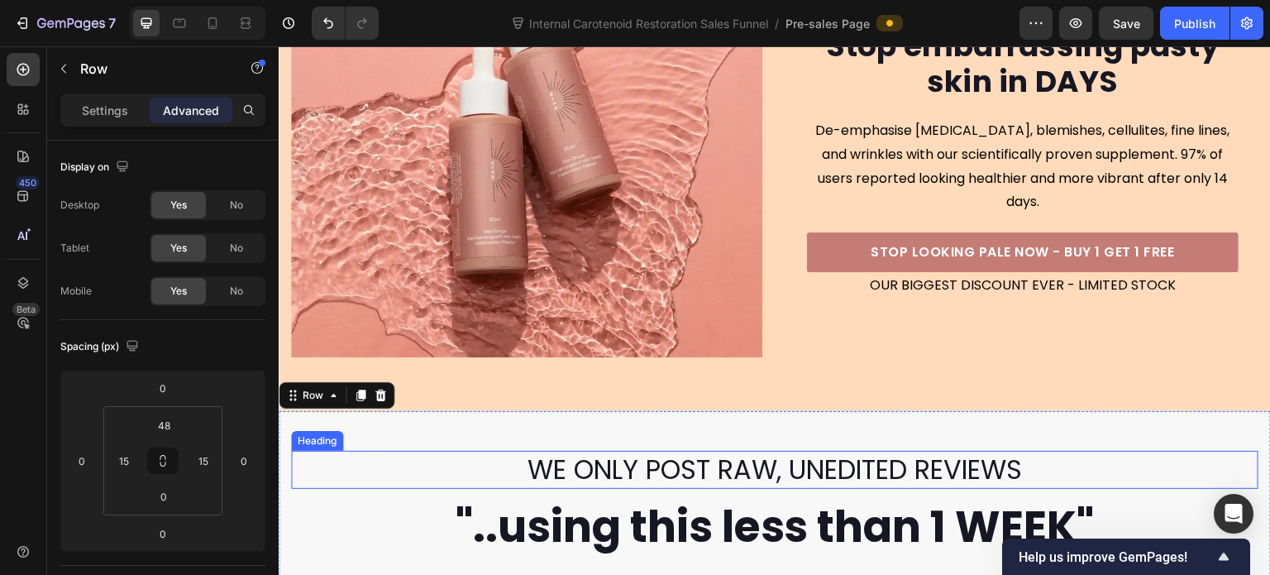
scroll to position [413, 0]
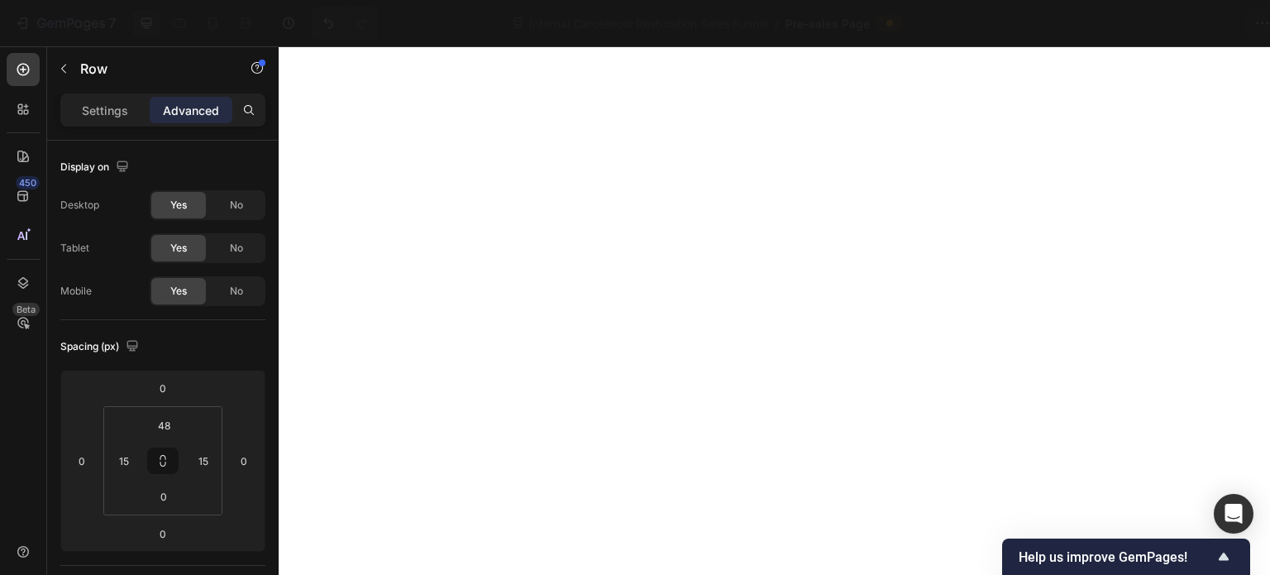
click at [113, 125] on div "Settings Advanced" at bounding box center [162, 109] width 205 height 33
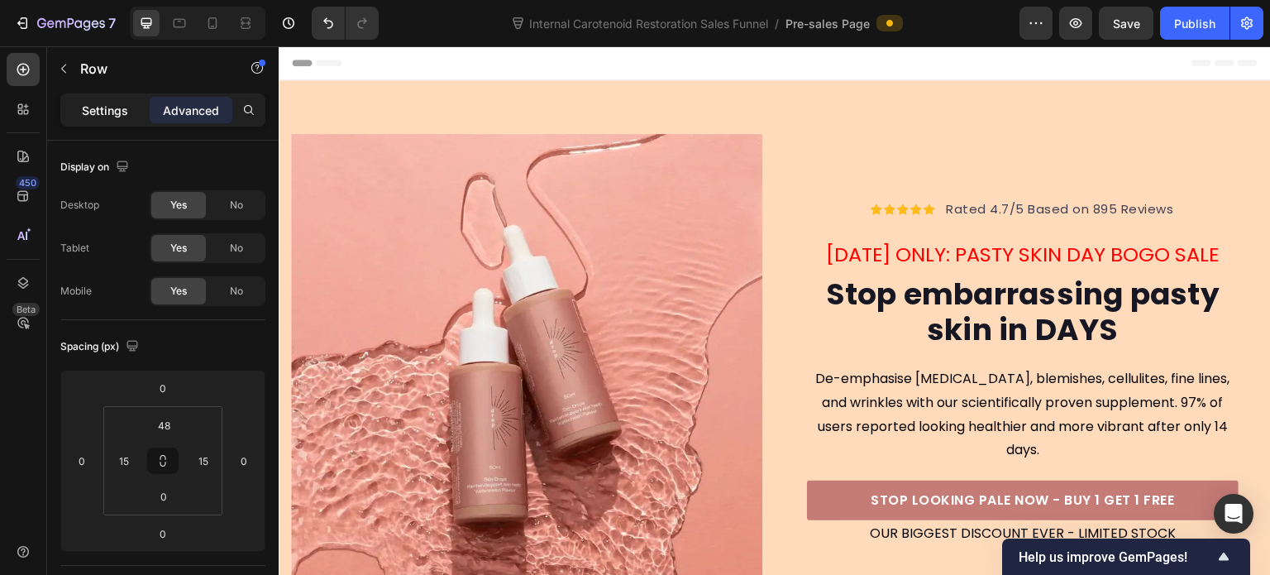
scroll to position [413, 0]
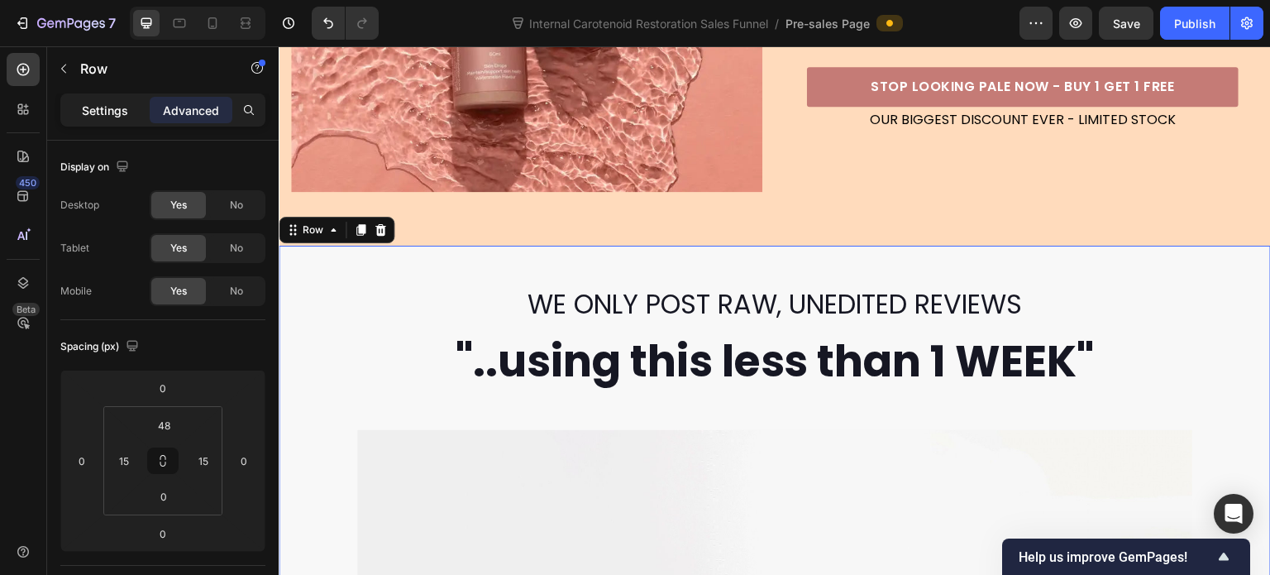
click at [109, 122] on div "Settings" at bounding box center [105, 110] width 83 height 26
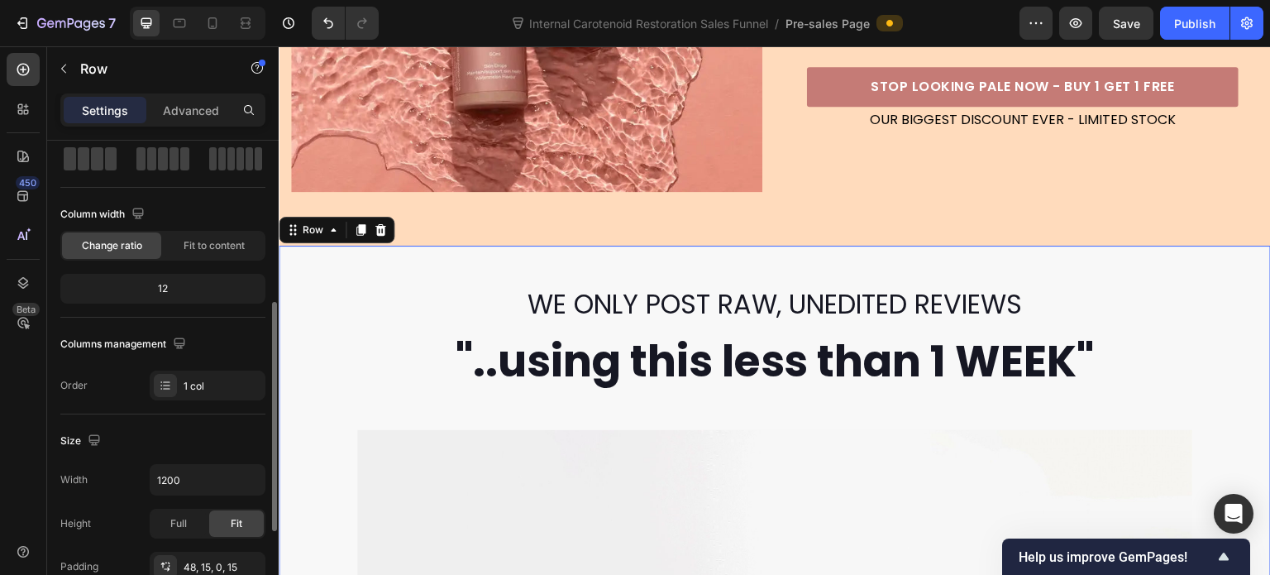
scroll to position [165, 0]
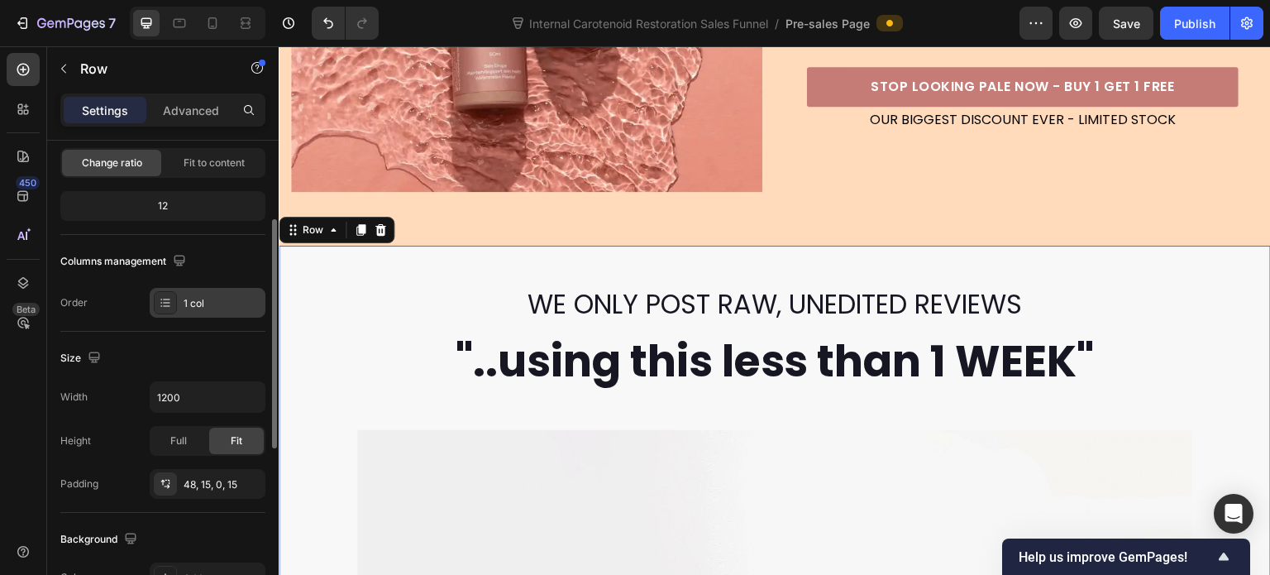
click at [162, 299] on icon at bounding box center [165, 302] width 13 height 13
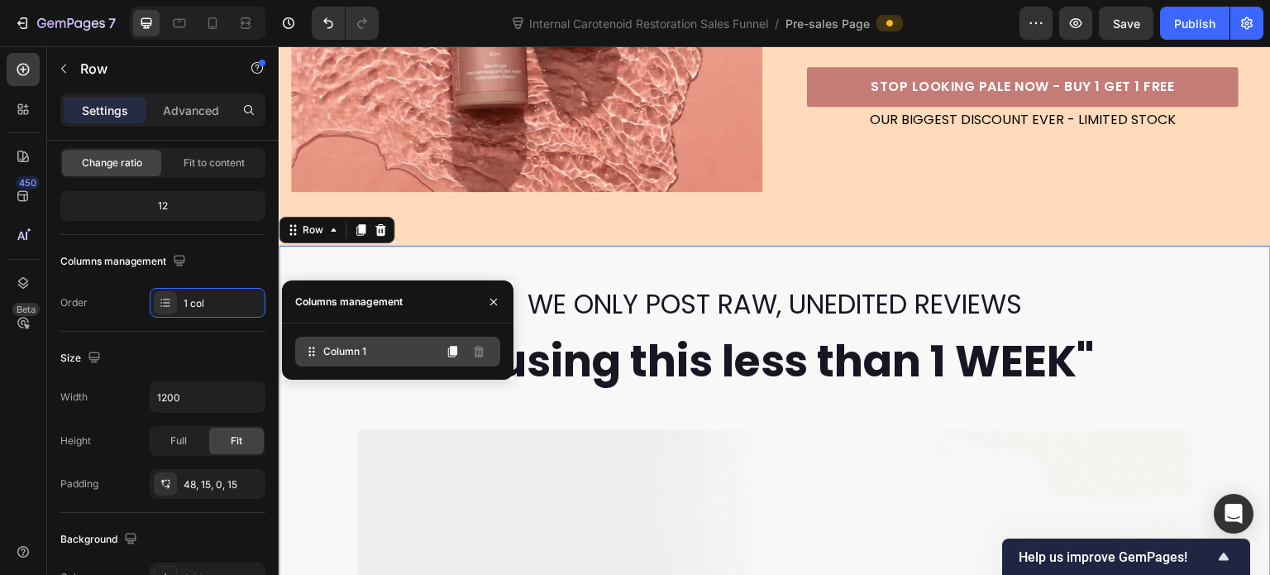
click at [343, 351] on span "Column 1" at bounding box center [344, 351] width 43 height 15
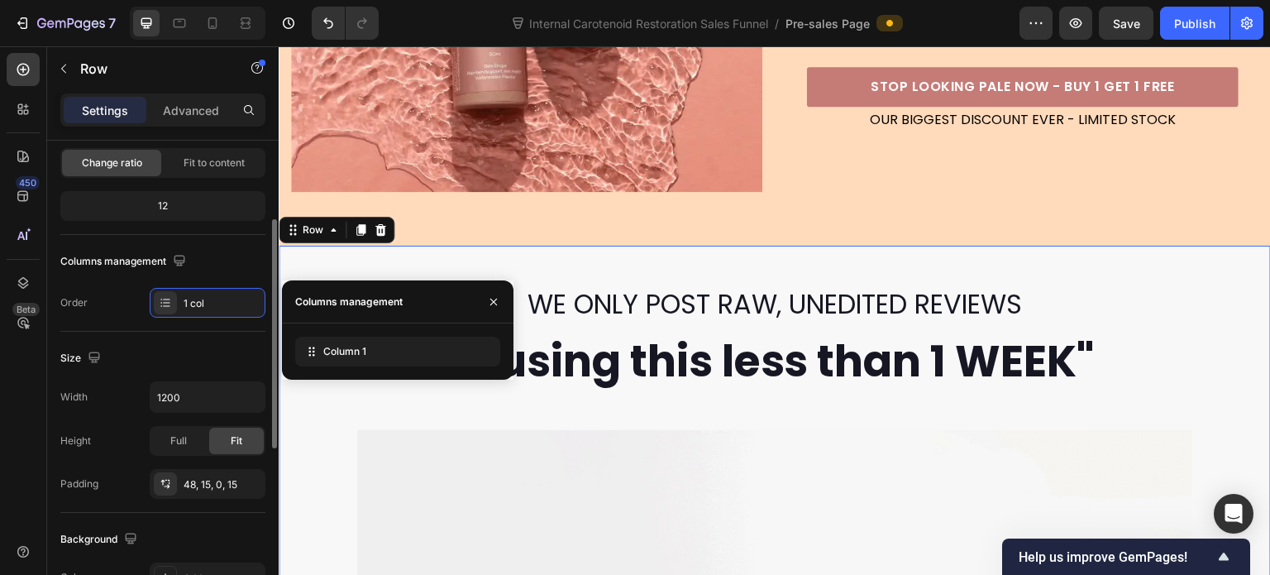
click at [178, 351] on div "Size" at bounding box center [162, 358] width 205 height 26
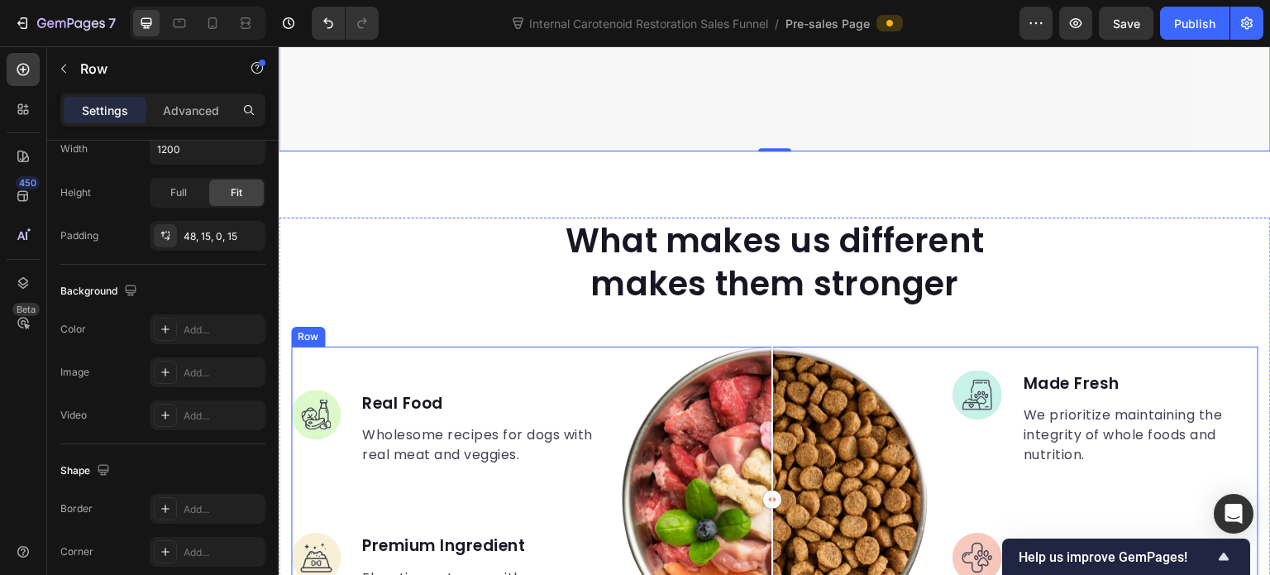
scroll to position [1323, 0]
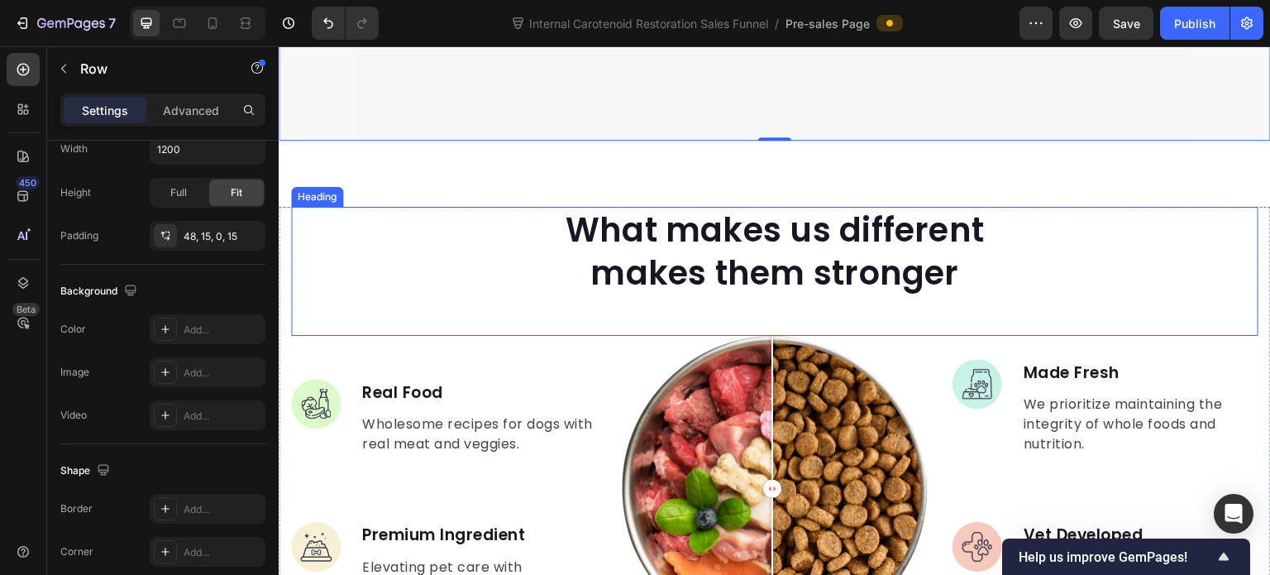
click at [311, 230] on div "What makes us different makes them stronger" at bounding box center [774, 251] width 967 height 89
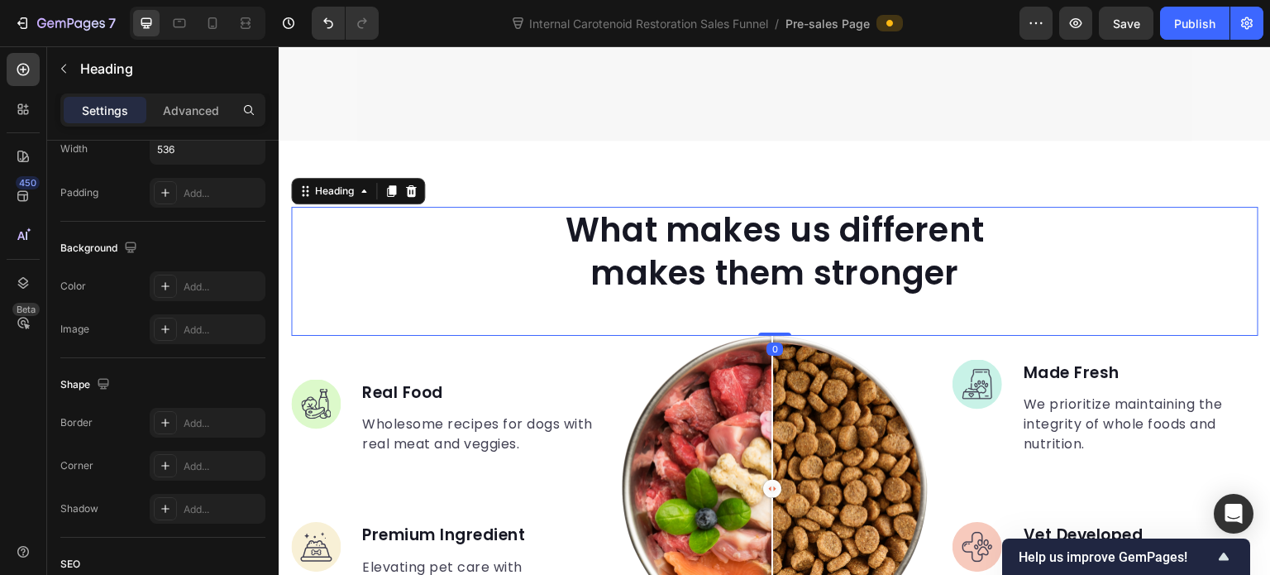
scroll to position [0, 0]
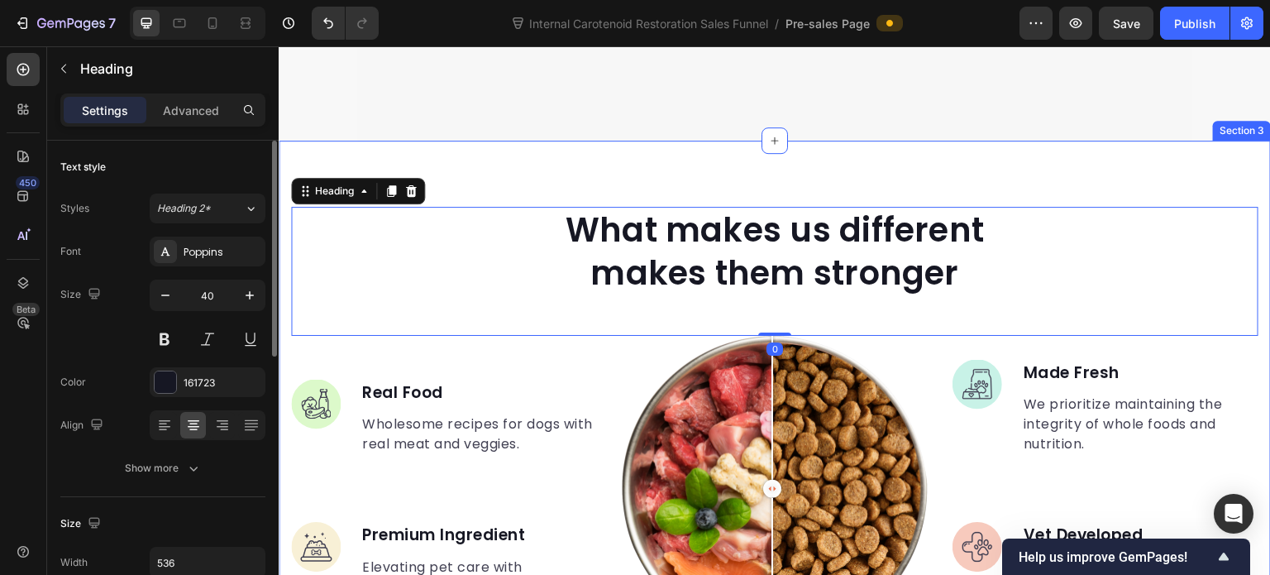
click at [289, 153] on div "What makes us different makes them stronger Heading 0 Image Real Food Text bloc…" at bounding box center [775, 490] width 992 height 699
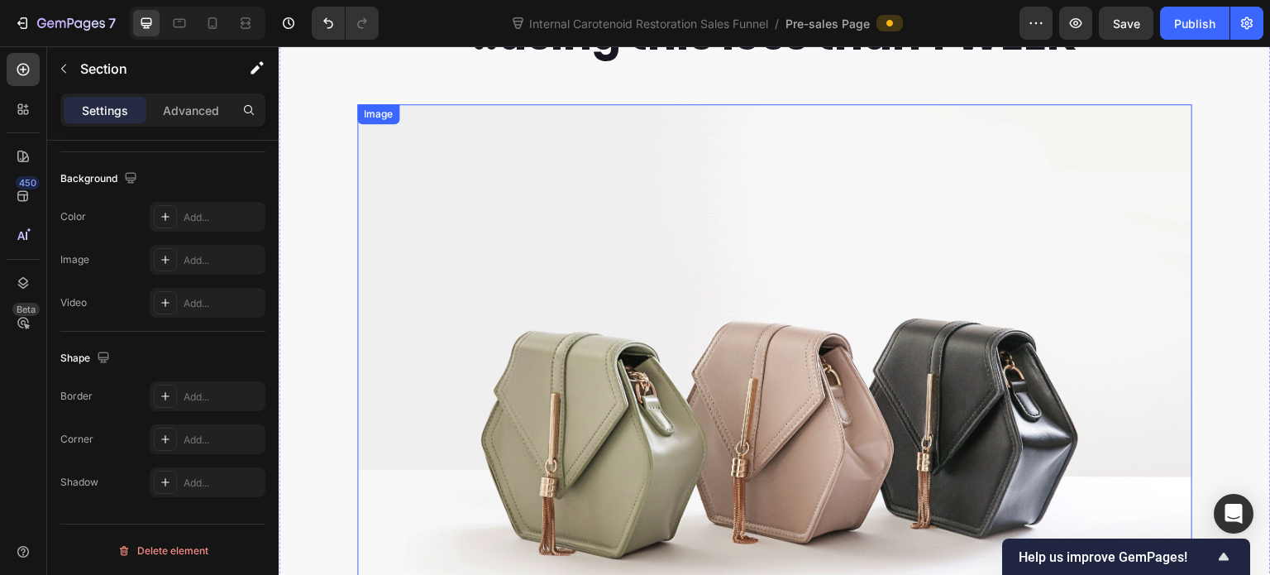
scroll to position [724, 0]
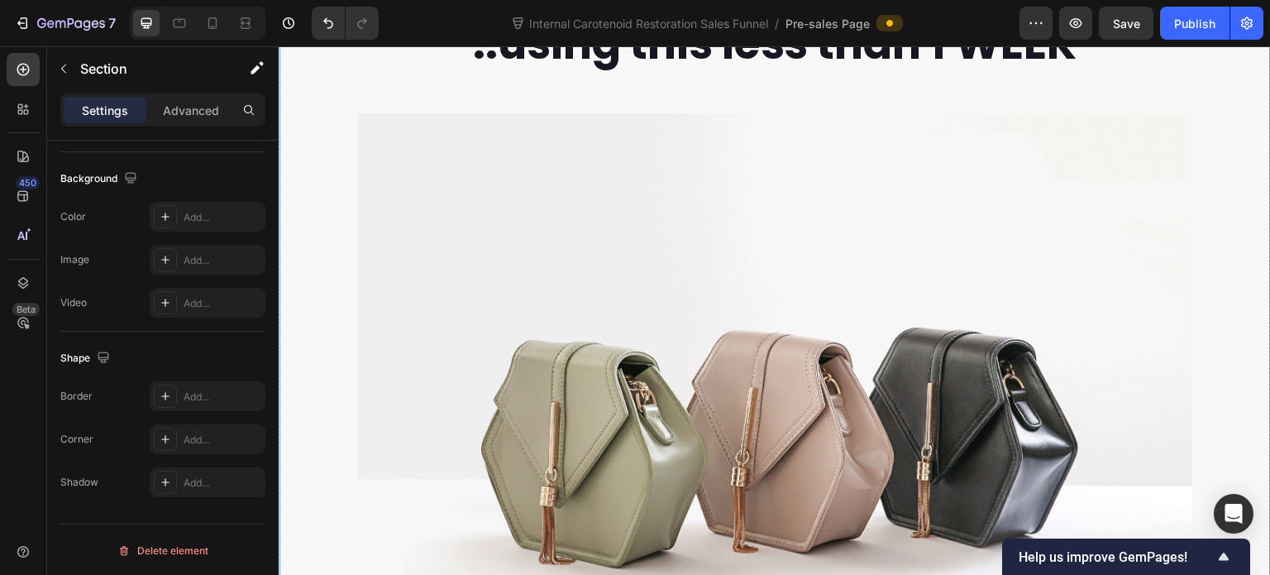
click at [327, 290] on div "WE ONLY POST RAW, UNEDITED REVIEWS Heading "..using this less than 1 WEEK" Head…" at bounding box center [774, 354] width 967 height 772
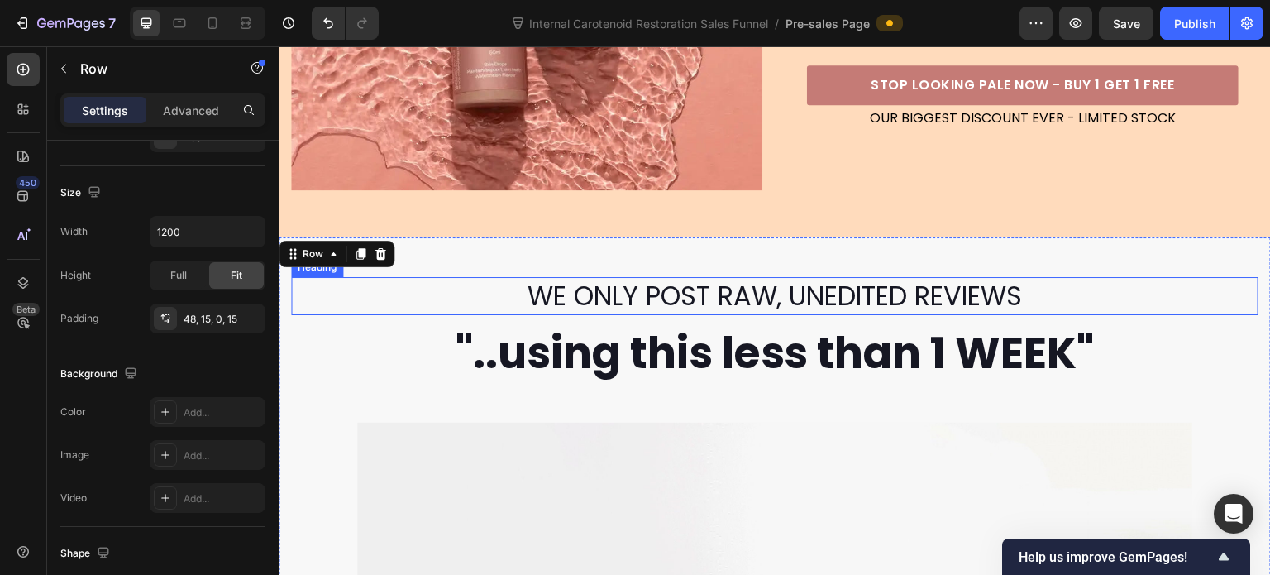
scroll to position [394, 0]
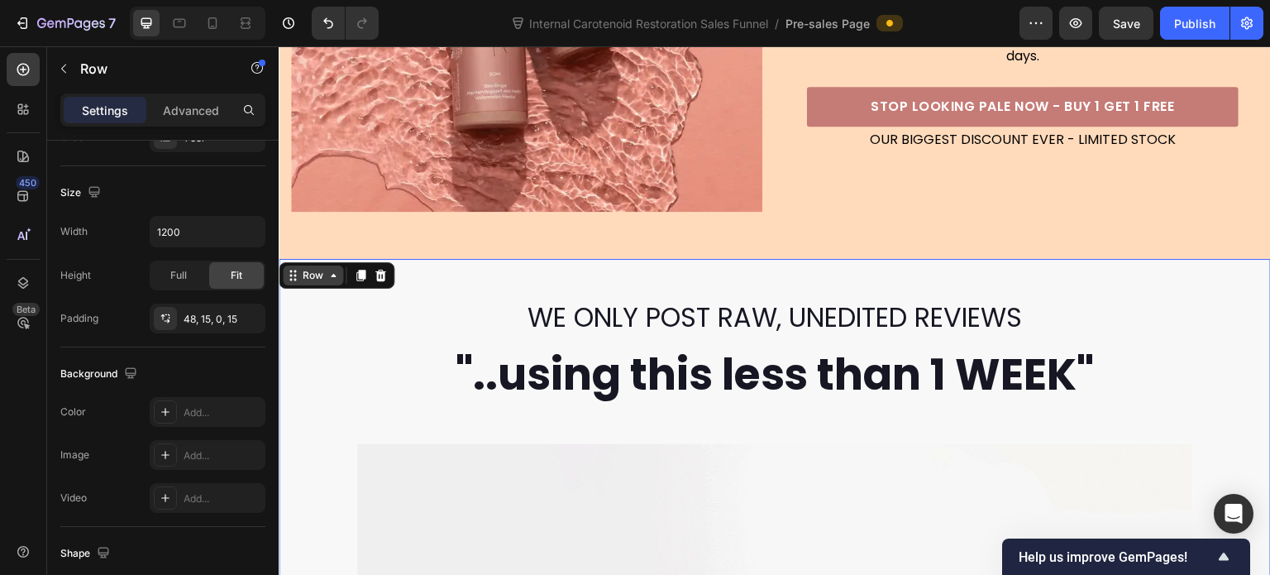
click at [322, 281] on div "Row" at bounding box center [312, 275] width 27 height 15
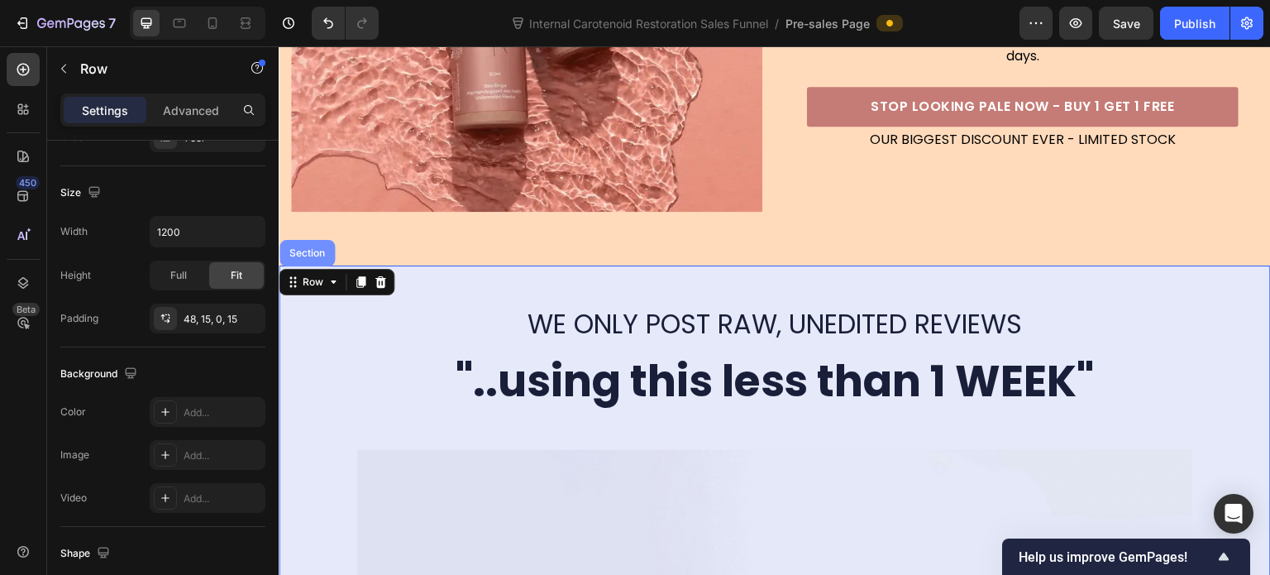
click at [314, 248] on div "Section" at bounding box center [307, 253] width 42 height 10
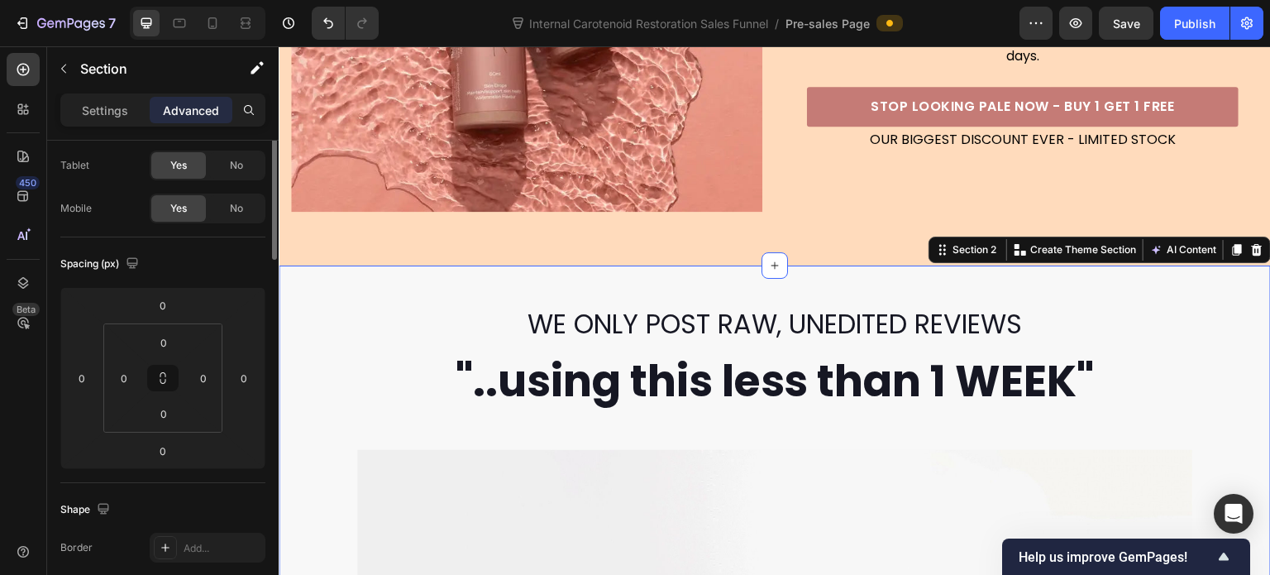
scroll to position [0, 0]
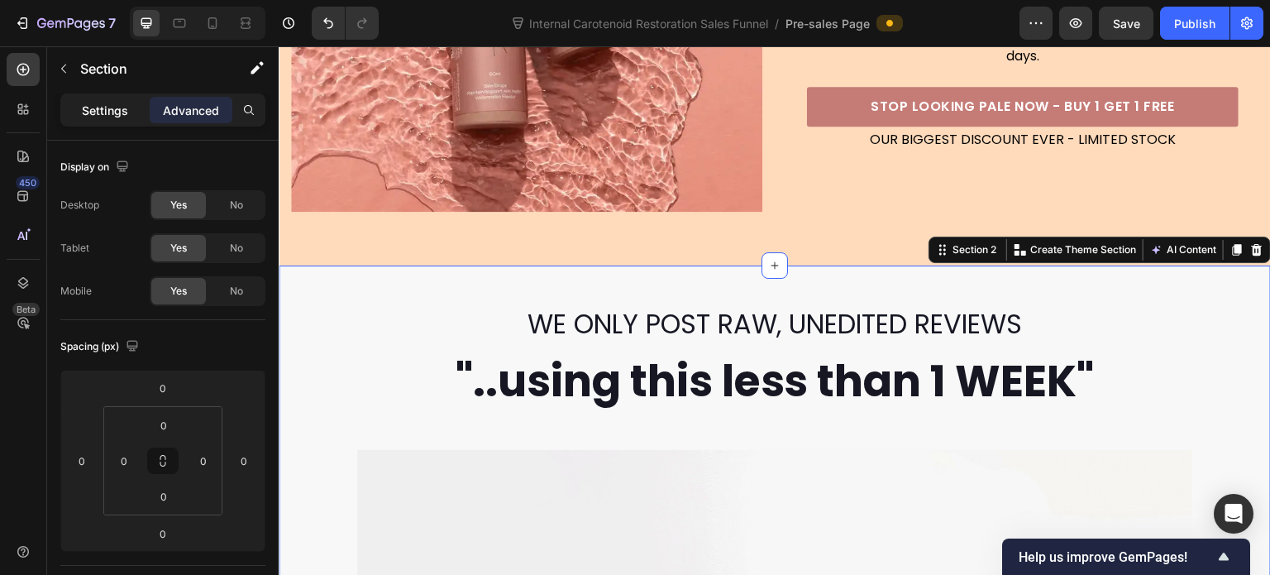
click at [89, 102] on p "Settings" at bounding box center [105, 110] width 46 height 17
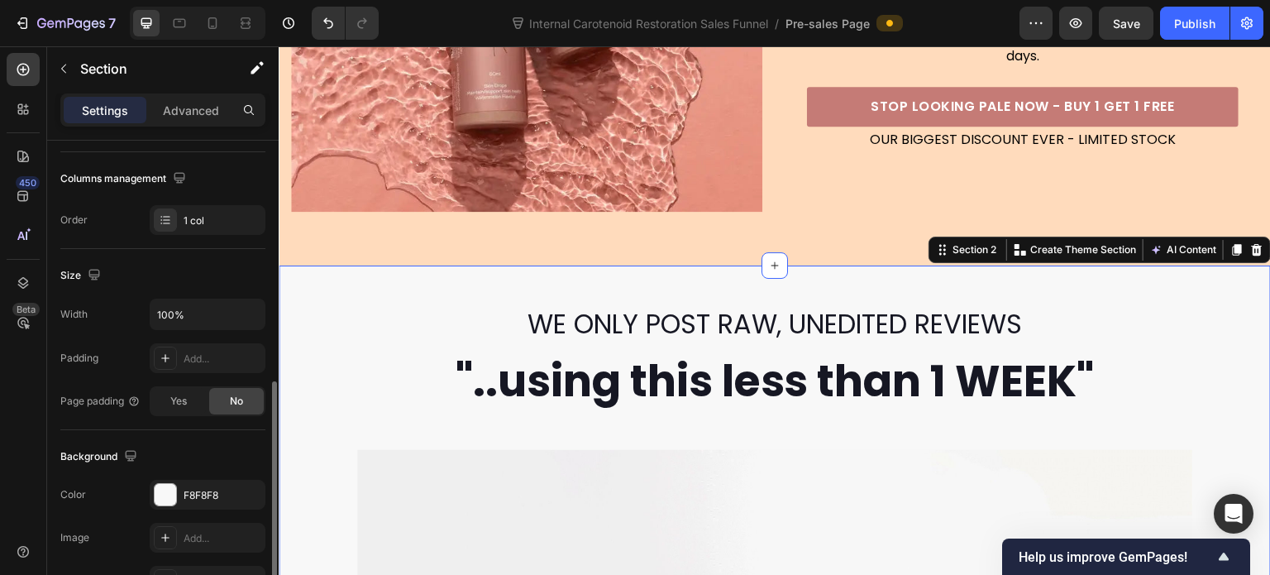
scroll to position [331, 0]
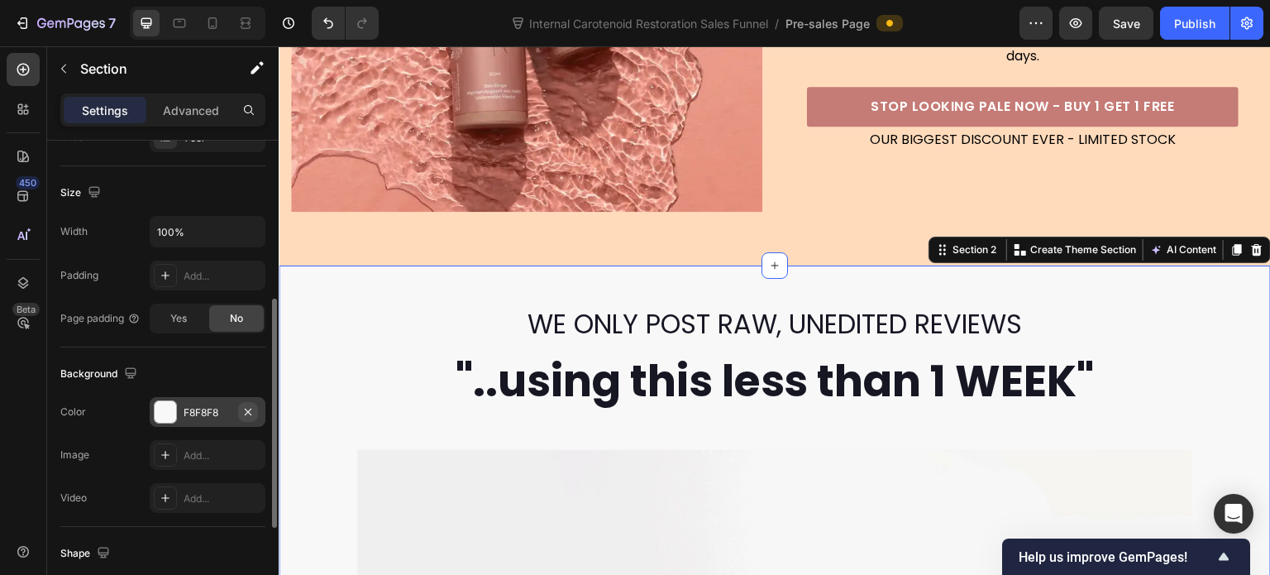
click at [251, 412] on icon "button" at bounding box center [248, 411] width 7 height 7
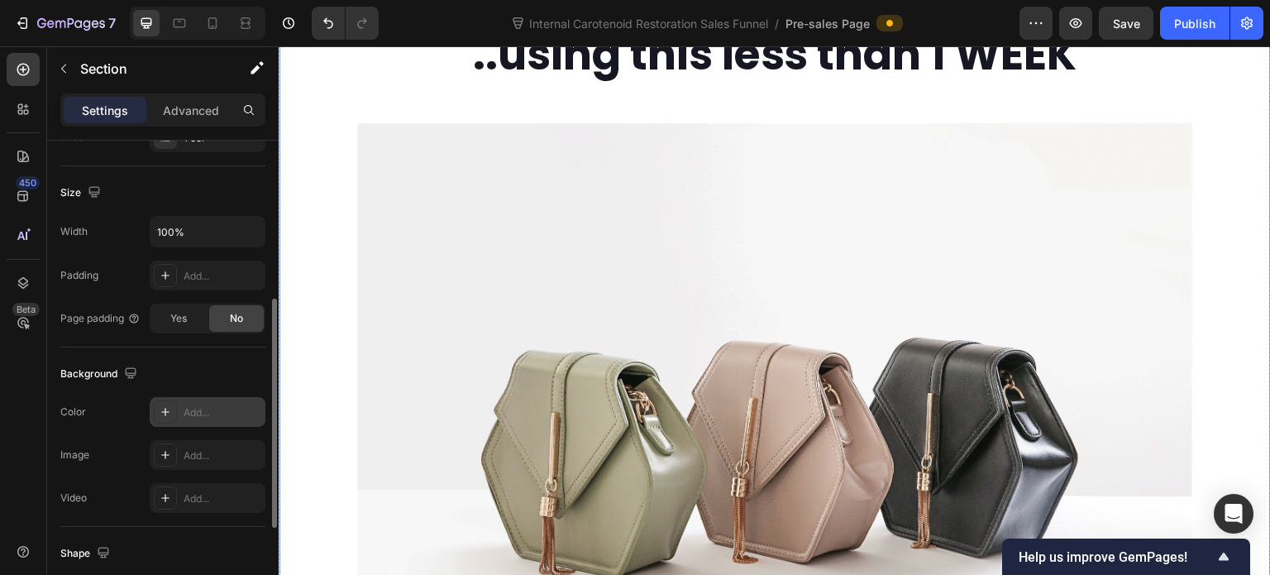
scroll to position [724, 0]
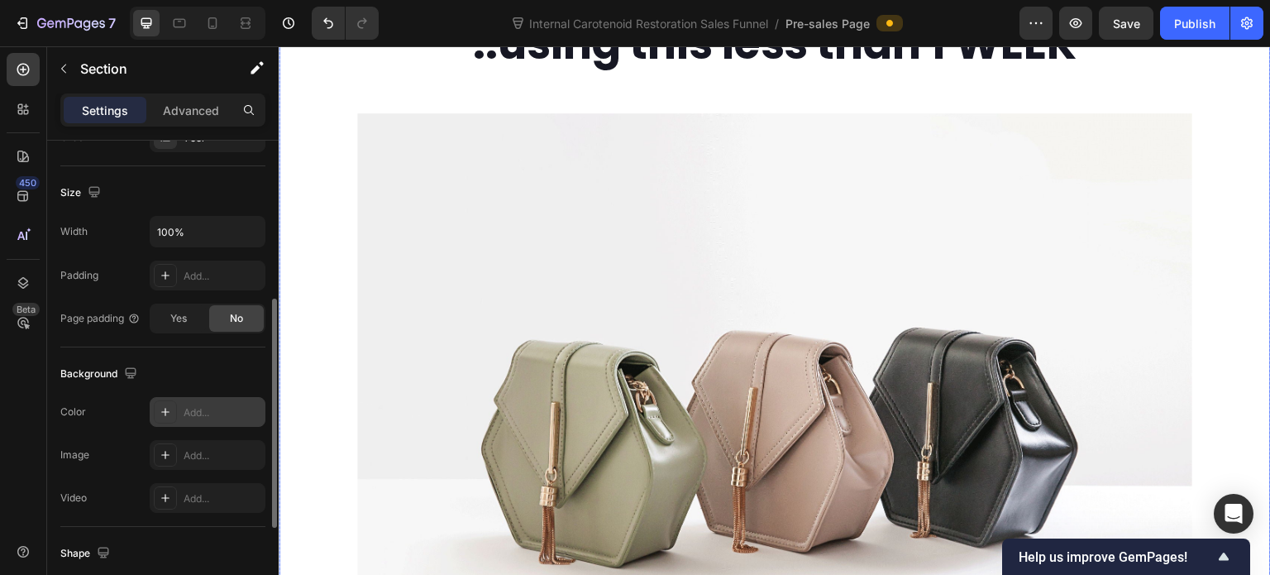
click at [305, 317] on div "WE ONLY POST RAW, UNEDITED REVIEWS Heading "..using this less than 1 WEEK" Head…" at bounding box center [774, 354] width 967 height 772
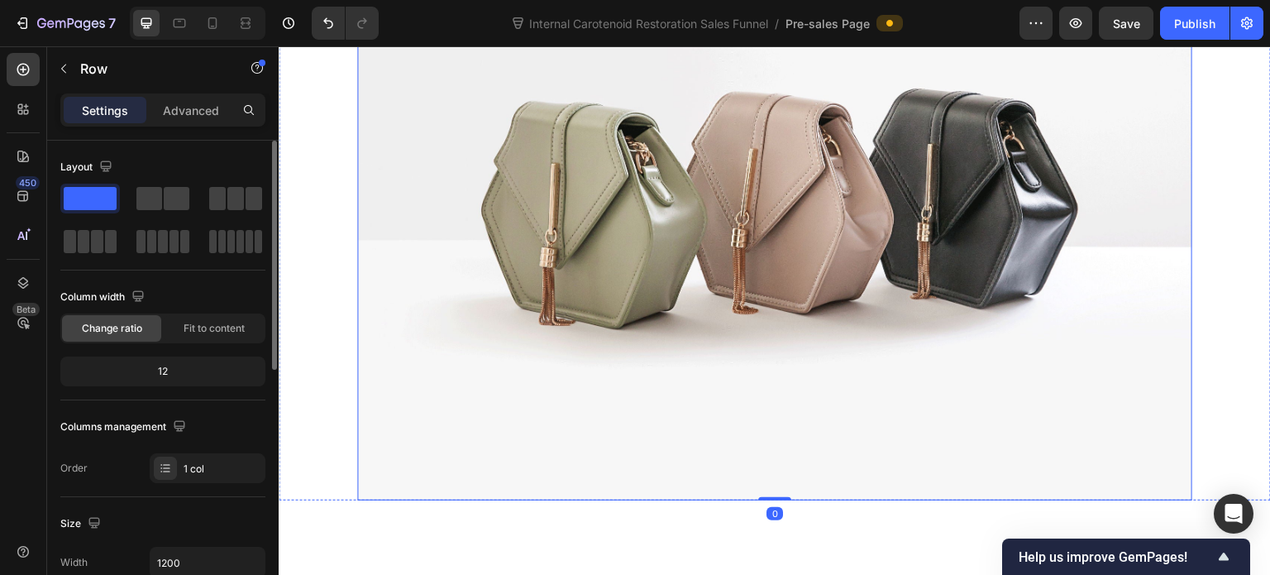
scroll to position [890, 0]
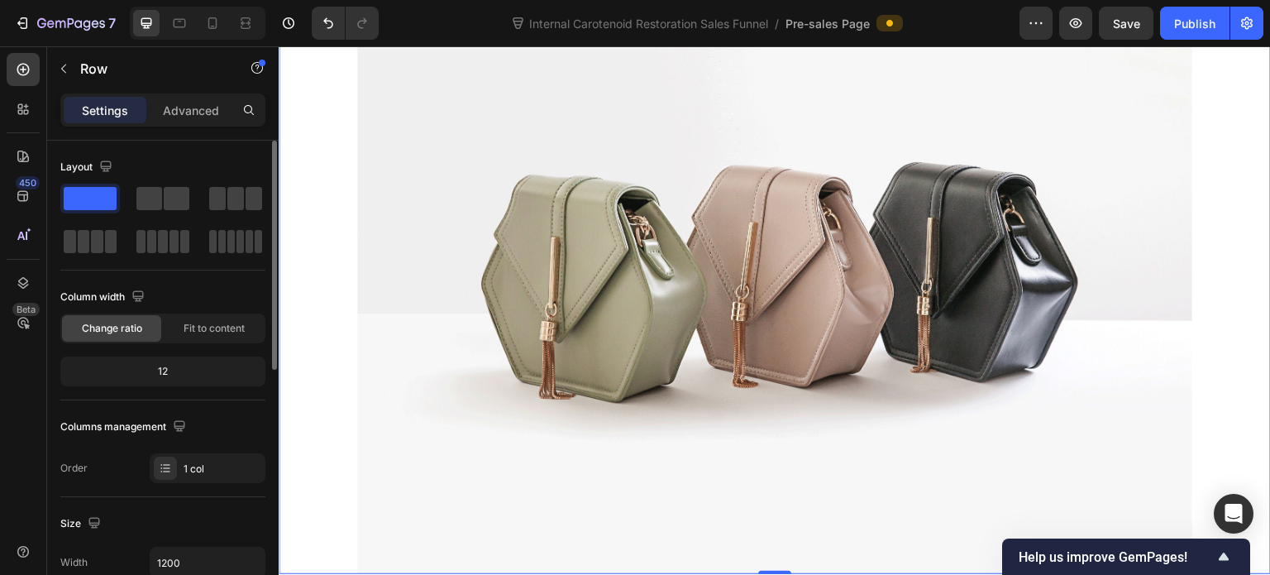
click at [304, 337] on div "WE ONLY POST RAW, UNEDITED REVIEWS Heading "..using this less than 1 WEEK" Head…" at bounding box center [774, 188] width 967 height 772
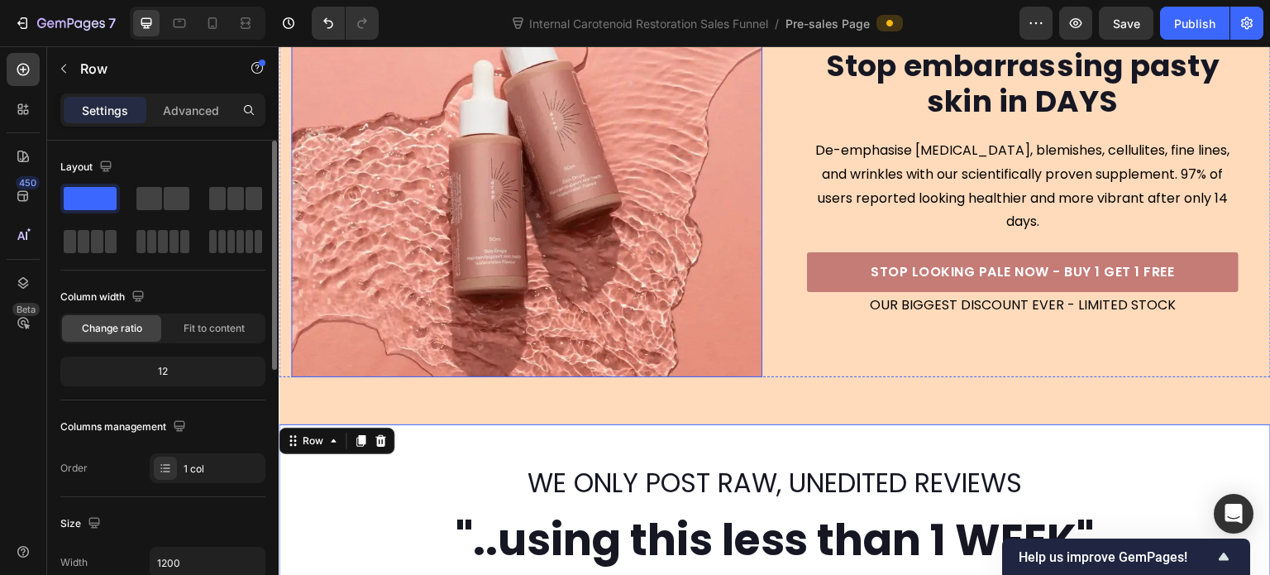
scroll to position [394, 0]
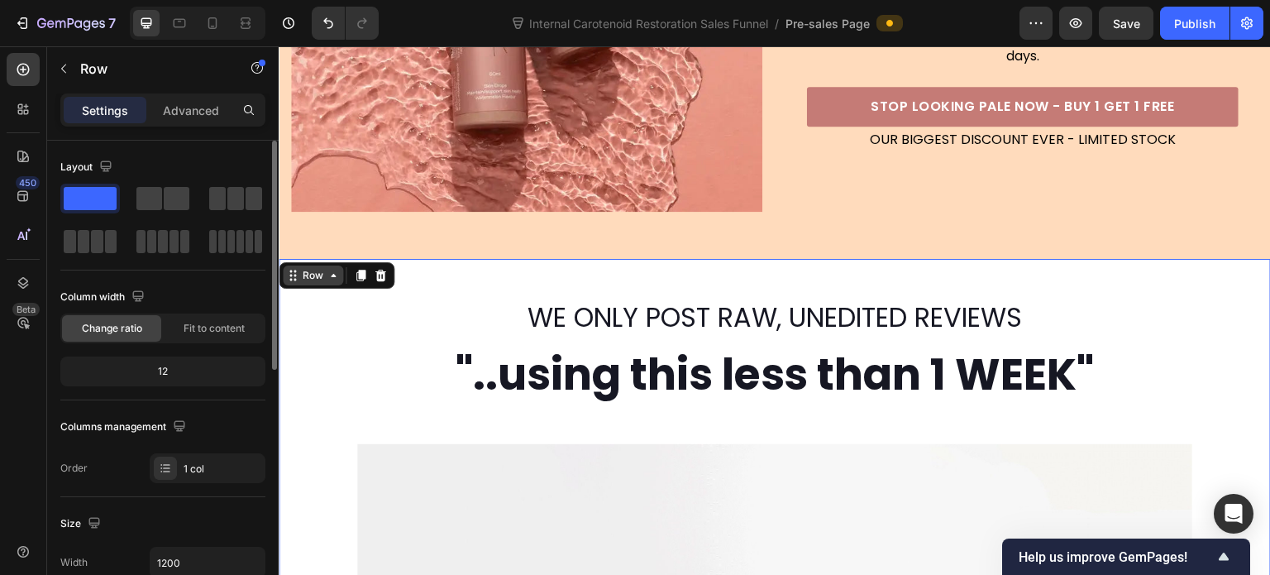
click at [309, 283] on div "Row" at bounding box center [313, 275] width 60 height 20
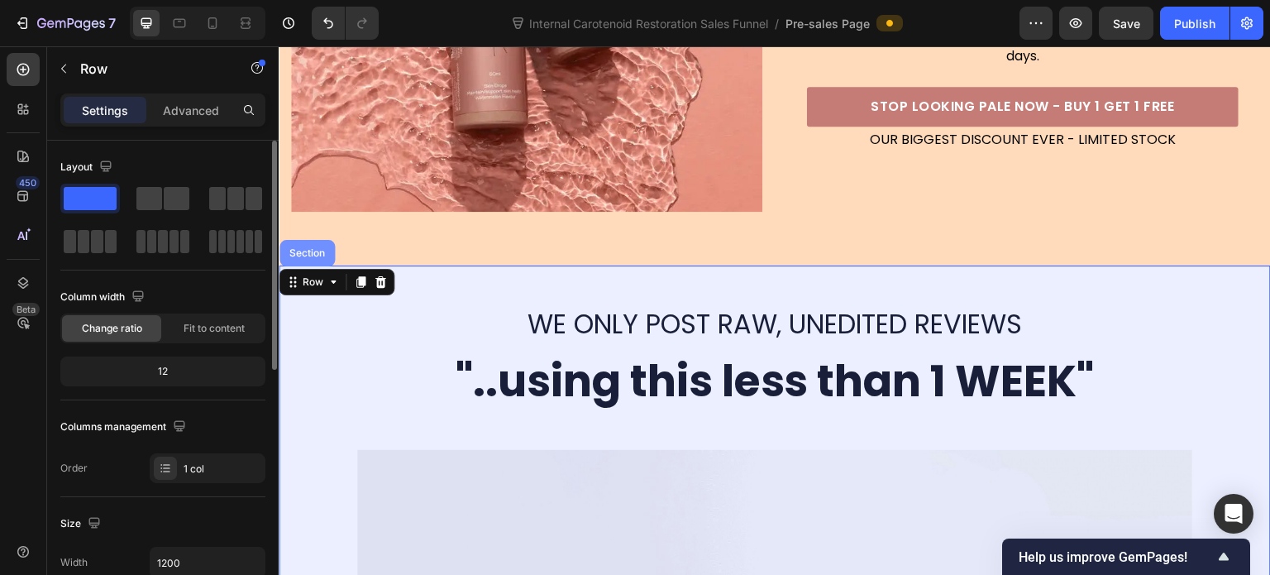
click at [309, 251] on div "Section" at bounding box center [306, 253] width 55 height 26
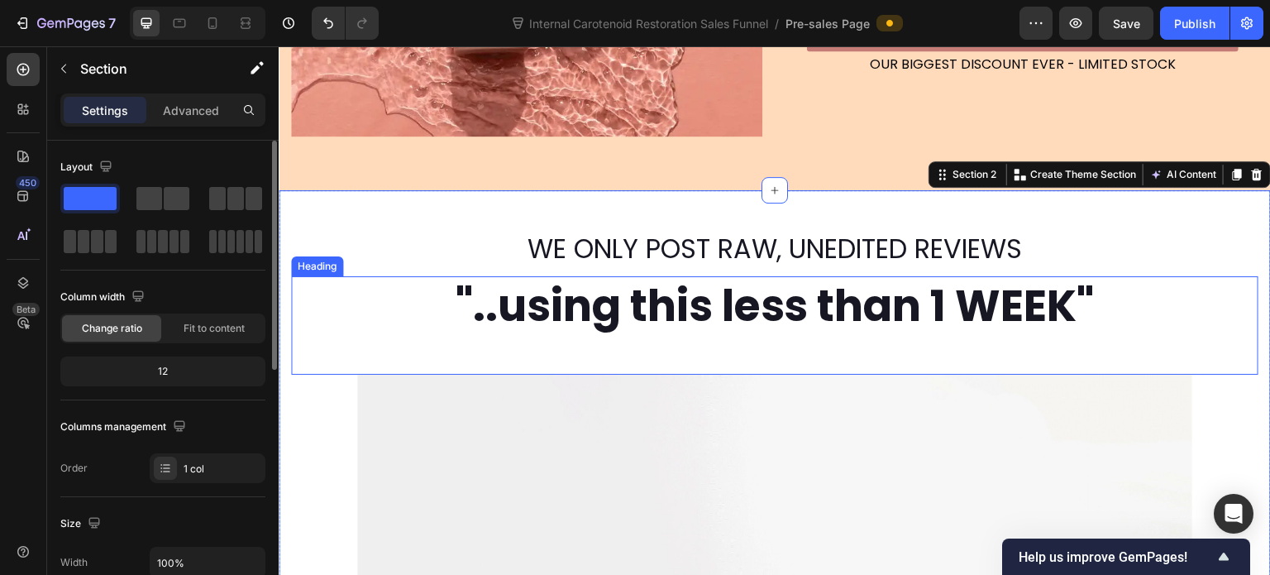
scroll to position [559, 0]
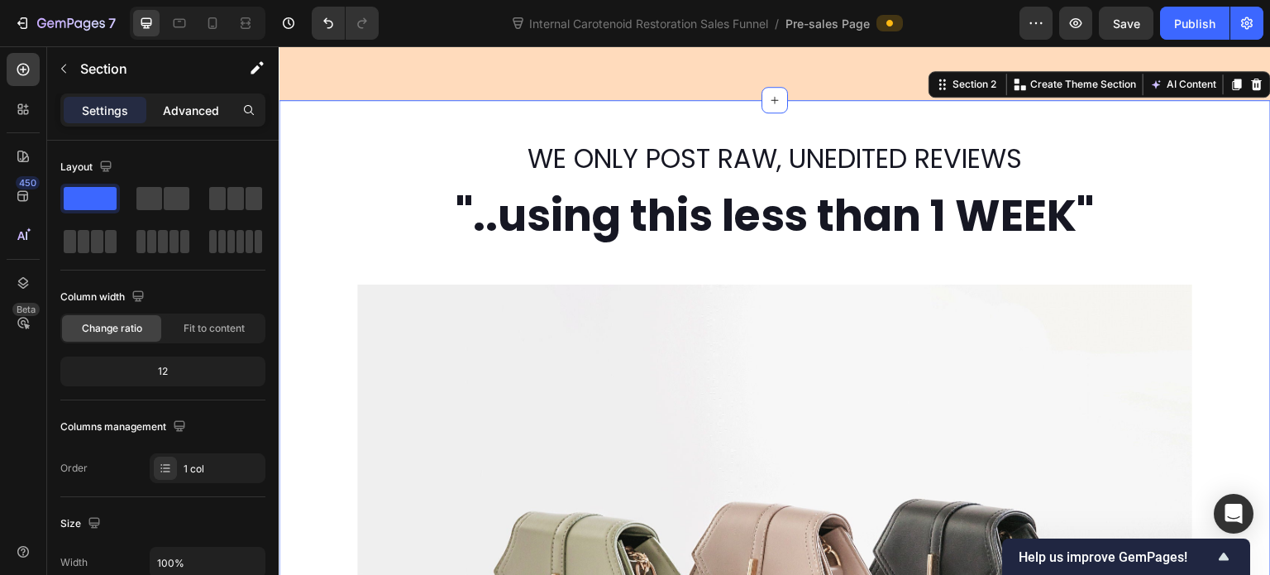
click at [189, 114] on p "Advanced" at bounding box center [191, 110] width 56 height 17
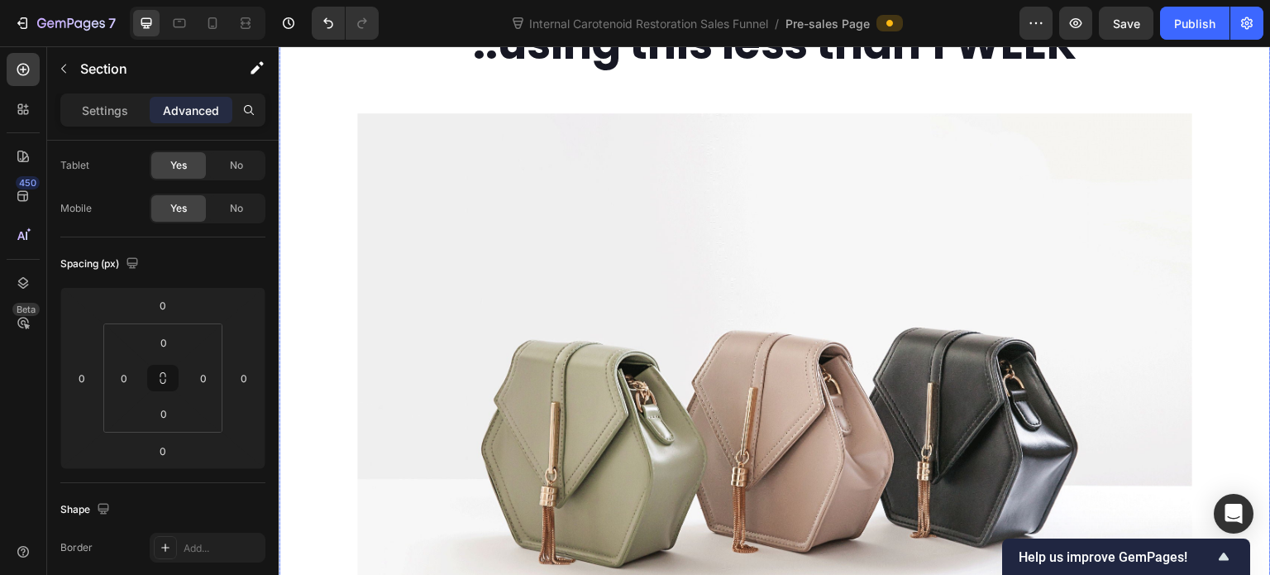
scroll to position [476, 0]
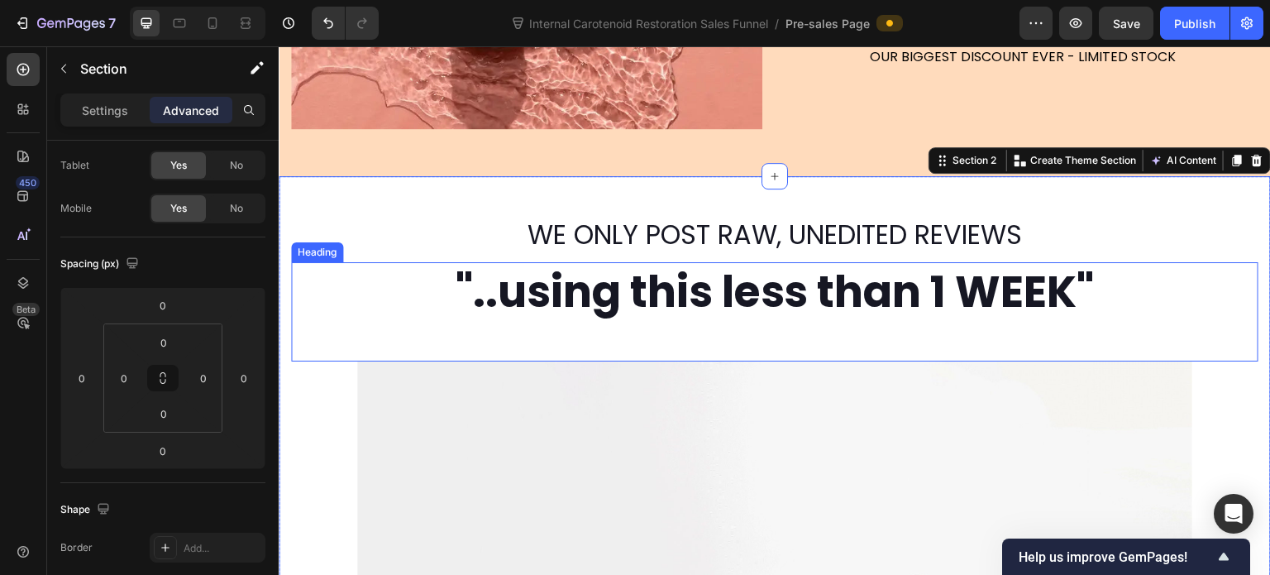
click at [357, 267] on h2 ""..using this less than 1 WEEK"" at bounding box center [774, 292] width 967 height 60
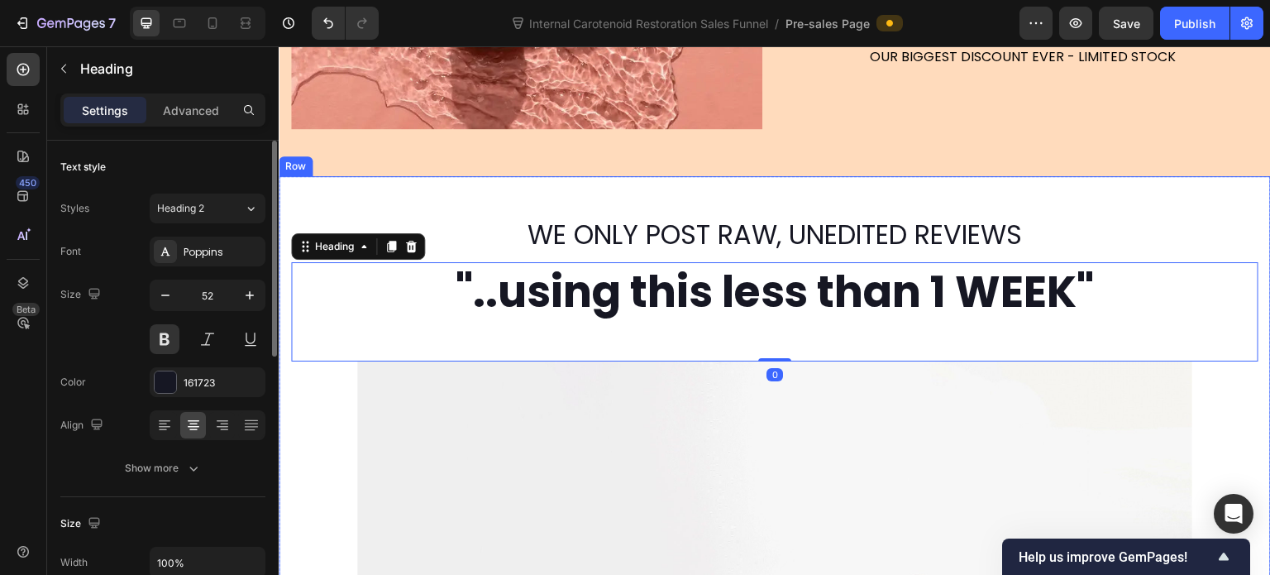
click at [294, 191] on div "WE ONLY POST RAW, UNEDITED REVIEWS Heading "..using this less than 1 WEEK" Head…" at bounding box center [775, 581] width 992 height 811
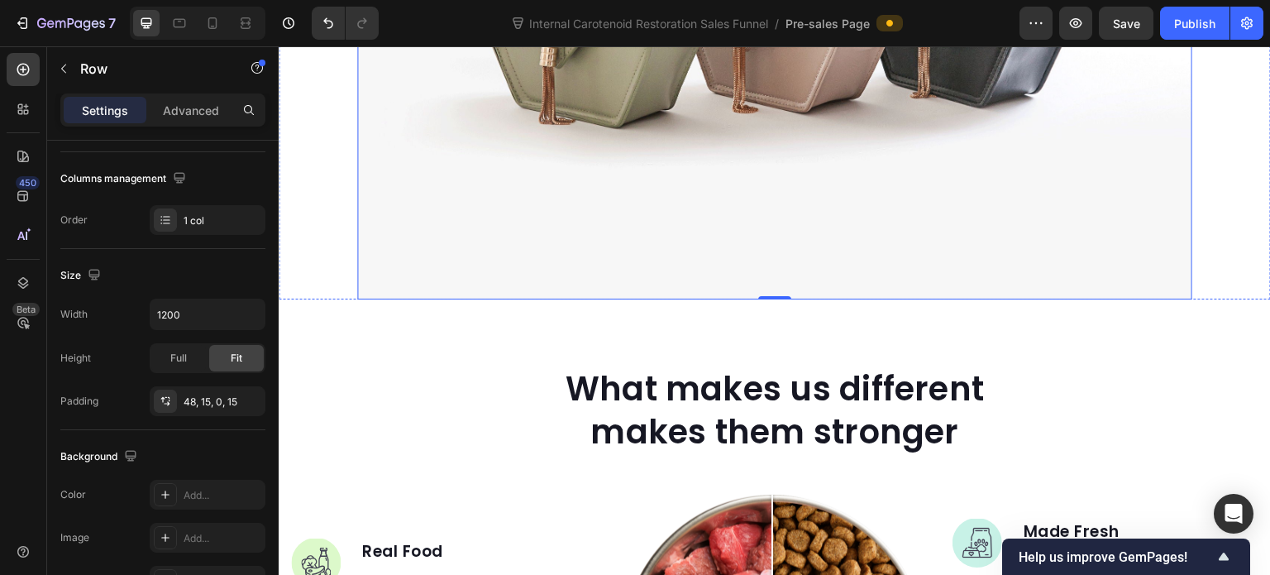
scroll to position [1221, 0]
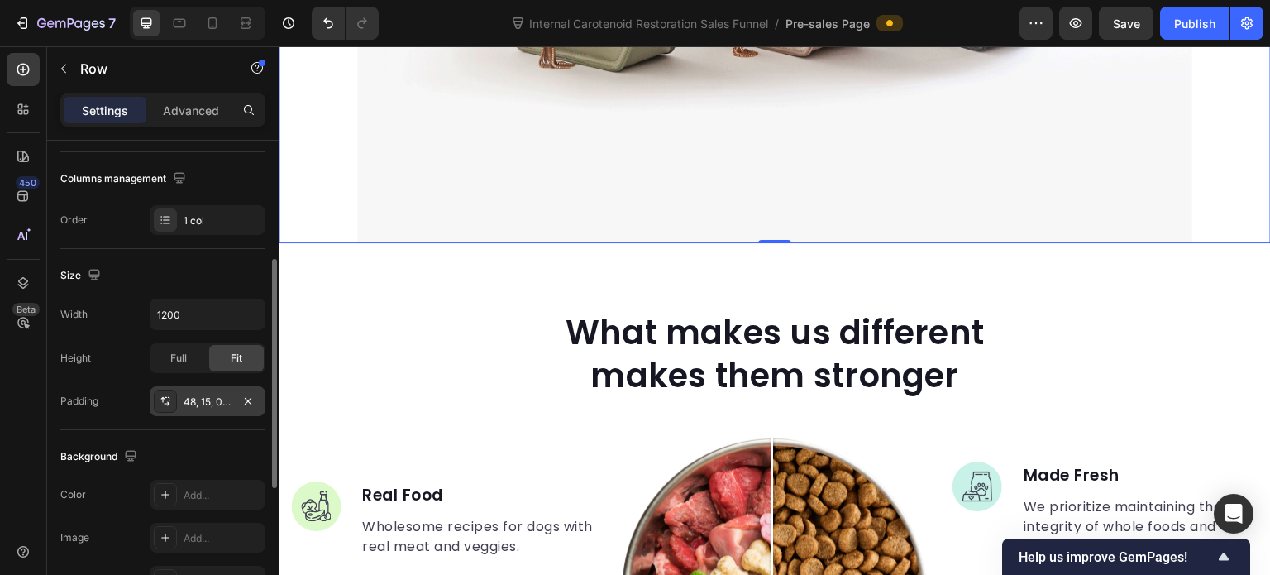
click at [184, 402] on div "48, 15, 0, 15" at bounding box center [208, 401] width 48 height 15
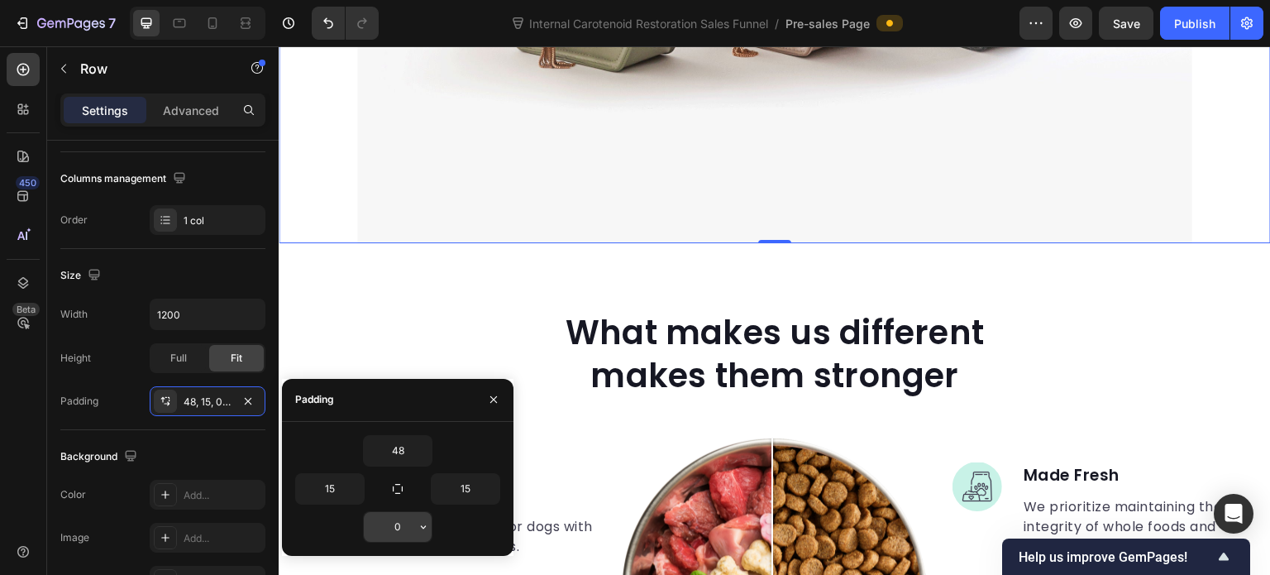
click at [394, 518] on input "0" at bounding box center [398, 527] width 68 height 30
click at [420, 520] on icon "button" at bounding box center [423, 526] width 13 height 13
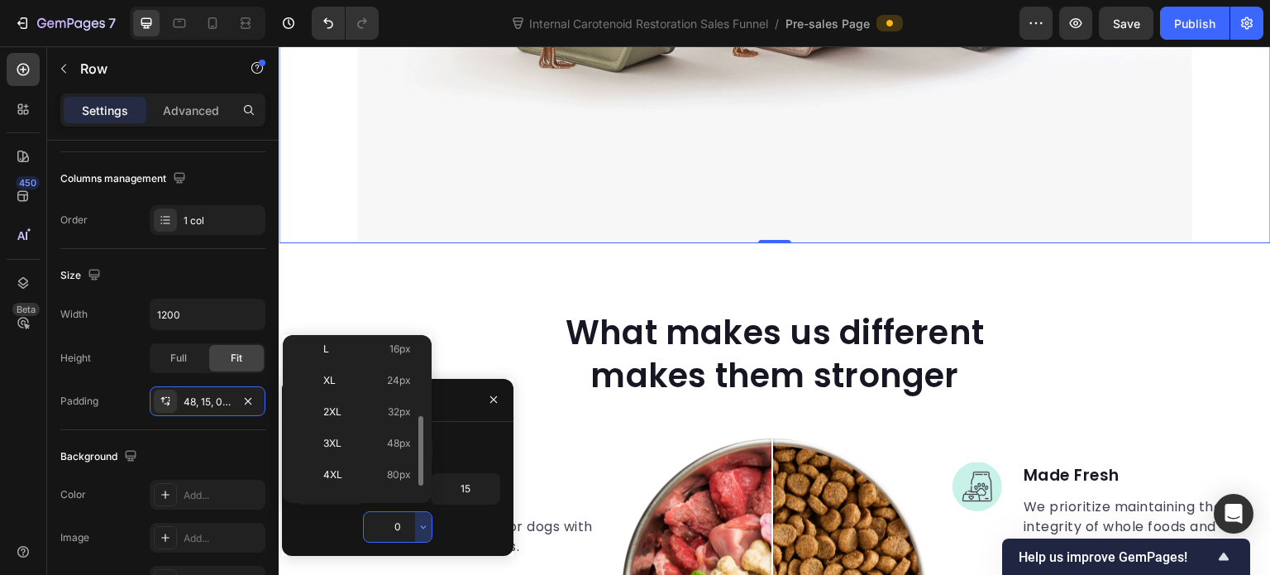
scroll to position [187, 0]
click at [396, 414] on span "48px" at bounding box center [399, 421] width 24 height 15
type input "48"
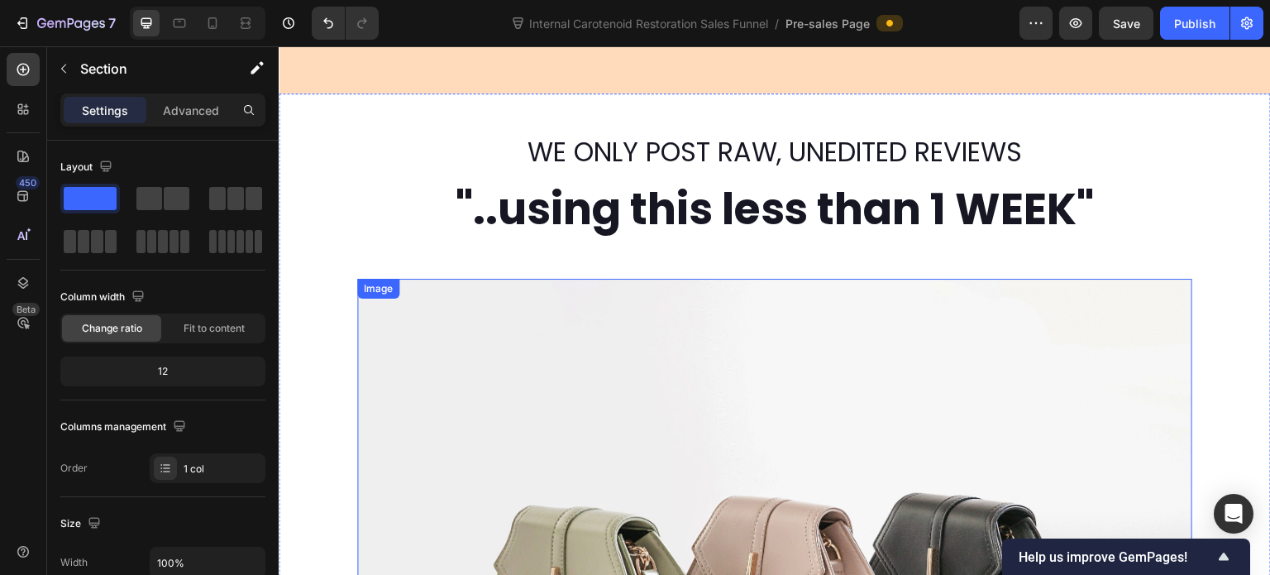
scroll to position [642, 0]
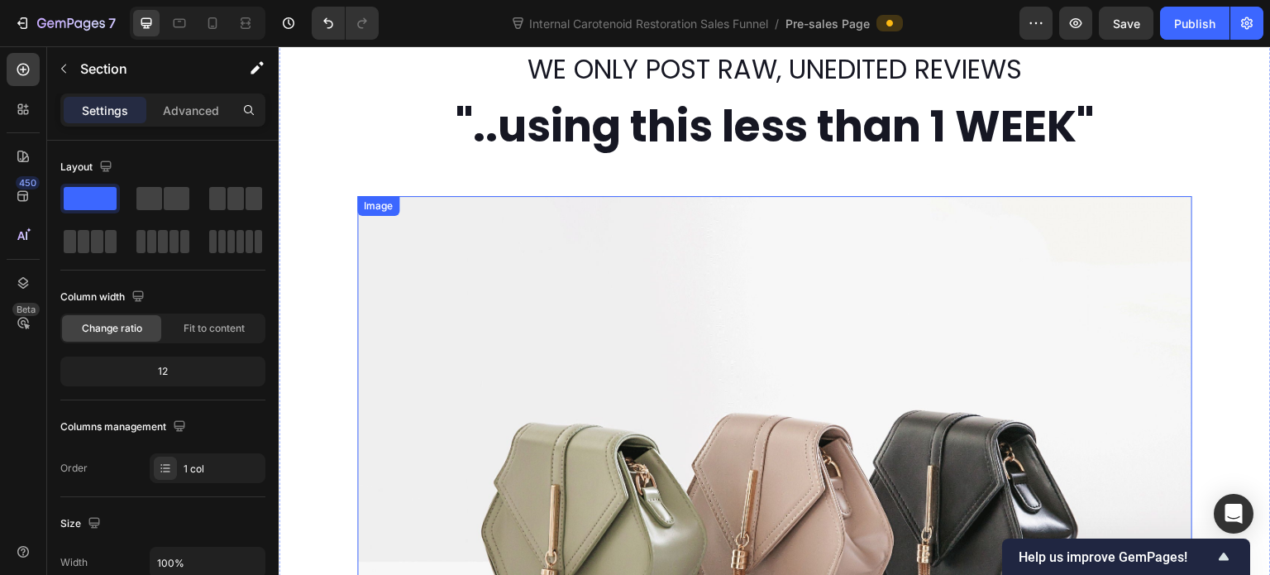
click at [494, 334] on img at bounding box center [774, 509] width 835 height 627
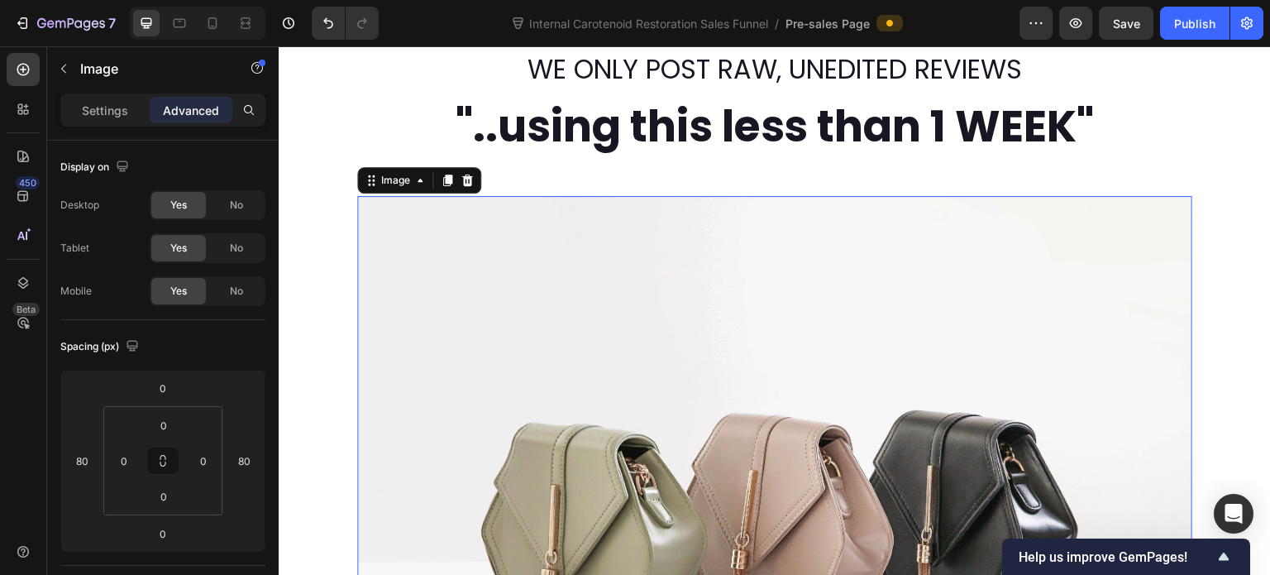
click at [82, 94] on div "Settings Advanced" at bounding box center [162, 109] width 205 height 33
click at [131, 128] on div "Settings Advanced" at bounding box center [163, 116] width 232 height 47
click at [111, 113] on p "Settings" at bounding box center [105, 110] width 46 height 17
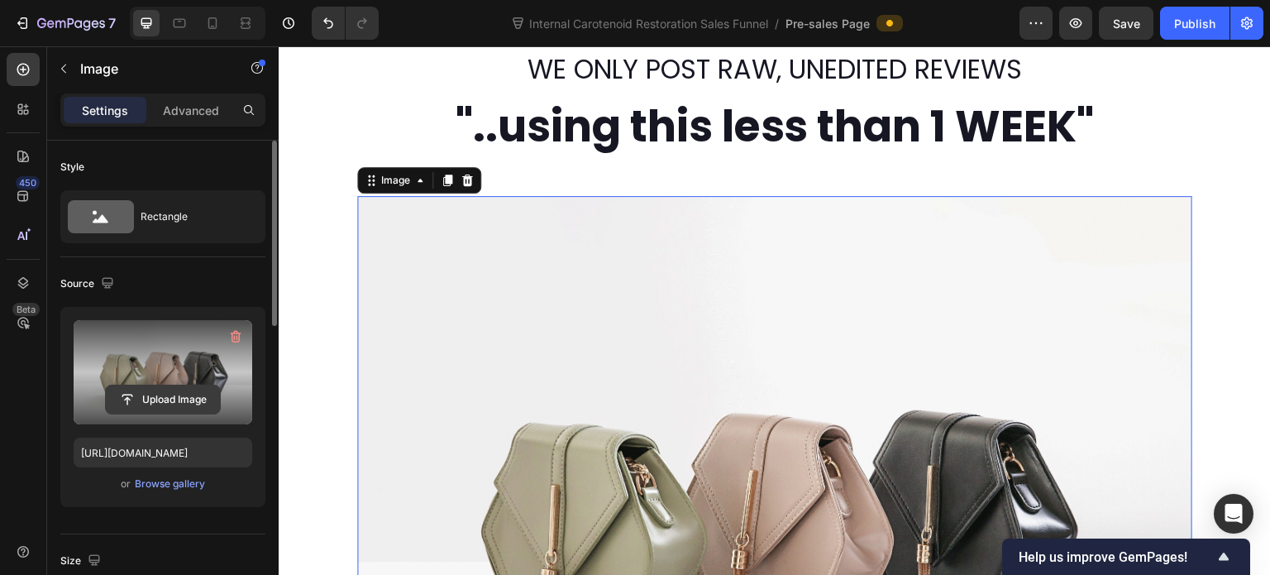
click at [142, 404] on input "file" at bounding box center [163, 399] width 114 height 28
